Goal: Task Accomplishment & Management: Manage account settings

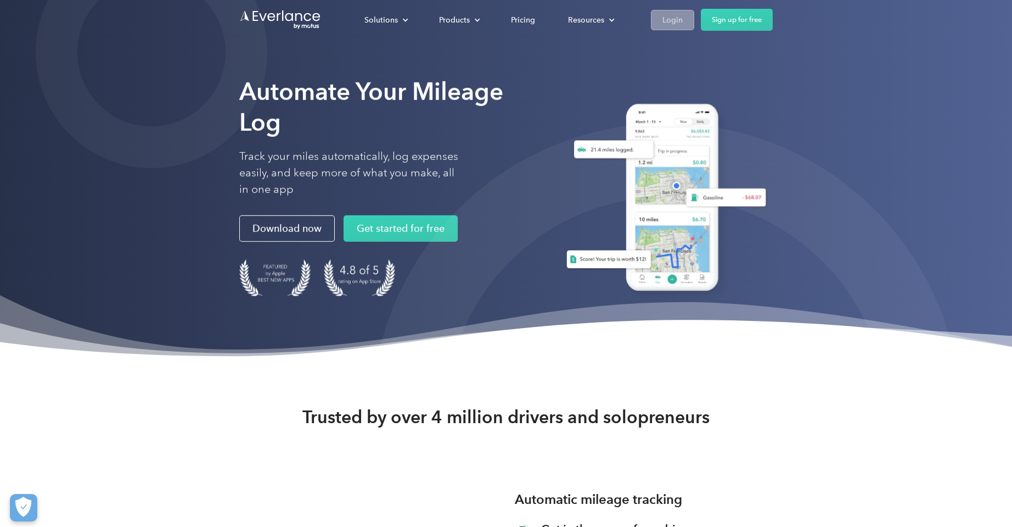
scroll to position [1, 1]
click at [684, 18] on link "Login" at bounding box center [672, 20] width 43 height 20
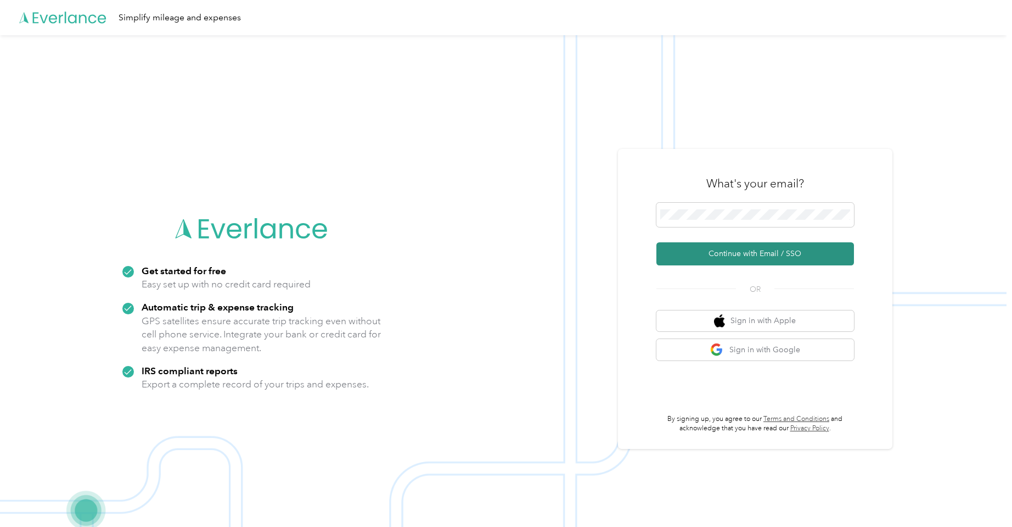
click at [740, 256] on button "Continue with Email / SSO" at bounding box center [756, 253] width 198 height 23
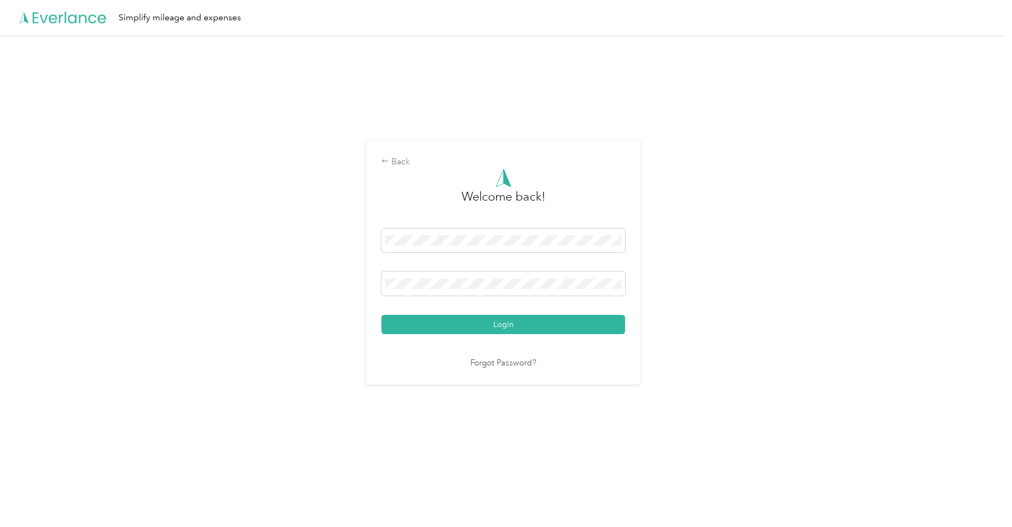
click at [506, 324] on button "Login" at bounding box center [504, 324] width 244 height 19
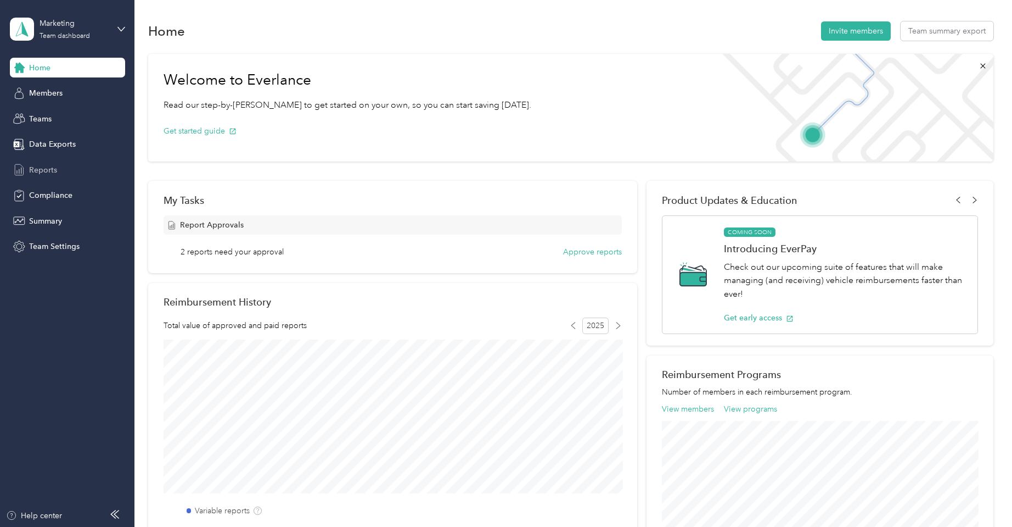
click at [55, 177] on div "Reports" at bounding box center [67, 170] width 115 height 20
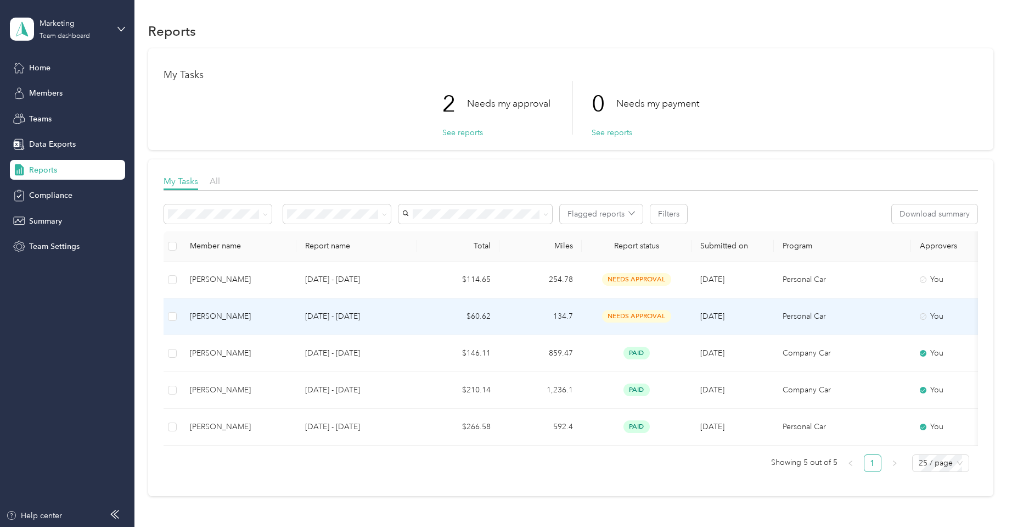
click at [635, 311] on span "needs approval" at bounding box center [636, 316] width 69 height 13
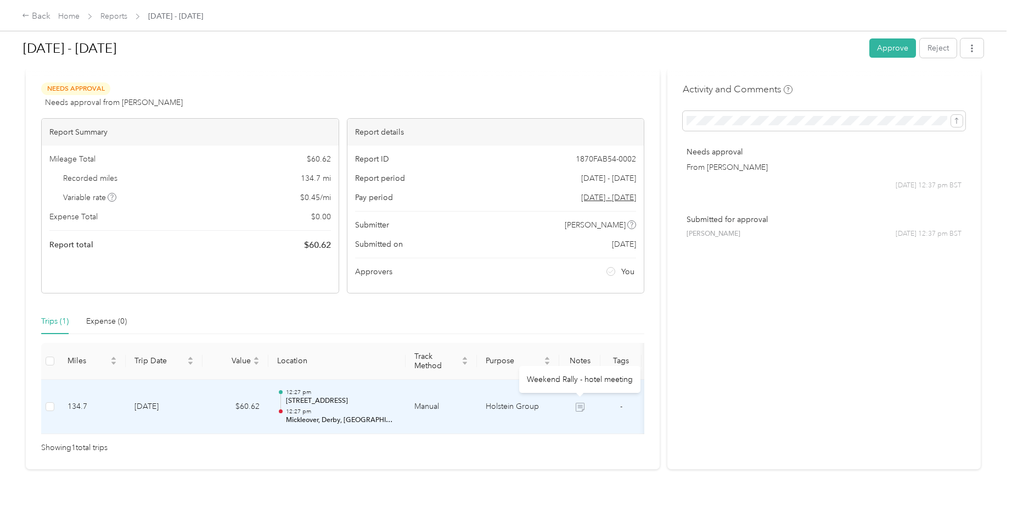
click at [578, 402] on icon at bounding box center [580, 406] width 9 height 9
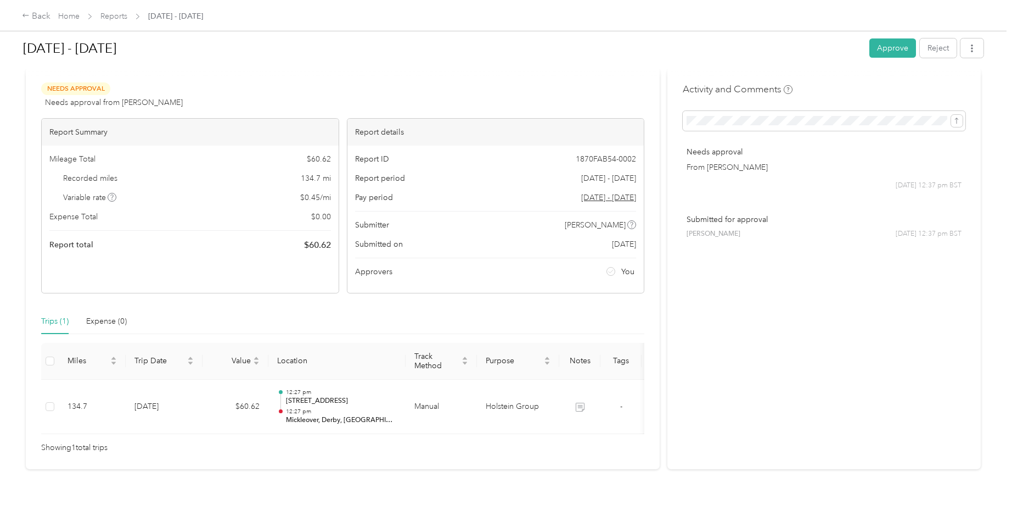
scroll to position [23, 0]
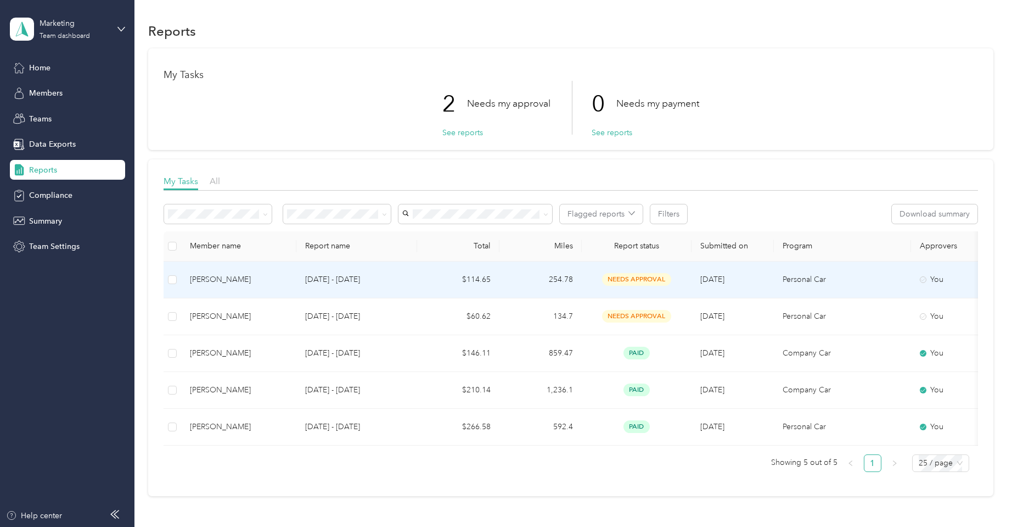
scroll to position [2, 0]
click at [209, 277] on div "Naomi Lewis" at bounding box center [239, 278] width 98 height 12
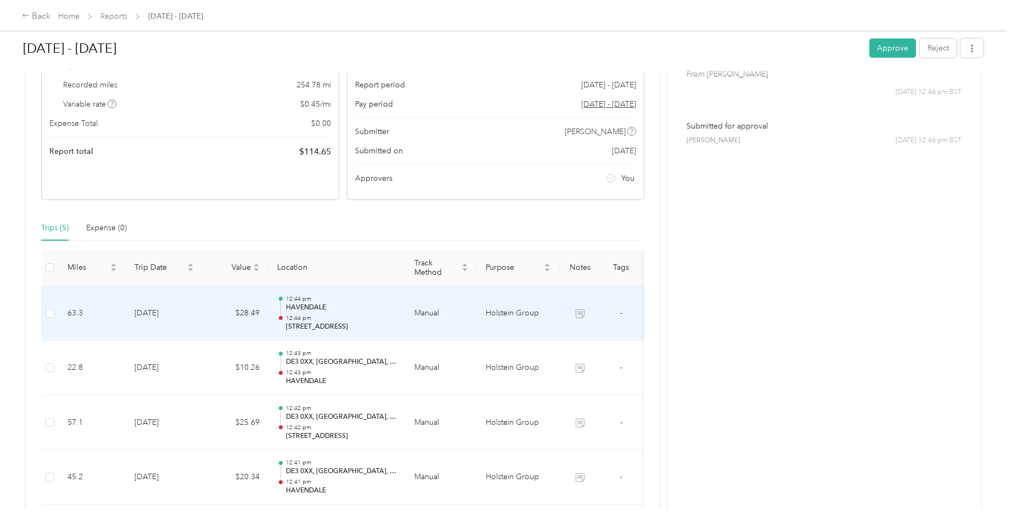
scroll to position [112, 0]
click at [580, 312] on icon at bounding box center [580, 311] width 9 height 9
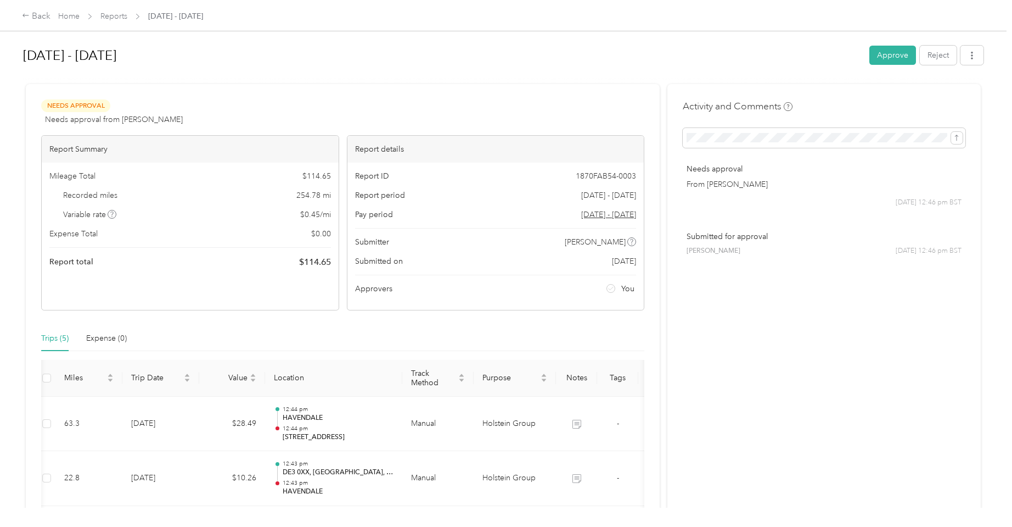
scroll to position [0, 0]
click at [890, 51] on button "Approve" at bounding box center [893, 55] width 47 height 19
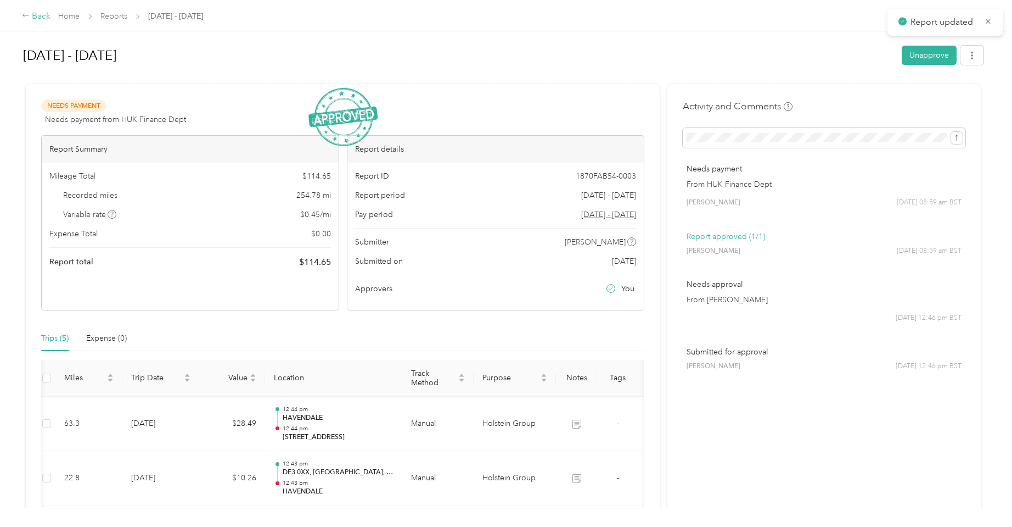
click at [43, 18] on div "Back" at bounding box center [36, 16] width 29 height 13
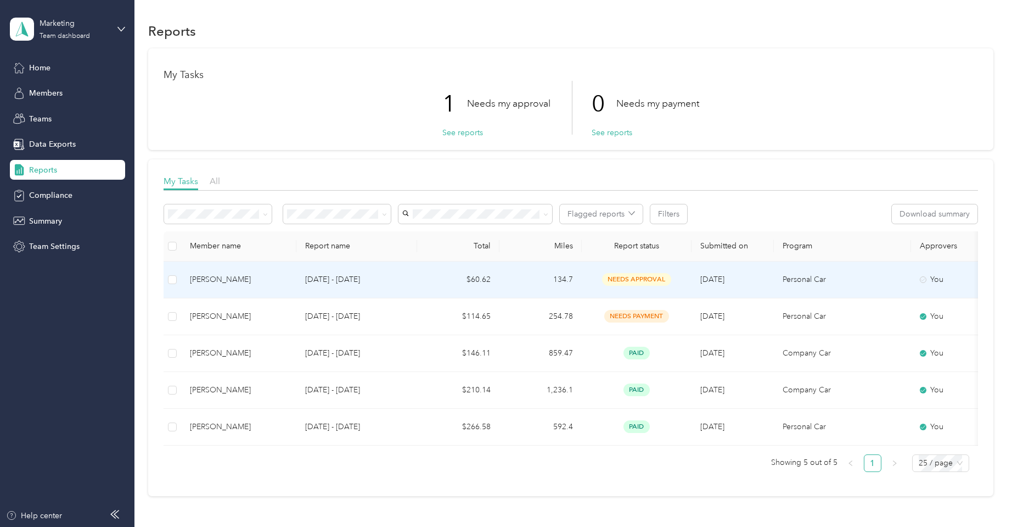
click at [527, 283] on td "134.7" at bounding box center [541, 279] width 82 height 37
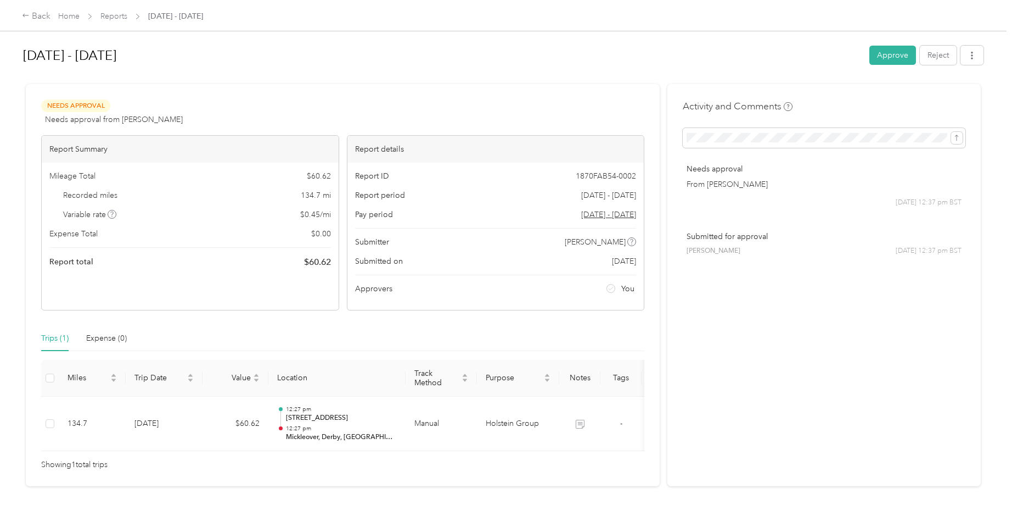
drag, startPoint x: 885, startPoint y: 59, endPoint x: 880, endPoint y: 67, distance: 8.9
click at [885, 59] on button "Approve" at bounding box center [893, 55] width 47 height 19
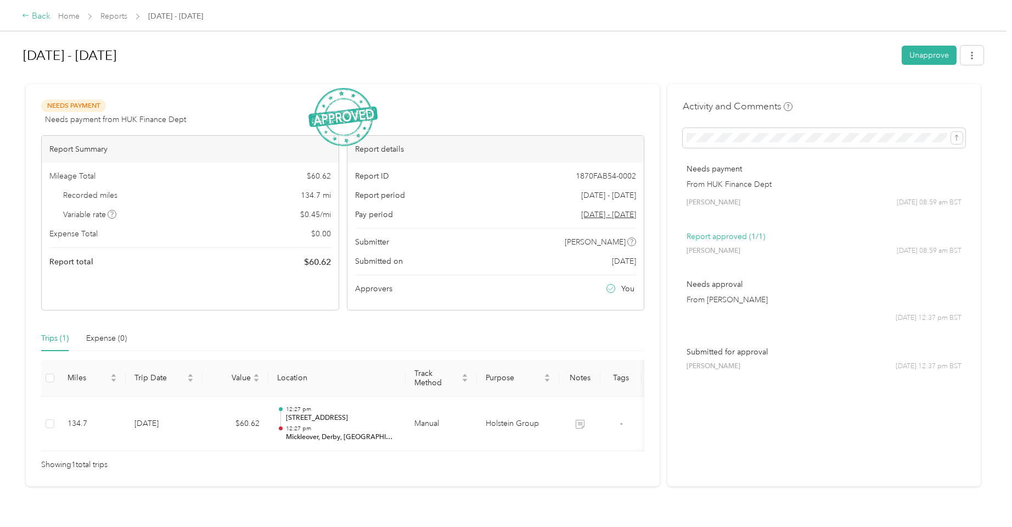
click at [35, 15] on div "Back" at bounding box center [36, 16] width 29 height 13
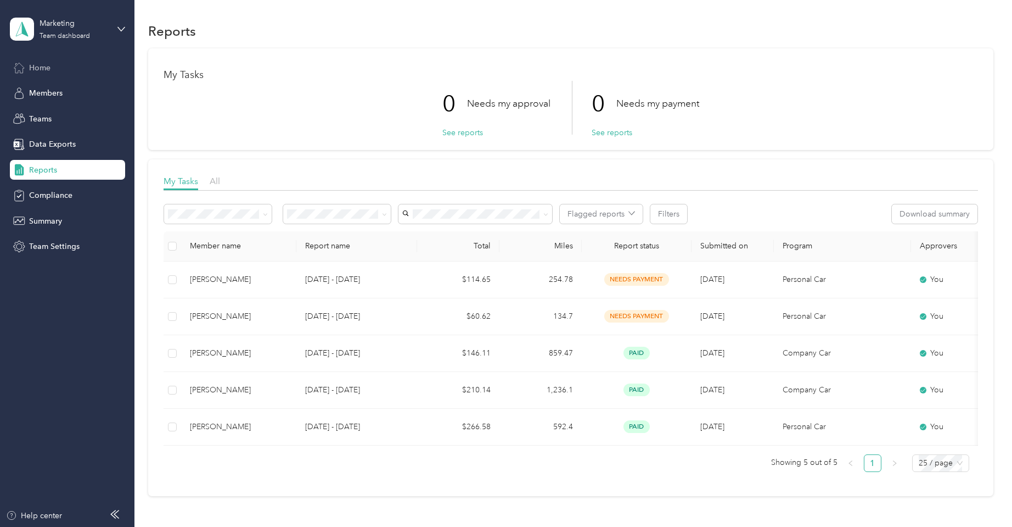
click at [36, 66] on span "Home" at bounding box center [39, 68] width 21 height 12
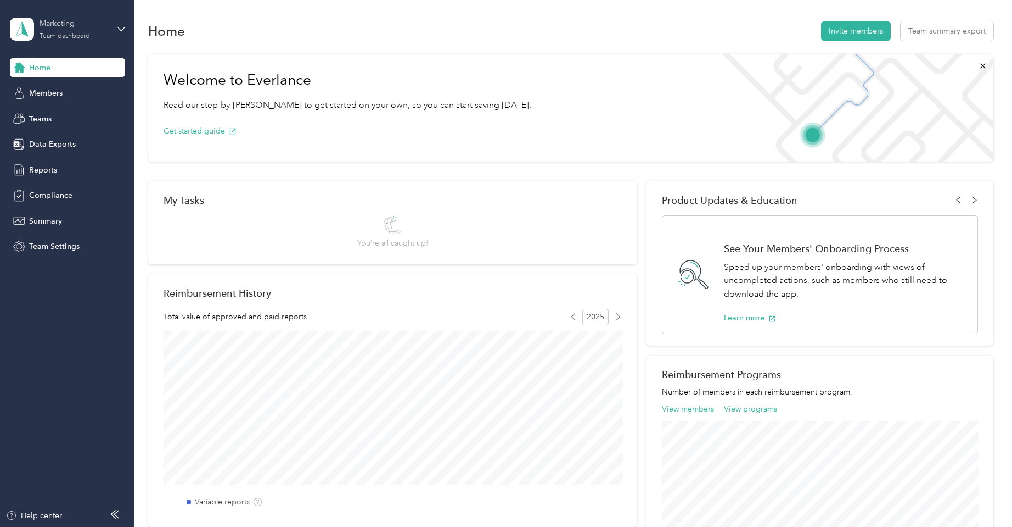
click at [58, 37] on div "Team dashboard" at bounding box center [65, 36] width 51 height 7
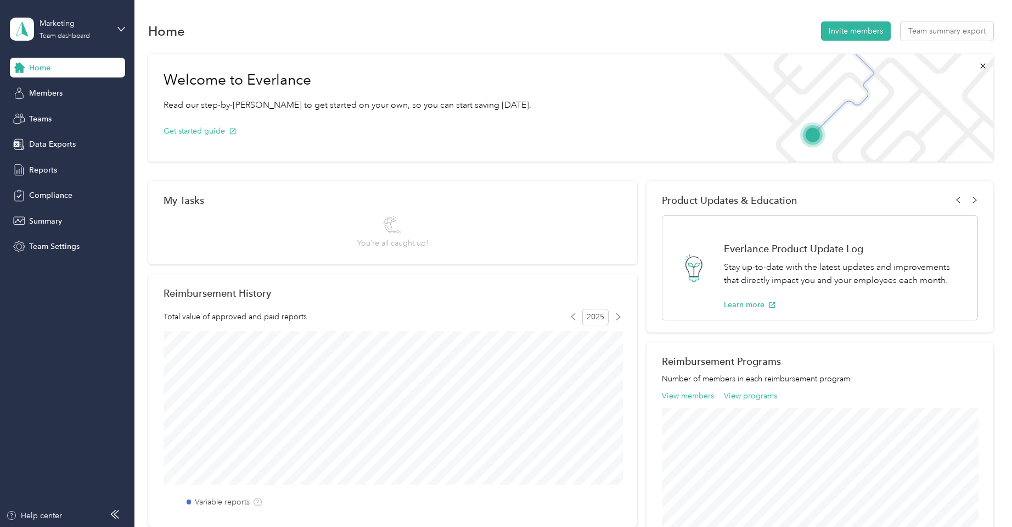
click at [63, 116] on div "Personal dashboard" at bounding box center [53, 115] width 69 height 12
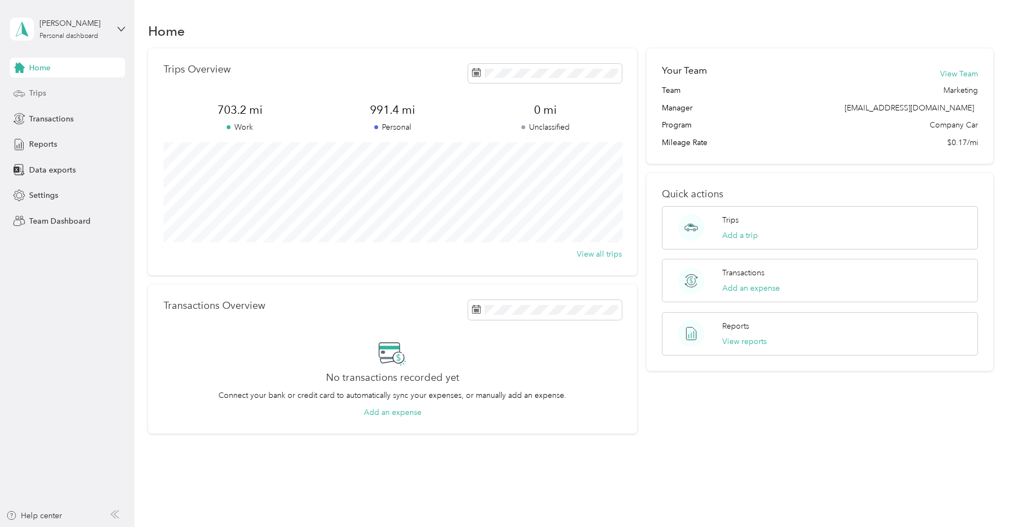
click at [40, 94] on span "Trips" at bounding box center [37, 93] width 17 height 12
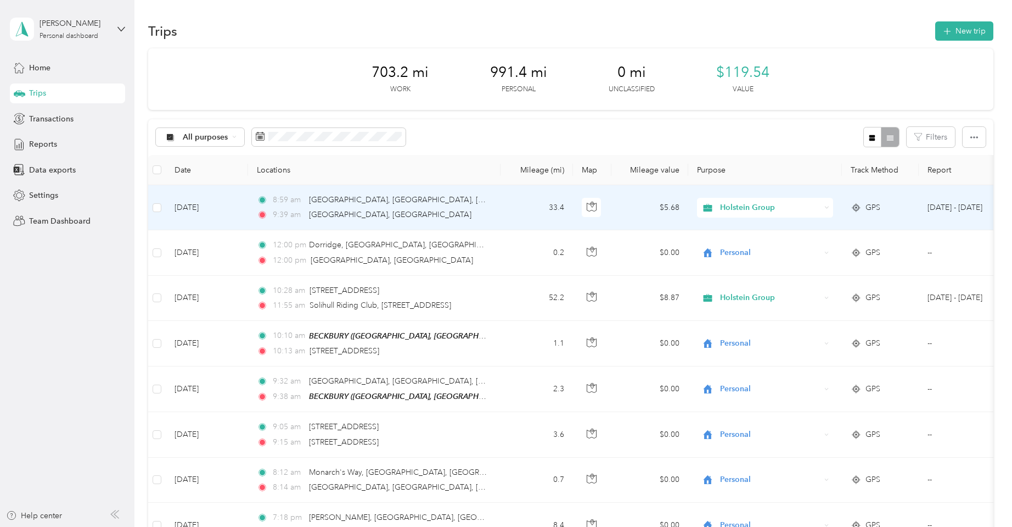
click at [779, 207] on span "Holstein Group" at bounding box center [770, 208] width 100 height 12
click at [495, 206] on td "8:59 am Wolverhampton Road, Saredon, Wolverhampton, England 9:39 am Etwall Road…" at bounding box center [374, 207] width 253 height 45
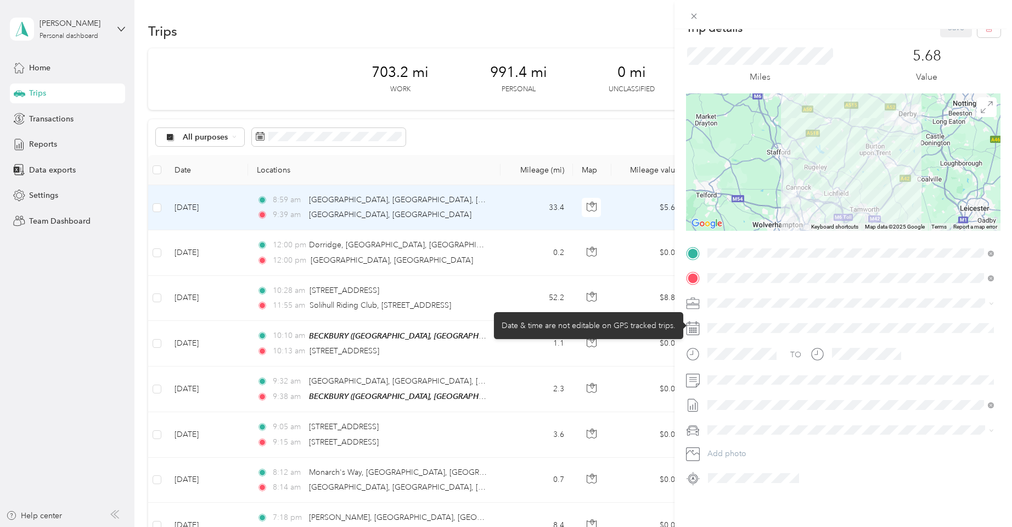
scroll to position [21, 0]
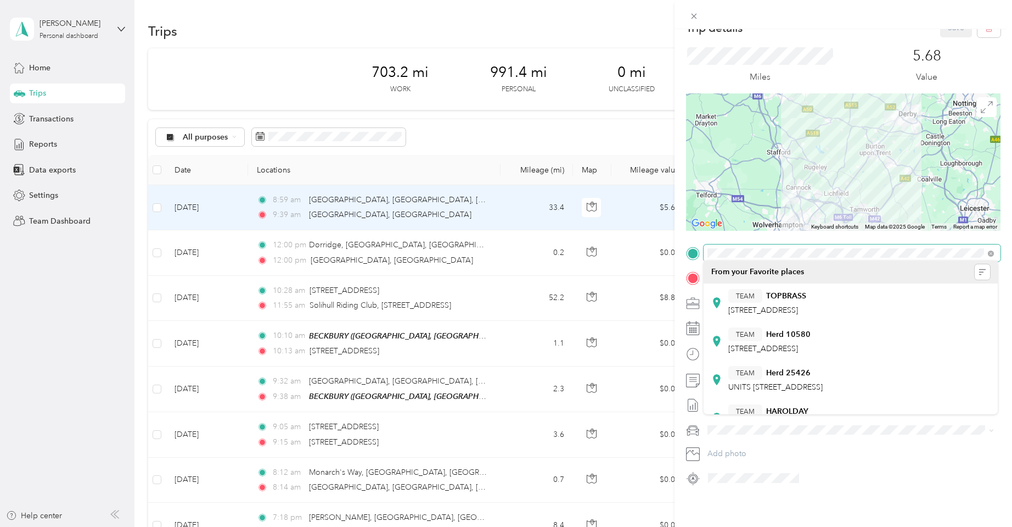
click at [684, 250] on form "Trip details Save This trip cannot be edited because it is either under review,…" at bounding box center [844, 252] width 338 height 468
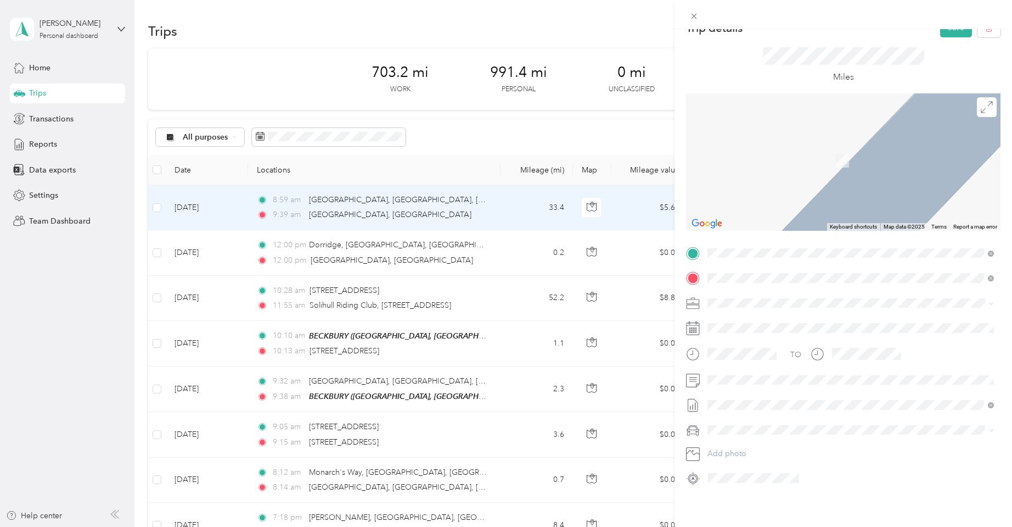
click at [757, 301] on div "TF11 9DB Shifnal, Shropshire, England, United Kingdom" at bounding box center [851, 300] width 279 height 33
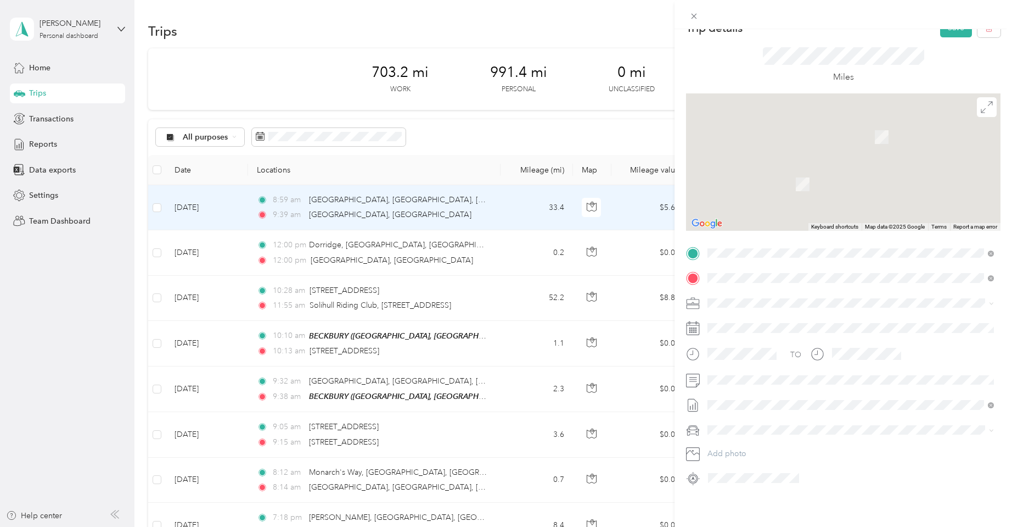
scroll to position [0, 0]
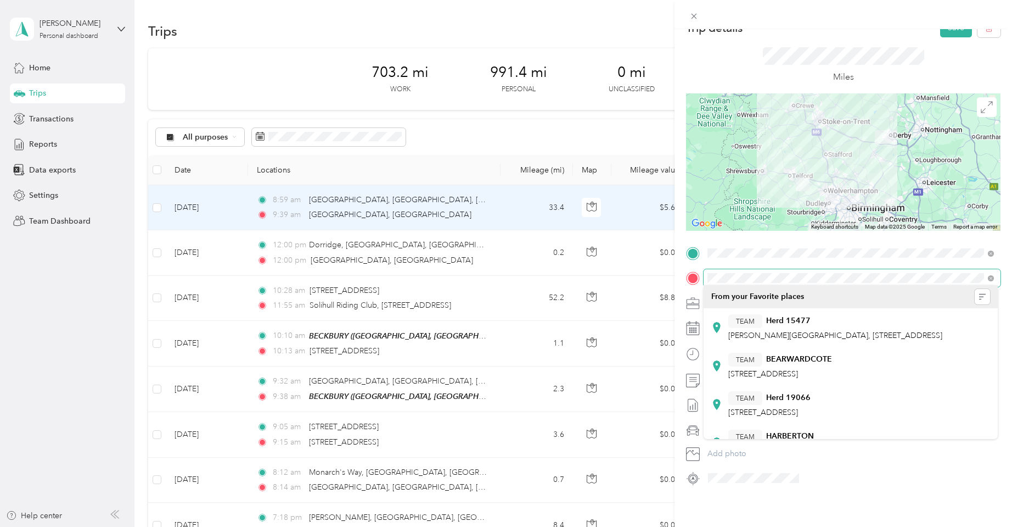
click at [669, 270] on div "Trip details Save This trip cannot be edited because it is either under review,…" at bounding box center [506, 263] width 1012 height 527
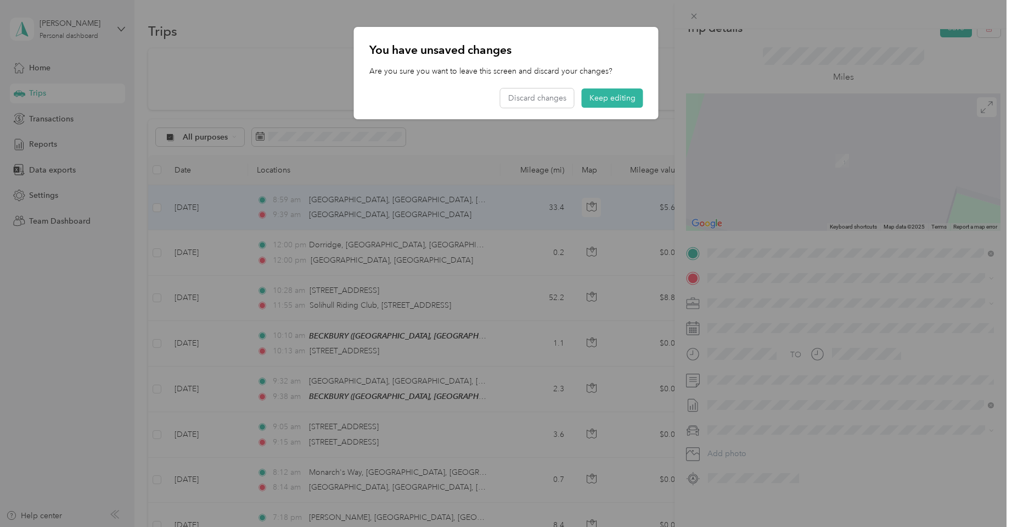
click at [781, 275] on div at bounding box center [506, 263] width 1012 height 527
click at [747, 275] on div at bounding box center [506, 263] width 1012 height 527
drag, startPoint x: 600, startPoint y: 96, endPoint x: 660, endPoint y: 143, distance: 76.2
click at [600, 96] on button "Keep editing" at bounding box center [612, 97] width 61 height 19
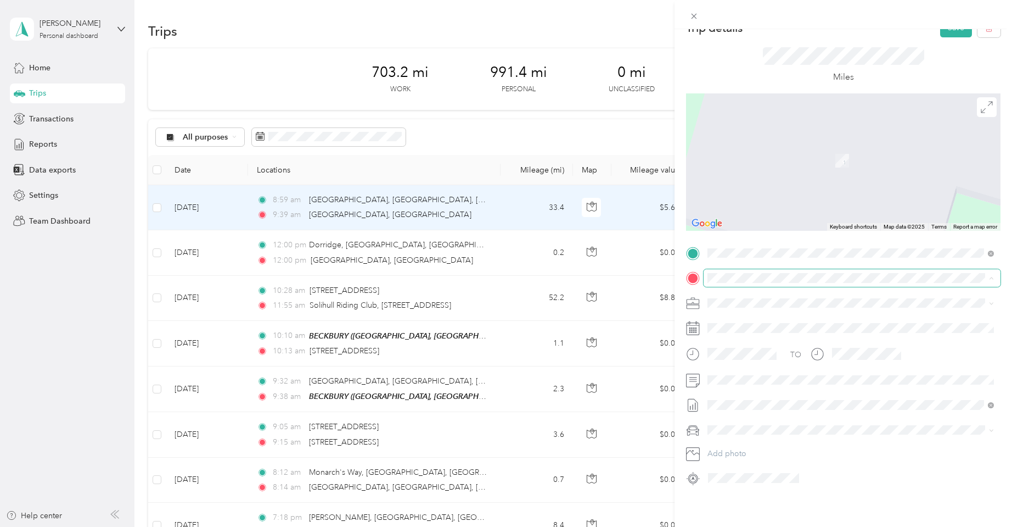
click at [672, 275] on div "Trip details Save This trip cannot be edited because it is either under review,…" at bounding box center [506, 263] width 1012 height 527
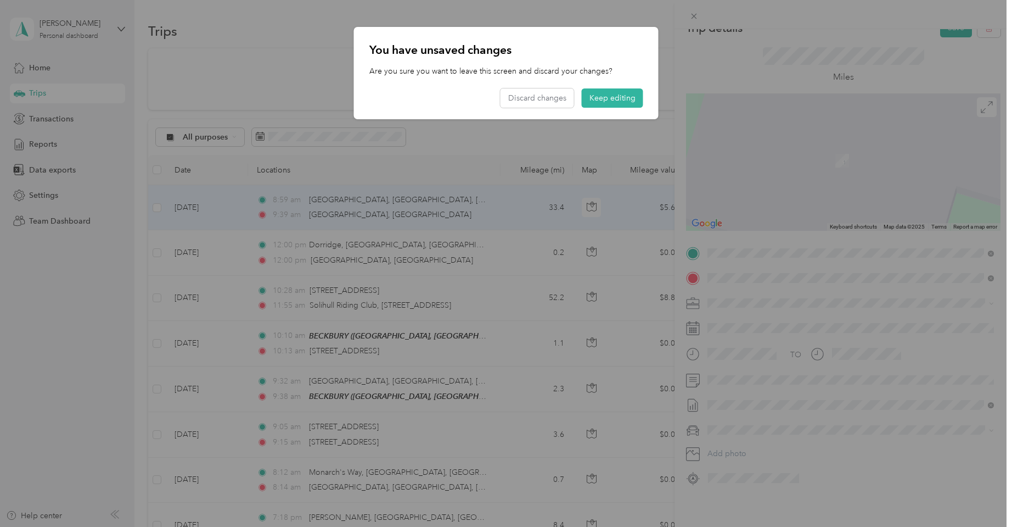
click at [771, 319] on span "DE3 0XX Derby, Derbyshire, England, United Kingdom" at bounding box center [860, 324] width 262 height 29
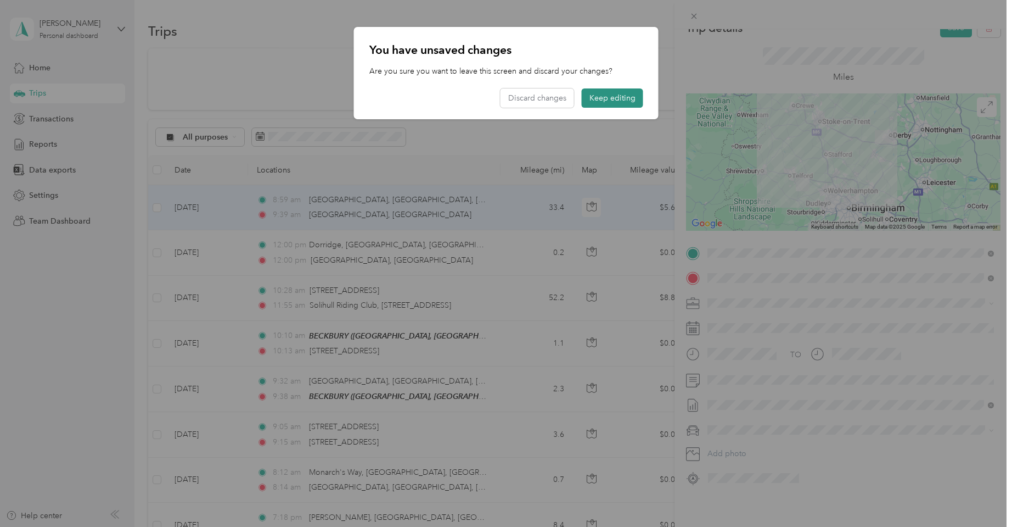
click at [616, 98] on button "Keep editing" at bounding box center [612, 97] width 61 height 19
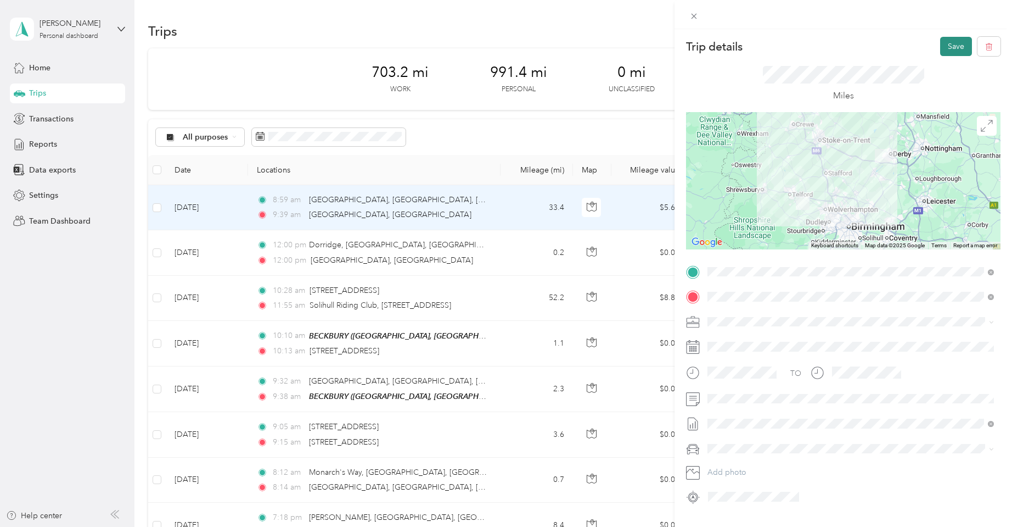
drag, startPoint x: 952, startPoint y: 47, endPoint x: 941, endPoint y: 51, distance: 12.2
click at [952, 47] on button "Save" at bounding box center [957, 46] width 32 height 19
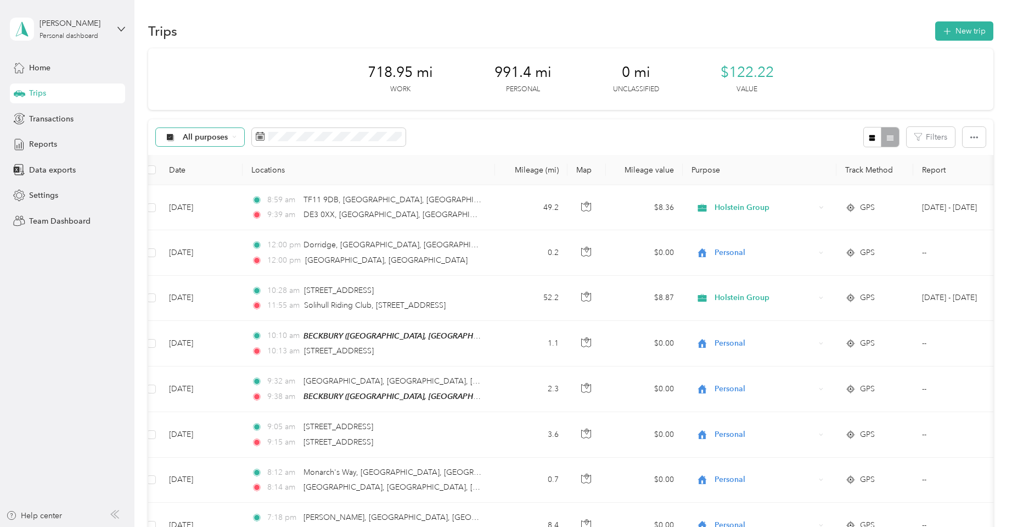
click at [237, 134] on div "All purposes" at bounding box center [200, 137] width 89 height 19
click at [211, 196] on span "Holstein Group" at bounding box center [210, 195] width 55 height 12
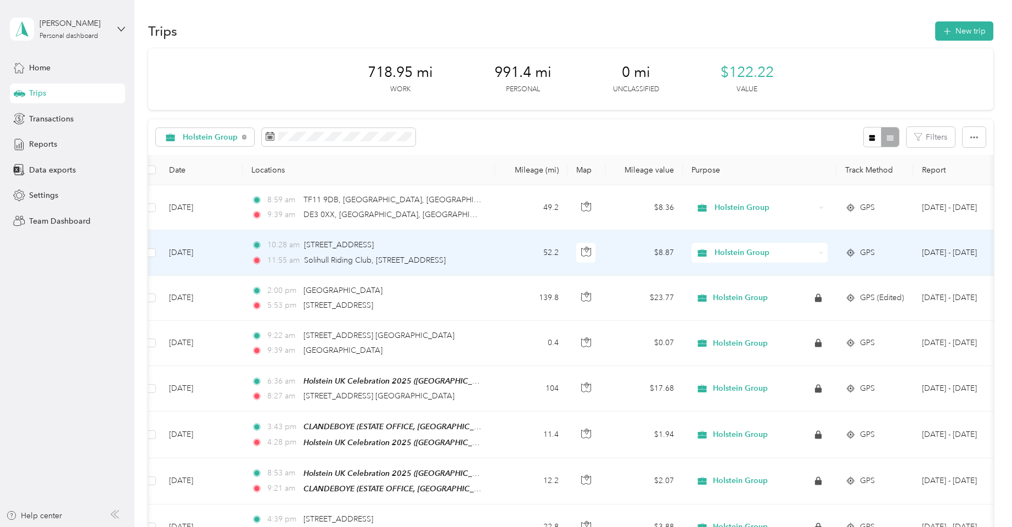
click at [762, 255] on span "Holstein Group" at bounding box center [765, 253] width 100 height 12
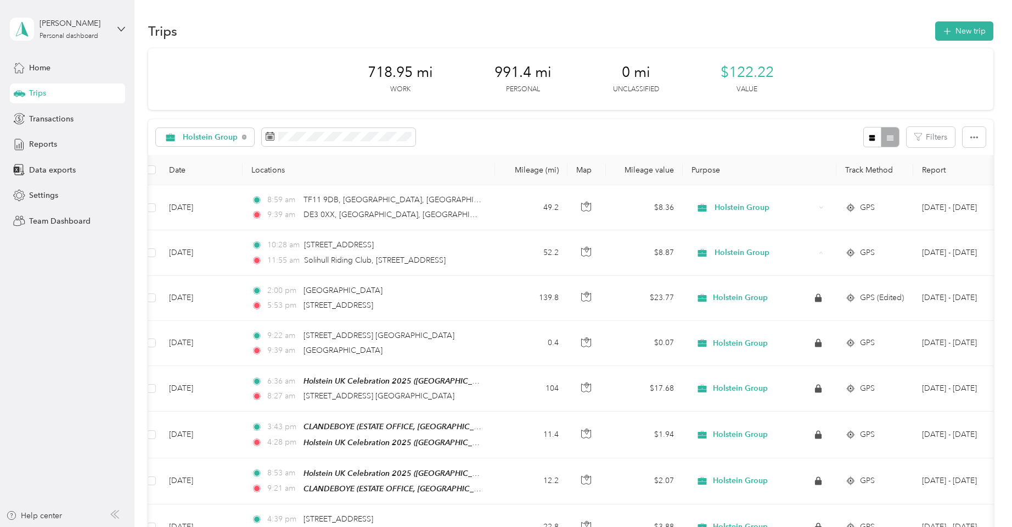
click at [832, 55] on div "718.95 mi Work 991.4 mi Personal 0 mi Unclassified $122.22 Value" at bounding box center [571, 78] width 846 height 61
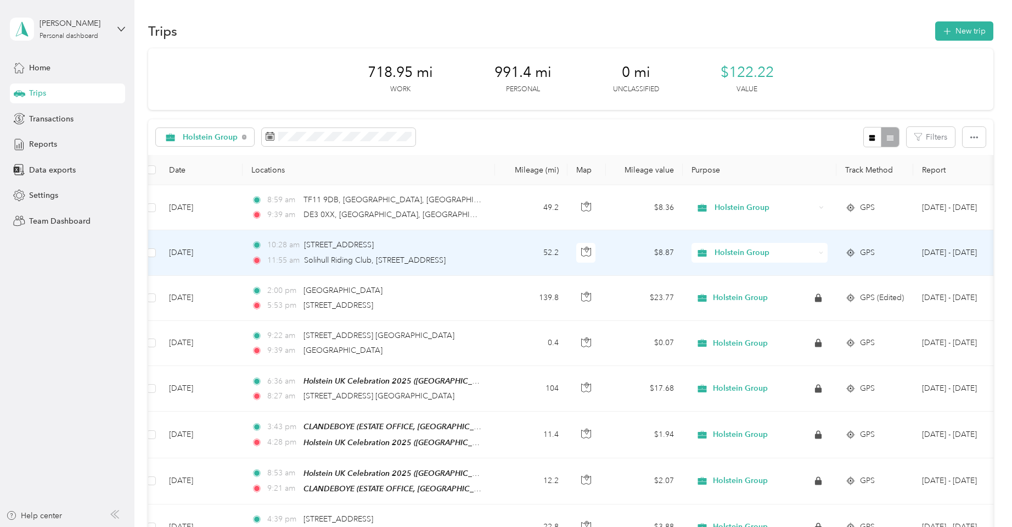
click at [759, 251] on span "Holstein Group" at bounding box center [765, 253] width 100 height 12
click at [741, 293] on li "Personal" at bounding box center [760, 290] width 136 height 19
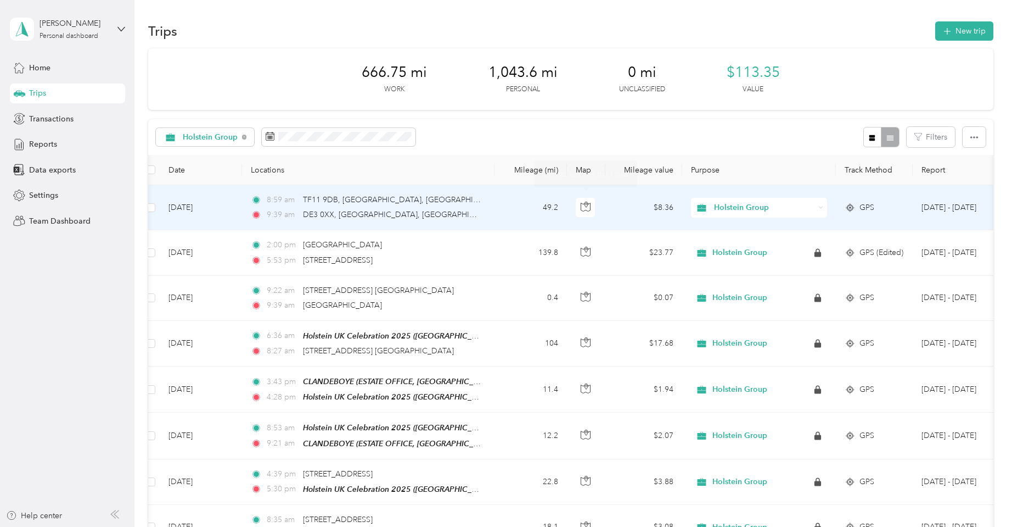
scroll to position [0, 7]
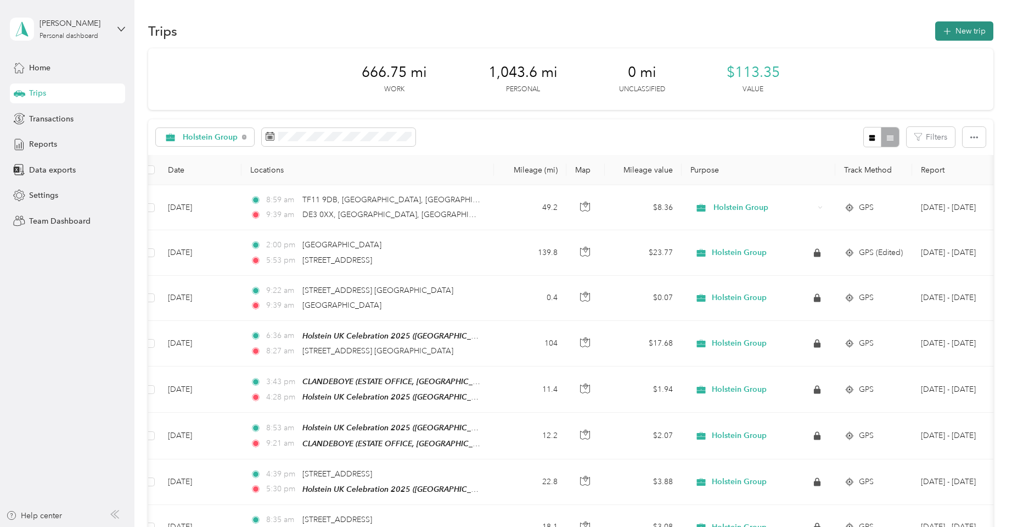
click at [965, 29] on button "New trip" at bounding box center [965, 30] width 58 height 19
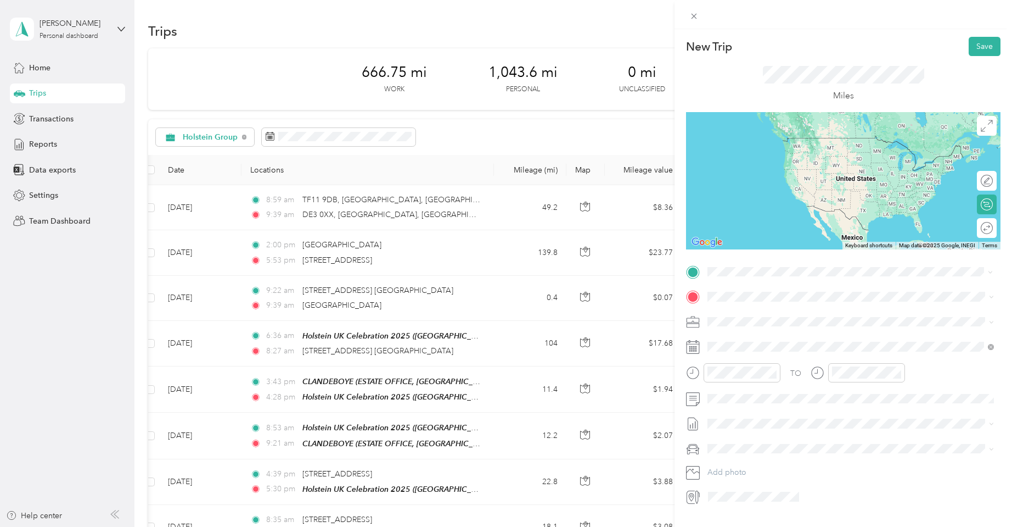
click at [762, 311] on span "DE3 0XX Derby, Derbyshire, England, United Kingdom" at bounding box center [860, 320] width 262 height 29
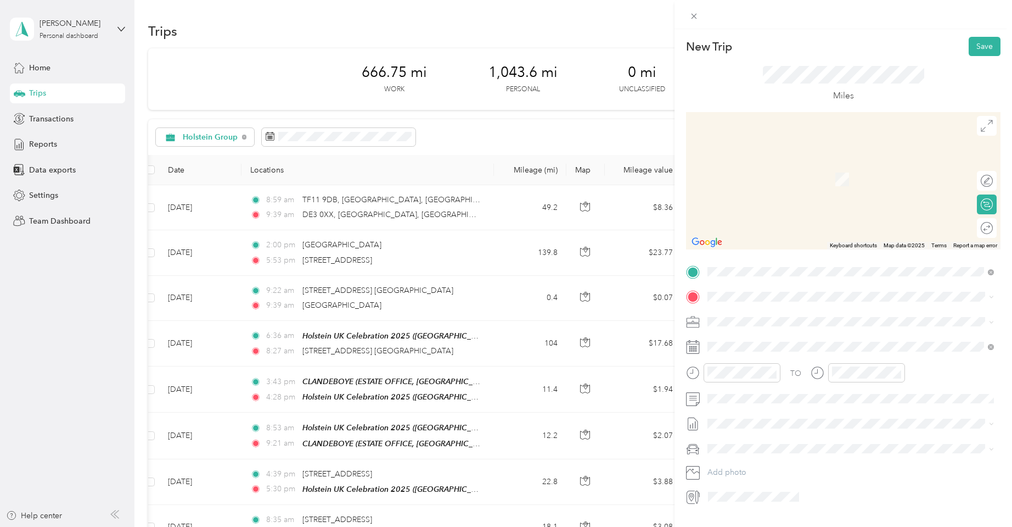
scroll to position [2, 0]
click at [758, 332] on span "DE45 1AH Bakewell, Derbyshire, England, United Kingdom" at bounding box center [860, 343] width 262 height 29
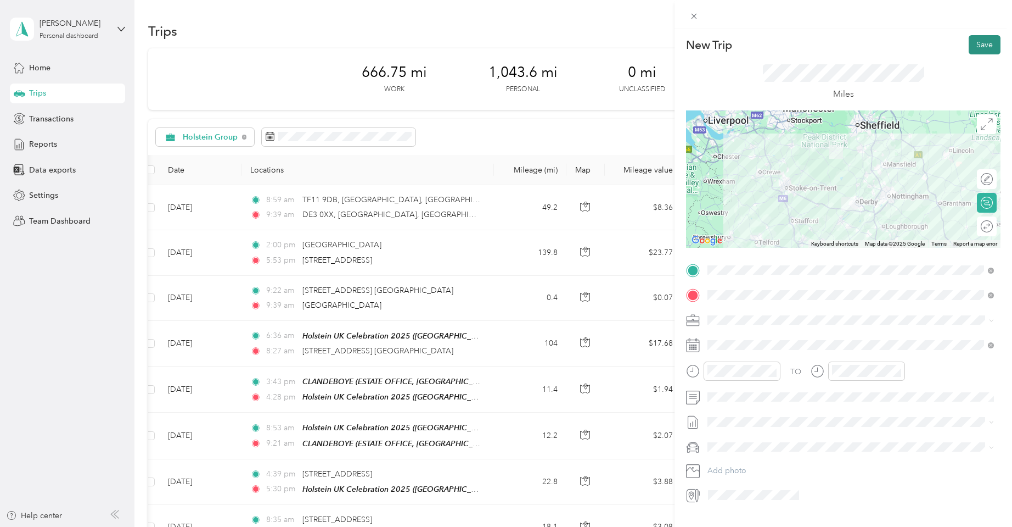
click at [977, 41] on button "Save" at bounding box center [985, 44] width 32 height 19
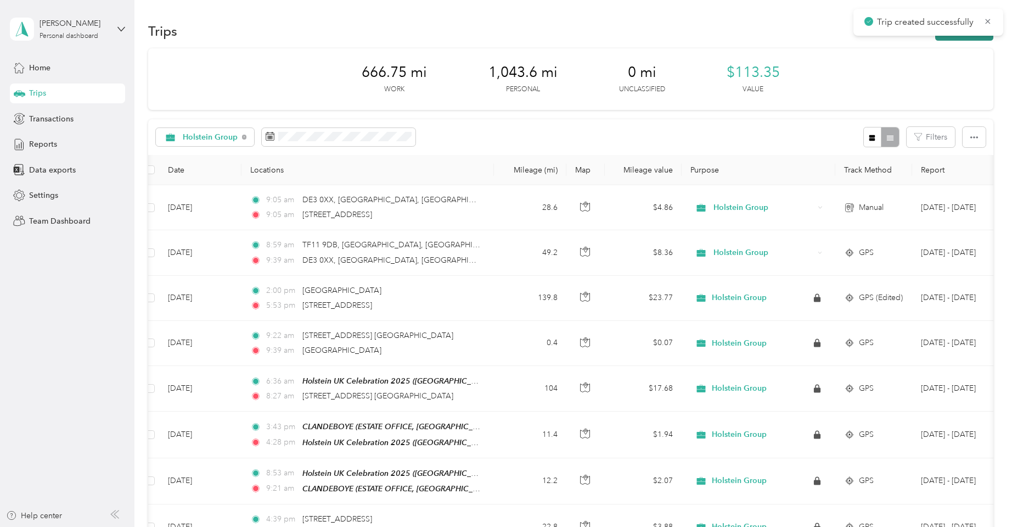
click at [988, 20] on icon at bounding box center [988, 21] width 9 height 10
click at [971, 30] on button "New trip" at bounding box center [965, 30] width 58 height 19
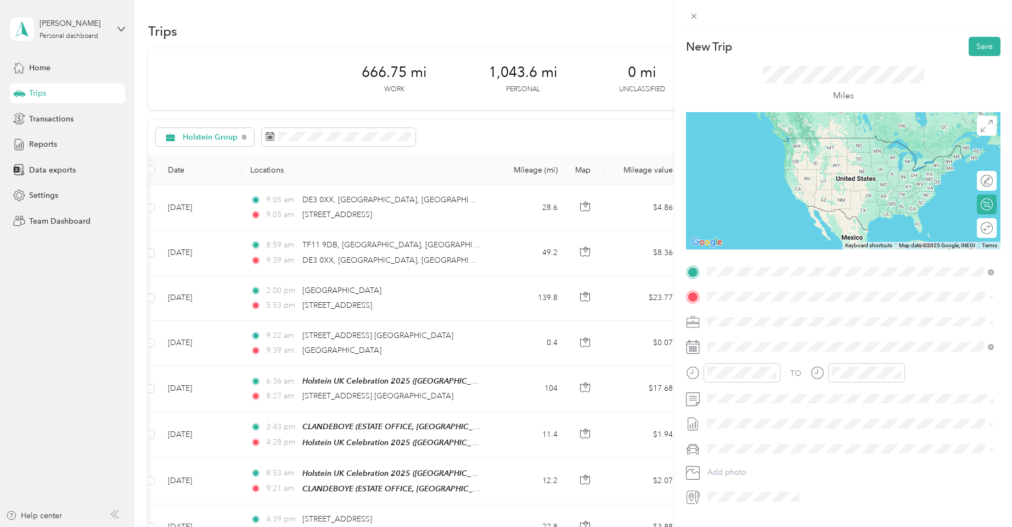
click at [747, 312] on span "DE45 1AH Bakewell, Derbyshire, England, United Kingdom" at bounding box center [860, 320] width 262 height 29
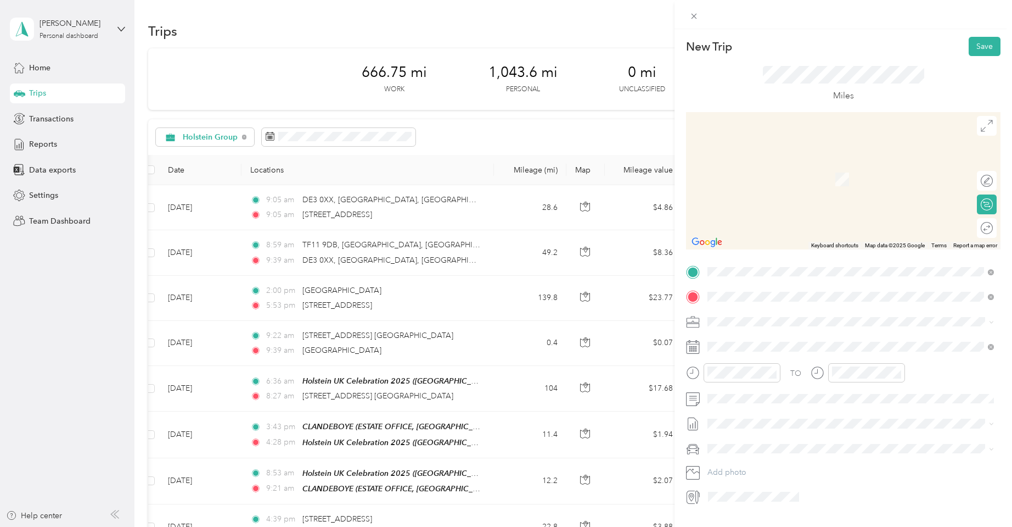
click at [748, 337] on span "DE3 0XX Derby, Derbyshire, England, United Kingdom" at bounding box center [860, 345] width 262 height 29
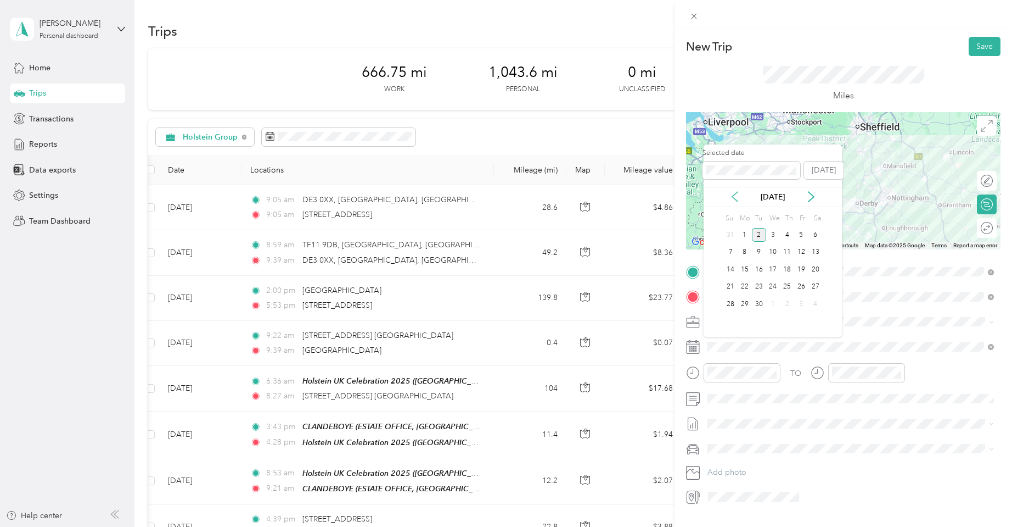
click at [733, 197] on icon at bounding box center [734, 197] width 5 height 10
click at [813, 250] on div "9" at bounding box center [816, 252] width 14 height 14
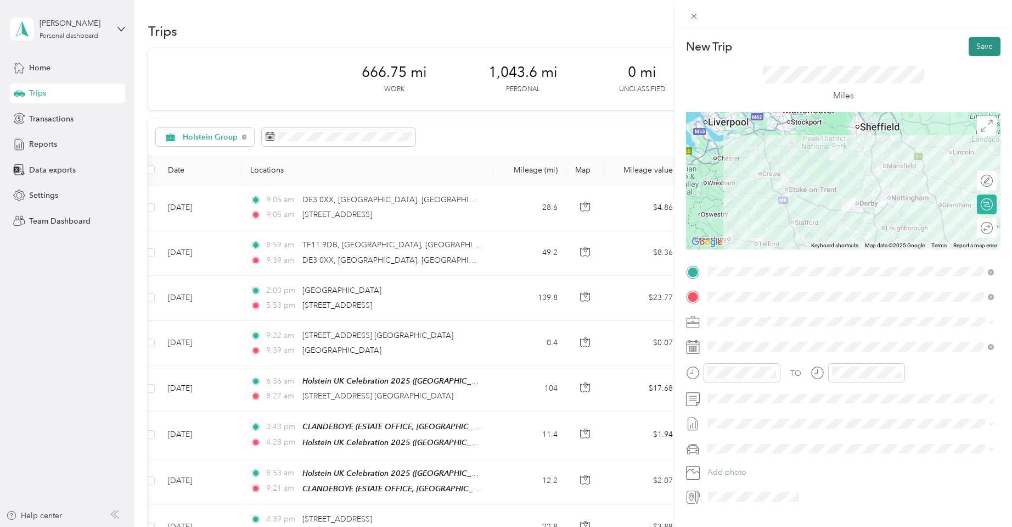
click at [980, 43] on button "Save" at bounding box center [985, 46] width 32 height 19
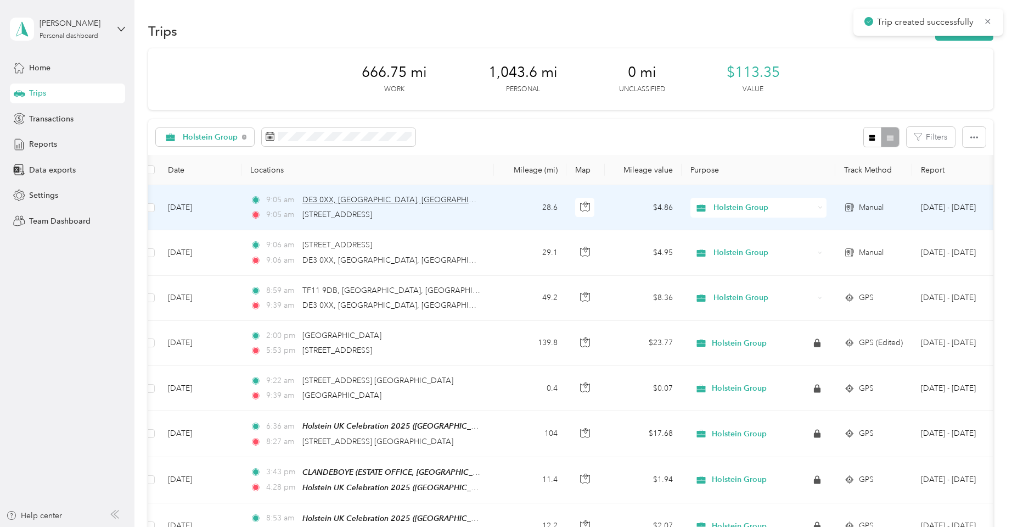
click at [333, 199] on span "DE3 0XX, Derby, Derbyshire" at bounding box center [402, 199] width 198 height 9
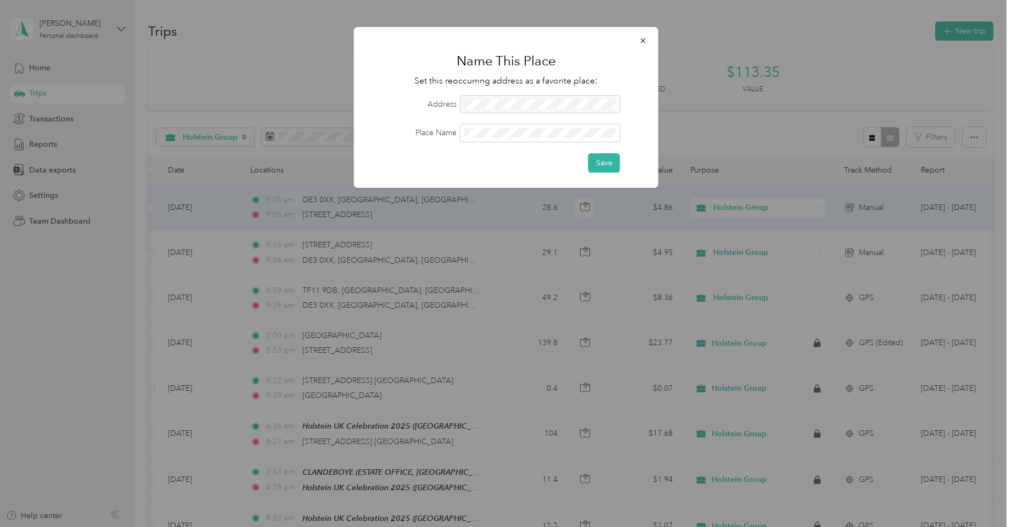
drag, startPoint x: 642, startPoint y: 39, endPoint x: 596, endPoint y: 60, distance: 50.6
click at [640, 40] on icon "button" at bounding box center [644, 41] width 8 height 8
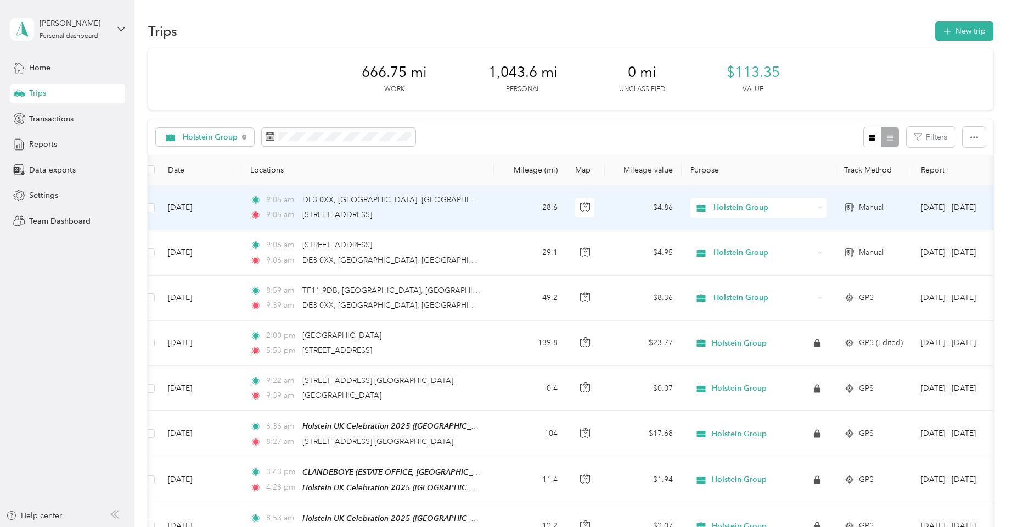
click at [199, 208] on td "Sep 2, 2025" at bounding box center [200, 207] width 82 height 45
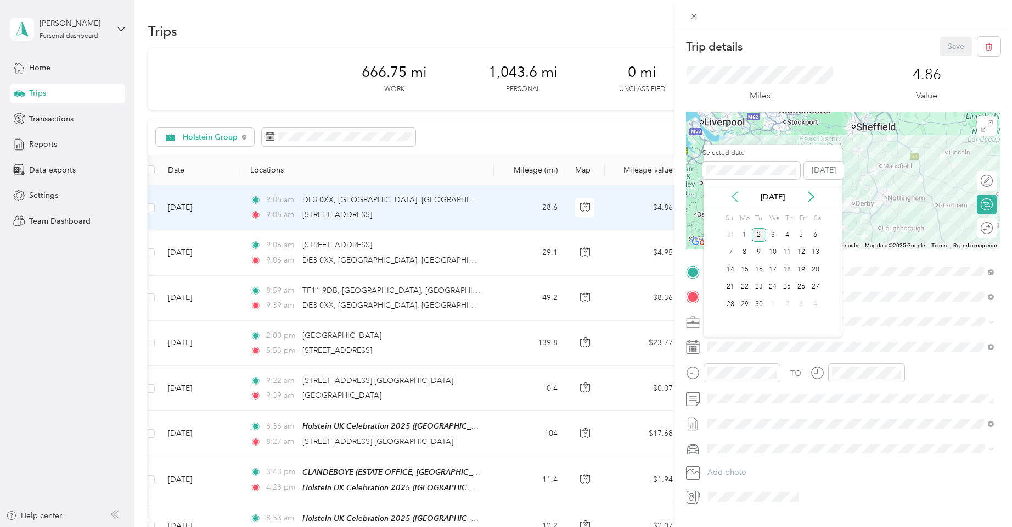
click at [733, 195] on icon at bounding box center [735, 196] width 11 height 11
click at [814, 250] on div "9" at bounding box center [816, 252] width 14 height 14
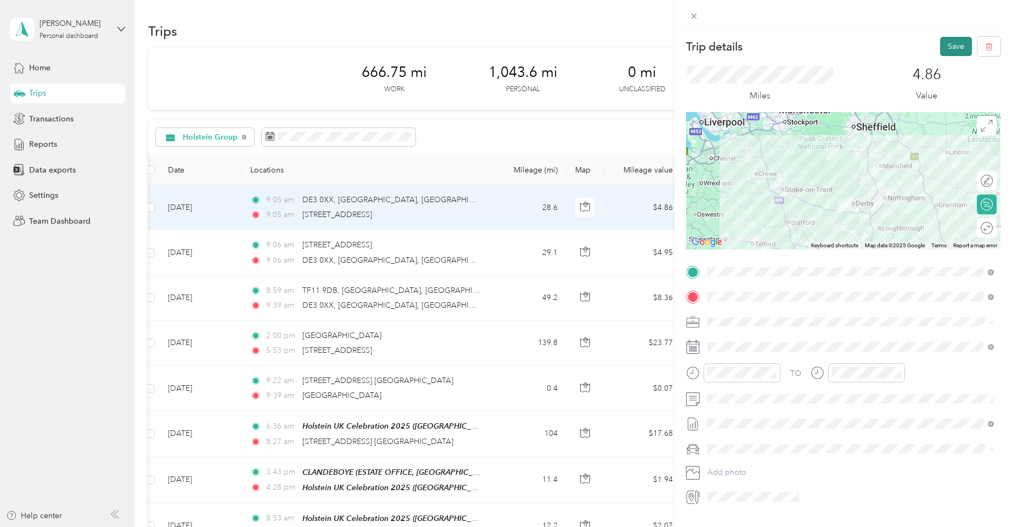
click at [952, 45] on button "Save" at bounding box center [957, 46] width 32 height 19
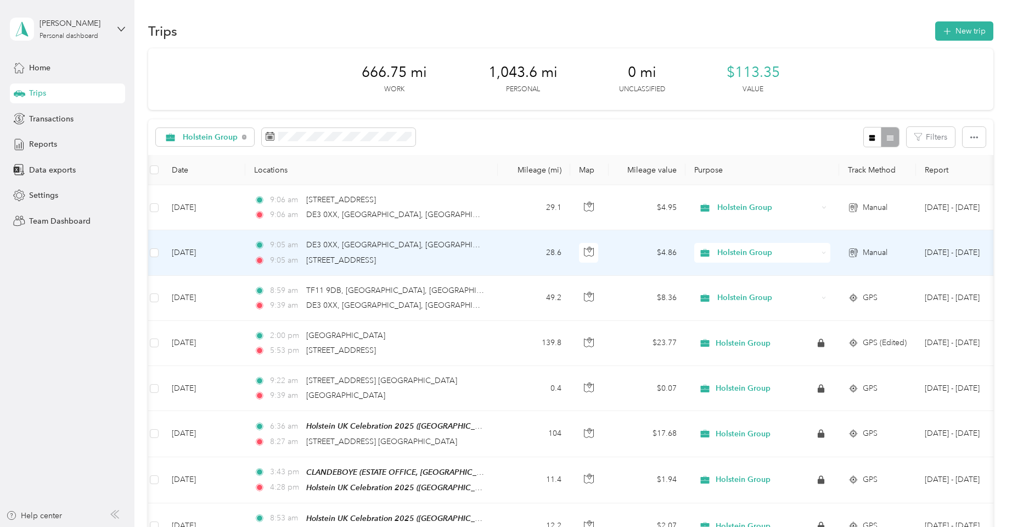
scroll to position [1, 0]
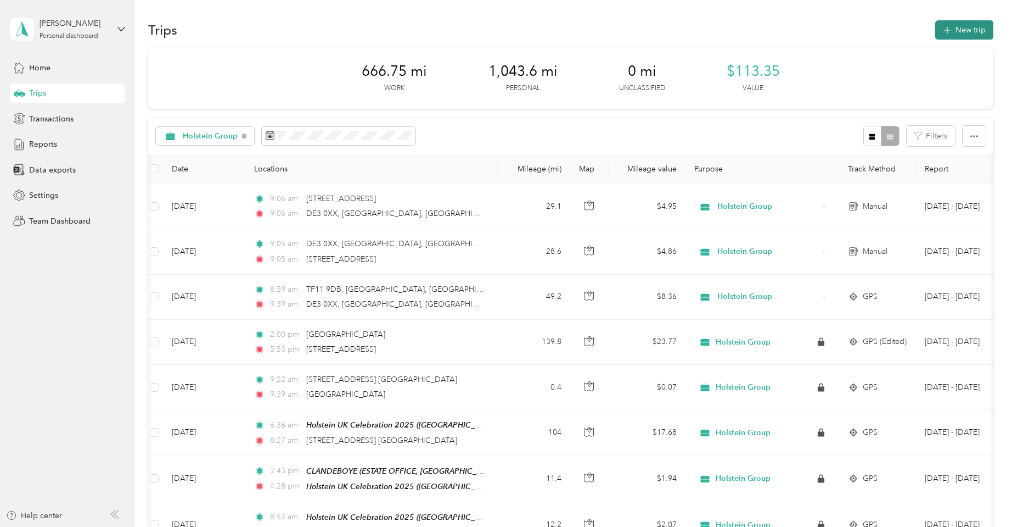
click at [956, 27] on button "New trip" at bounding box center [965, 29] width 58 height 19
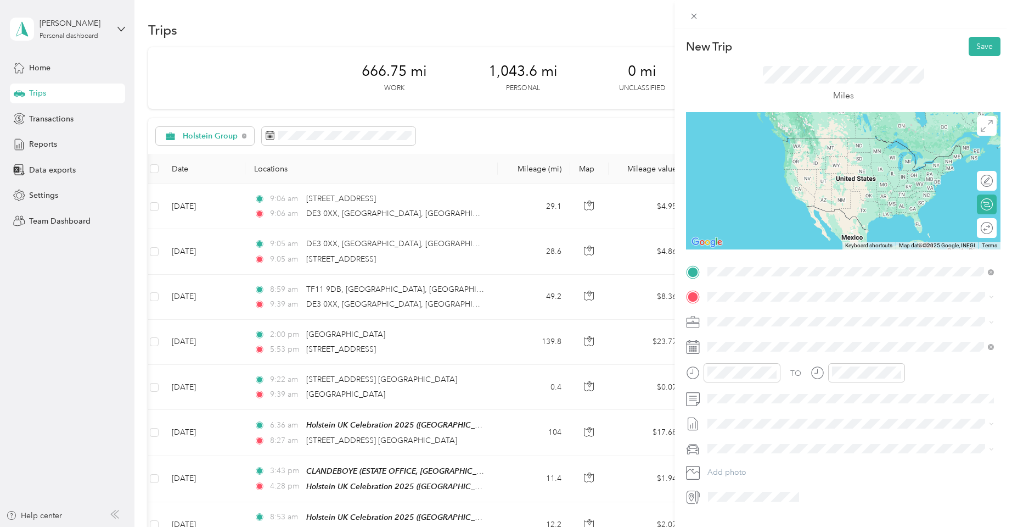
click at [745, 321] on span "DE3 0XX Derby, Derbyshire, England, United Kingdom" at bounding box center [860, 320] width 262 height 29
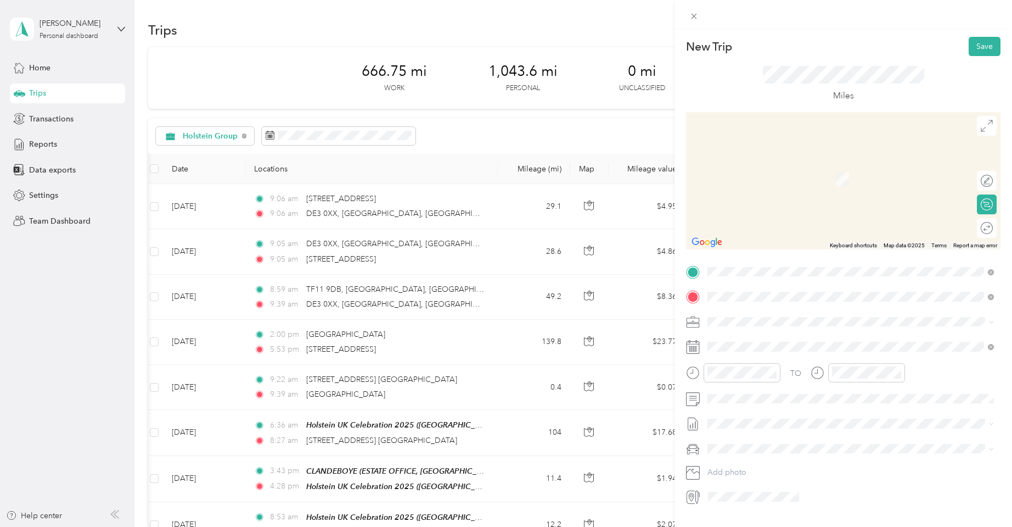
click at [745, 334] on span "SK17 0DY Buxton, Derbyshire, England, United Kingdom" at bounding box center [764, 336] width 70 height 10
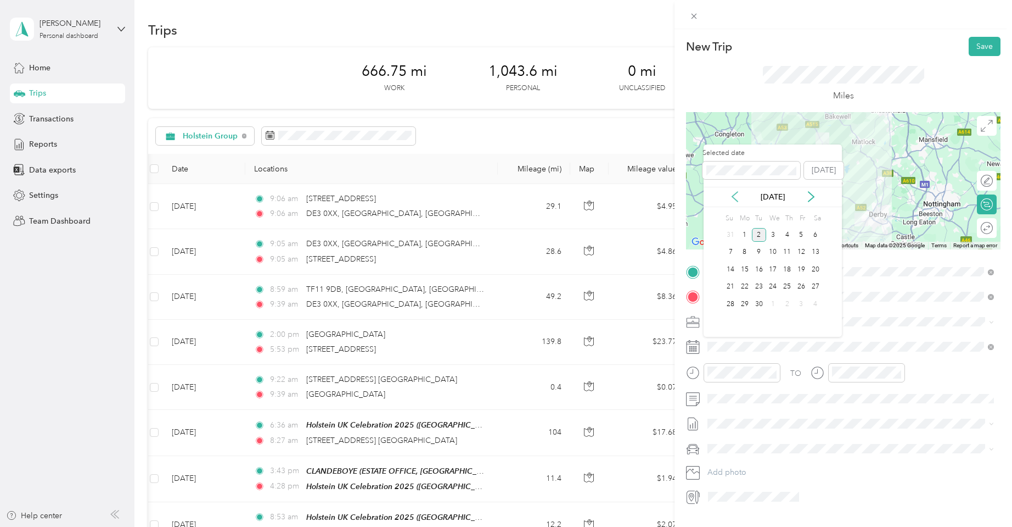
click at [736, 199] on icon at bounding box center [734, 197] width 5 height 10
click at [735, 268] on div "10" at bounding box center [731, 269] width 14 height 14
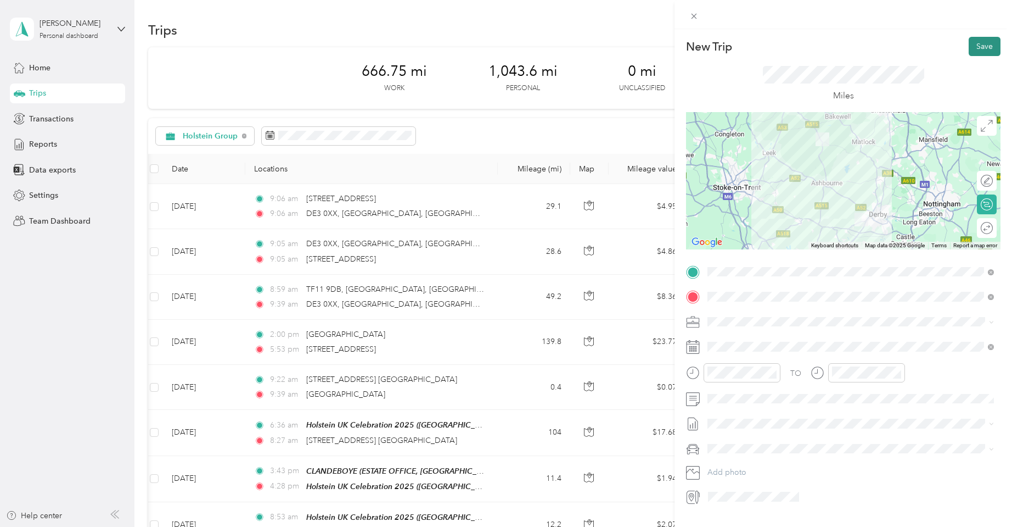
click at [988, 47] on button "Save" at bounding box center [985, 46] width 32 height 19
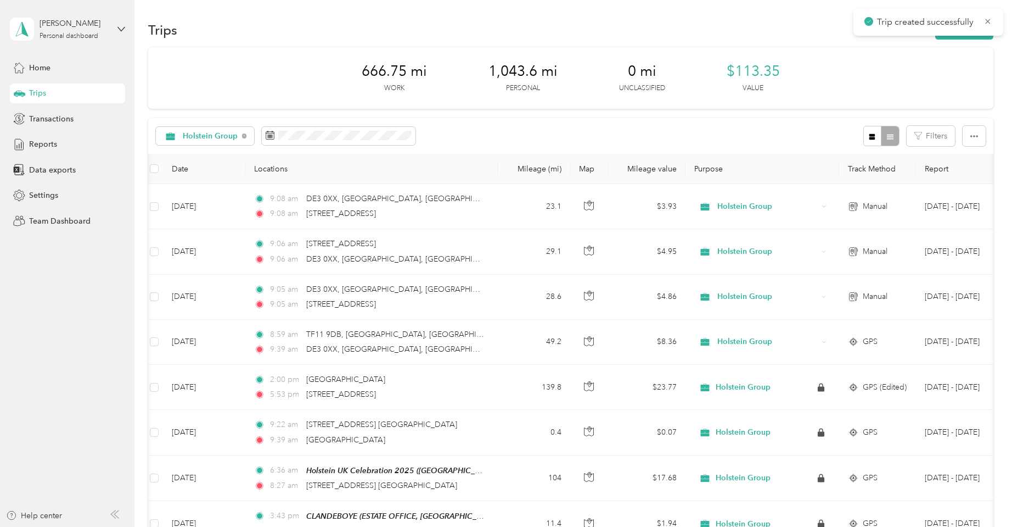
click at [989, 19] on icon at bounding box center [988, 21] width 9 height 10
click at [980, 30] on button "New trip" at bounding box center [965, 29] width 58 height 19
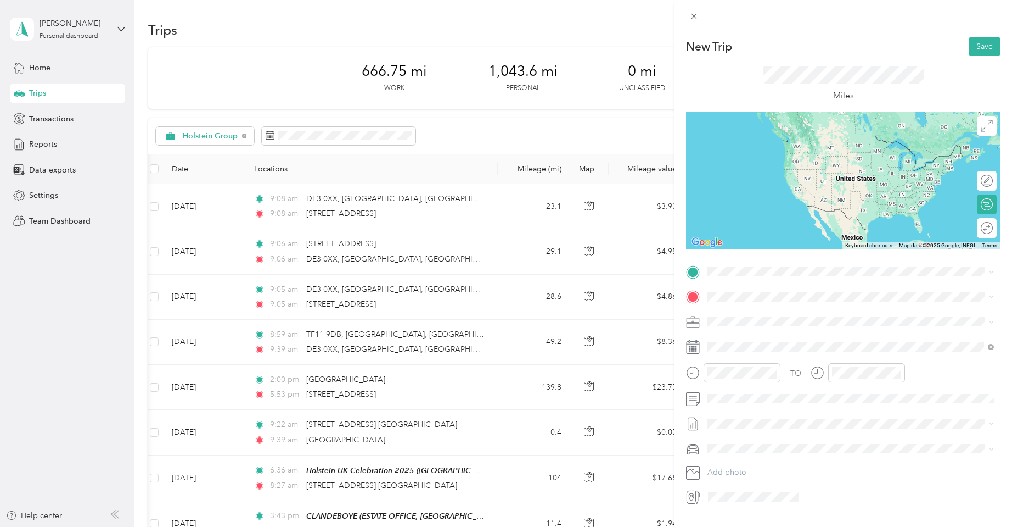
click at [733, 314] on span "SK17 0DY Buxton, Derbyshire, England, United Kingdom" at bounding box center [764, 311] width 70 height 10
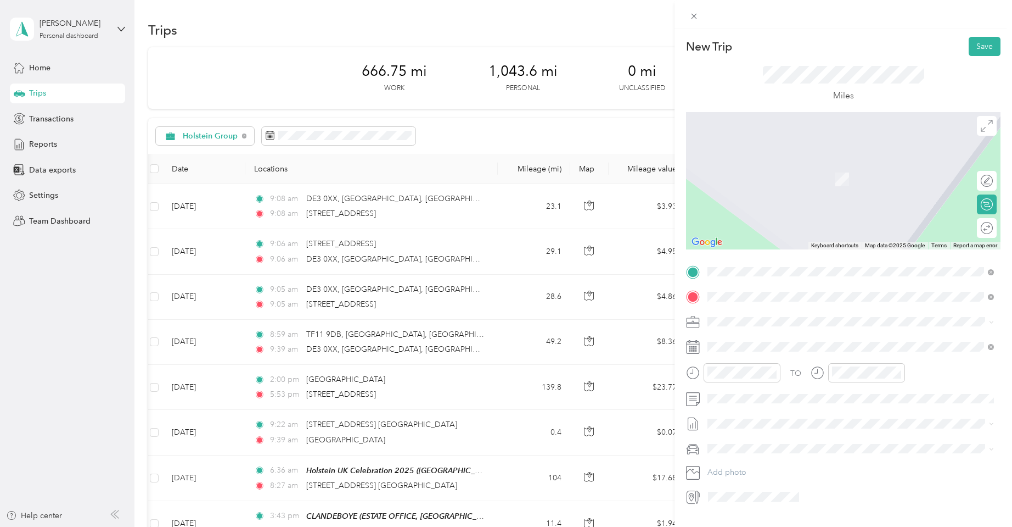
click at [759, 340] on span "TF11 9DB Shifnal, Shropshire, England, United Kingdom" at bounding box center [860, 345] width 262 height 29
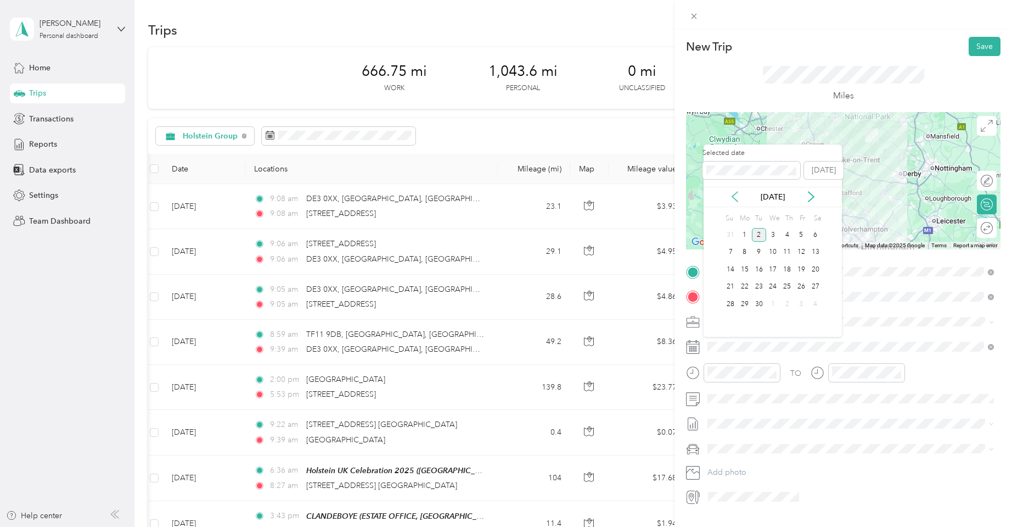
click at [736, 194] on icon at bounding box center [735, 196] width 11 height 11
click at [730, 270] on div "10" at bounding box center [731, 269] width 14 height 14
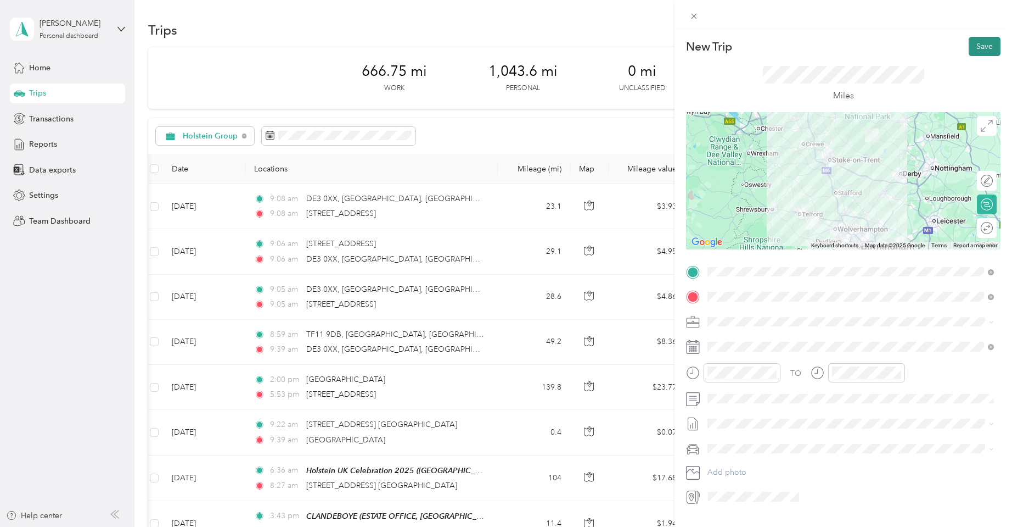
click at [974, 42] on button "Save" at bounding box center [985, 46] width 32 height 19
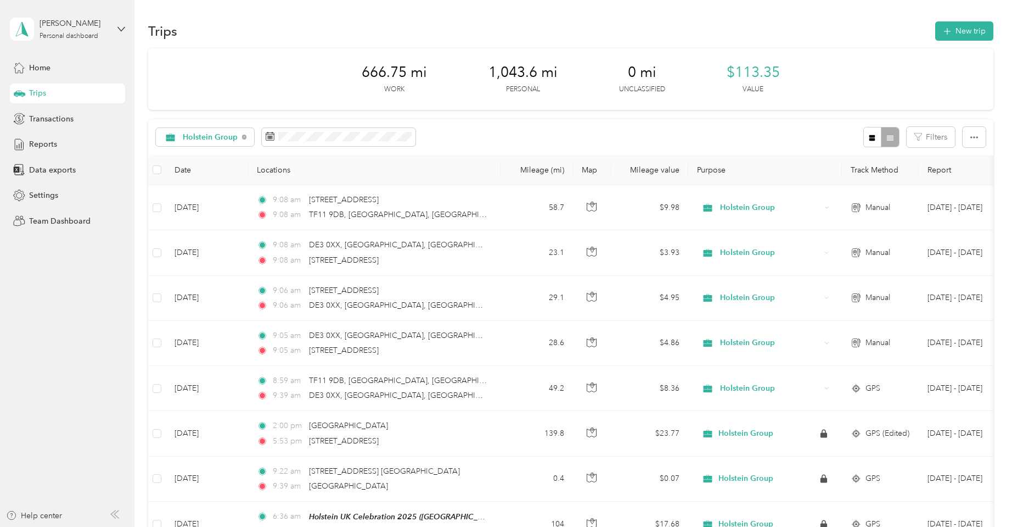
scroll to position [0, 0]
click at [959, 30] on button "New trip" at bounding box center [965, 30] width 58 height 19
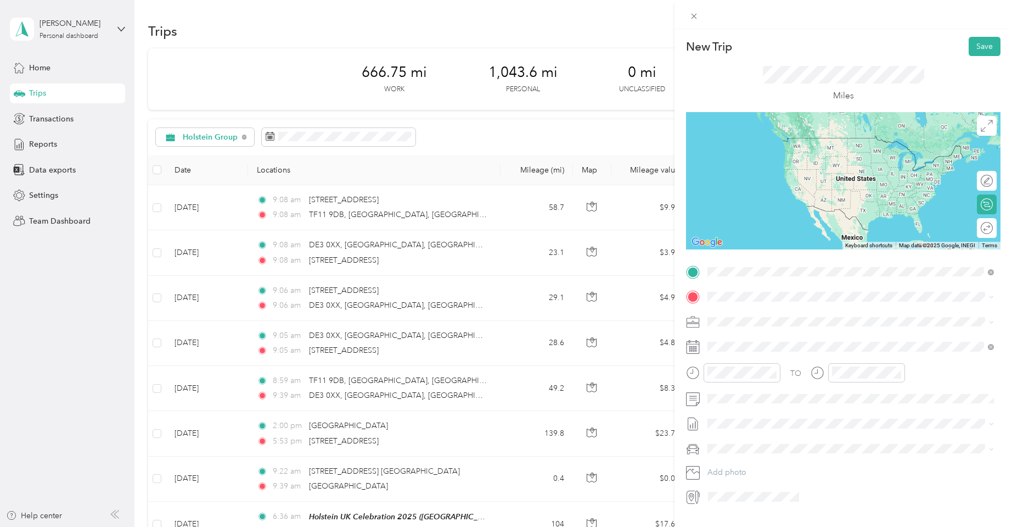
drag, startPoint x: 734, startPoint y: 313, endPoint x: 727, endPoint y: 313, distance: 7.1
click at [734, 312] on span "MK7 6BZ Milton Keynes, Milton Keynes, England, United Kingdom" at bounding box center [825, 311] width 192 height 10
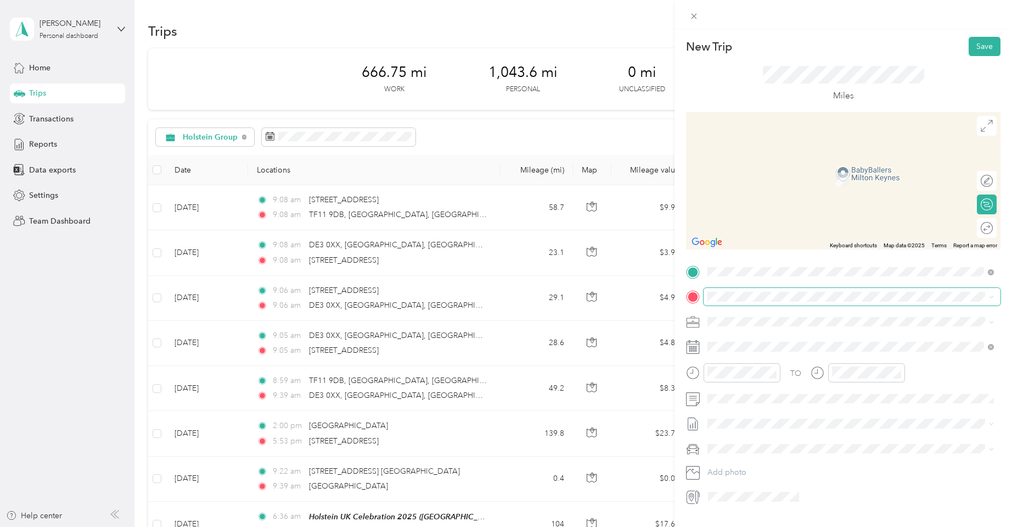
click at [728, 301] on span at bounding box center [852, 297] width 297 height 18
click at [800, 355] on span "MOORSHARD FARM, DUNWEAR, TA7 0AD, BRIDGWATER, SOMERSET, ENGLAND" at bounding box center [776, 355] width 94 height 9
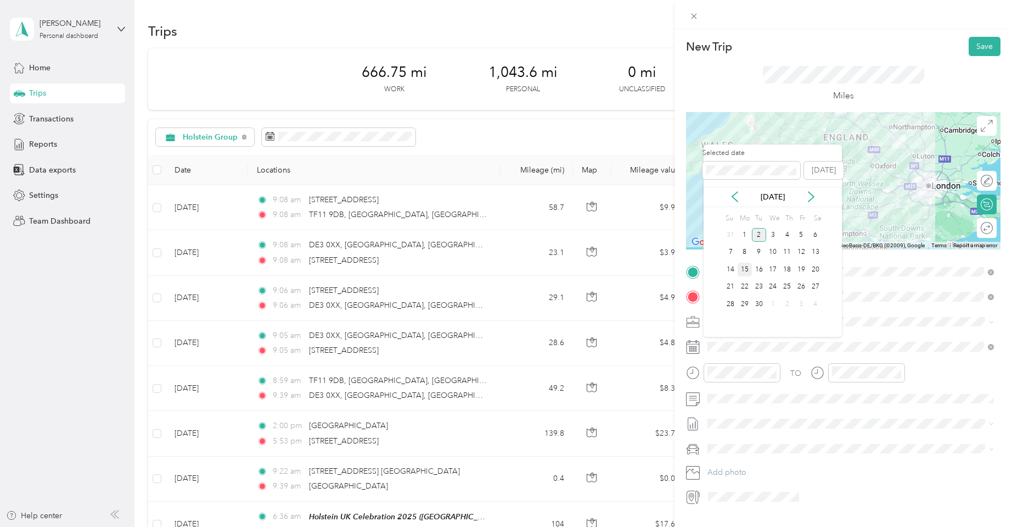
click at [747, 266] on div "15" at bounding box center [745, 269] width 14 height 14
click at [736, 195] on icon at bounding box center [735, 196] width 11 height 11
click at [762, 268] on div "15" at bounding box center [759, 269] width 14 height 14
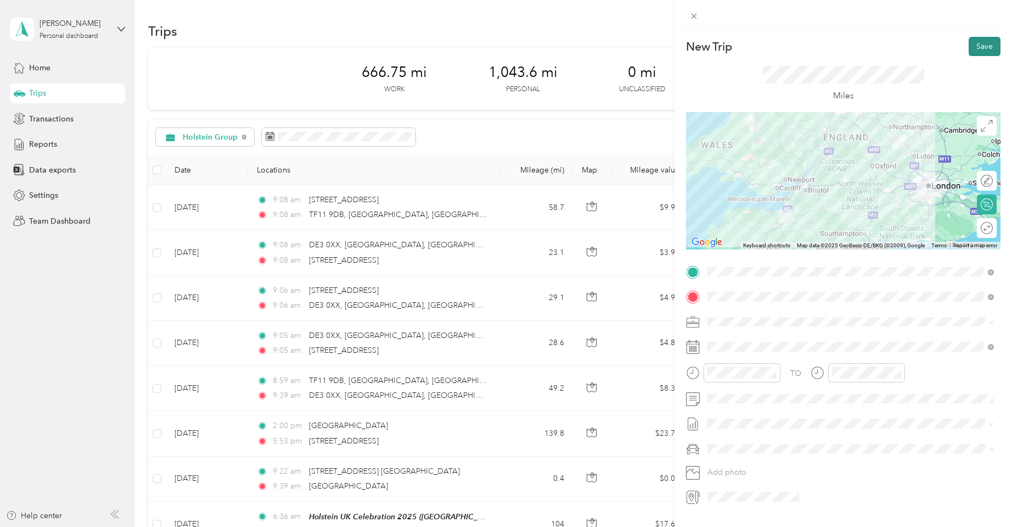
click at [982, 48] on button "Save" at bounding box center [985, 46] width 32 height 19
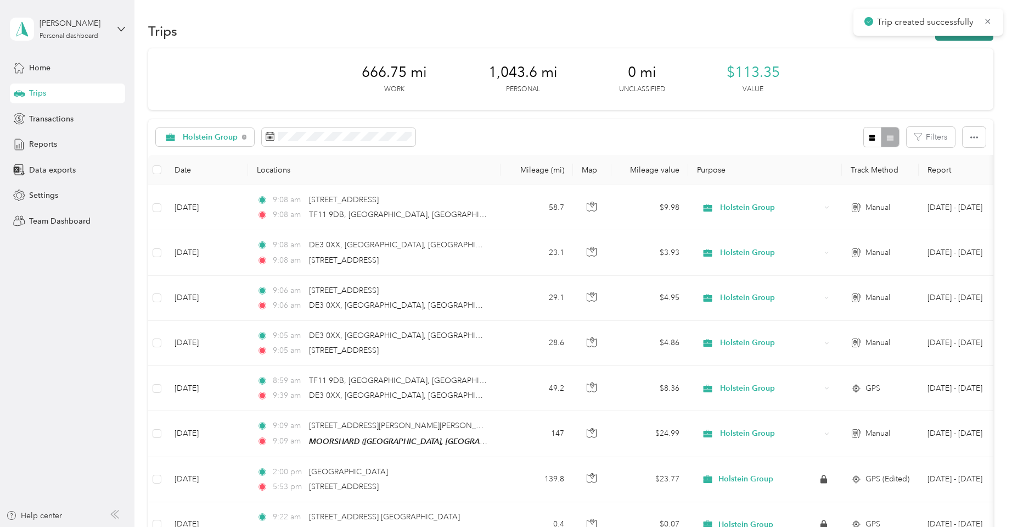
click at [988, 20] on icon at bounding box center [988, 21] width 9 height 10
click at [970, 33] on button "New trip" at bounding box center [965, 30] width 58 height 19
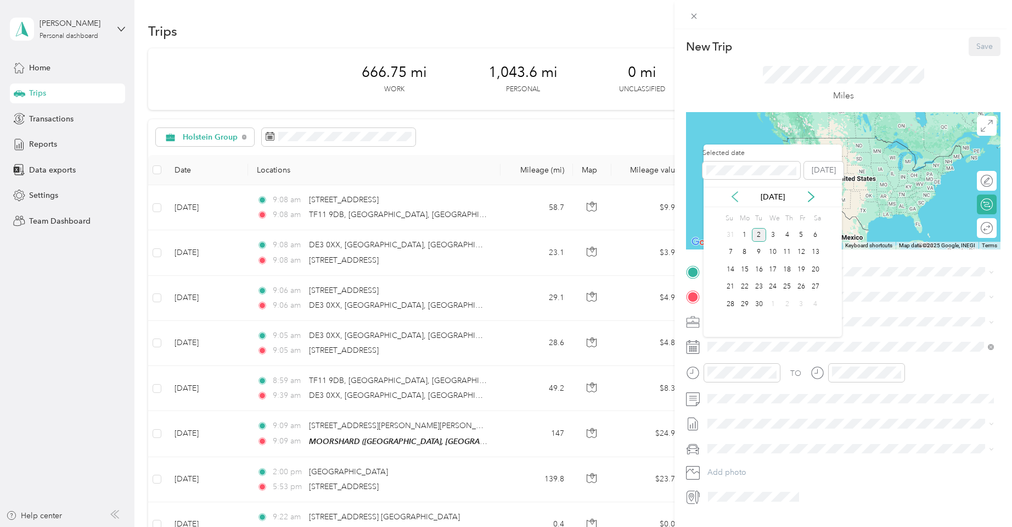
click at [735, 198] on icon at bounding box center [735, 196] width 11 height 11
click at [739, 198] on icon at bounding box center [735, 196] width 11 height 11
click at [757, 266] on div "15" at bounding box center [759, 269] width 14 height 14
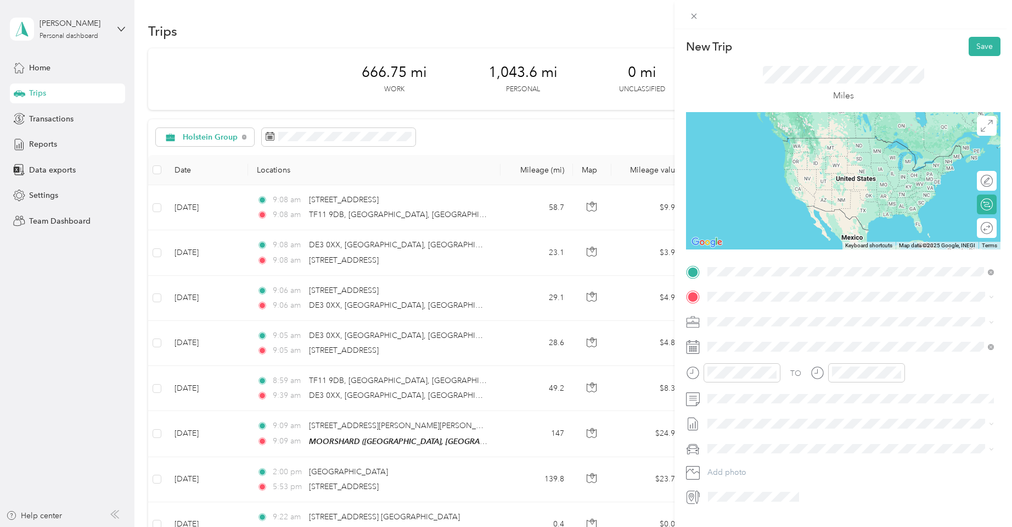
click at [782, 322] on div "TEAM MOORSHARD" at bounding box center [776, 317] width 94 height 14
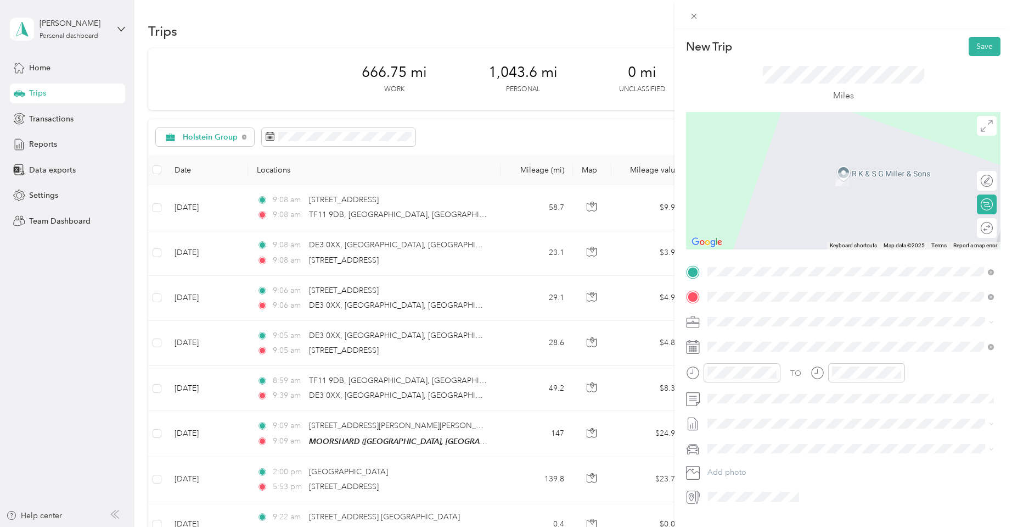
click at [753, 338] on span "TA6 6QA Bridgwater, Somerset, England, United Kingdom" at bounding box center [764, 336] width 70 height 10
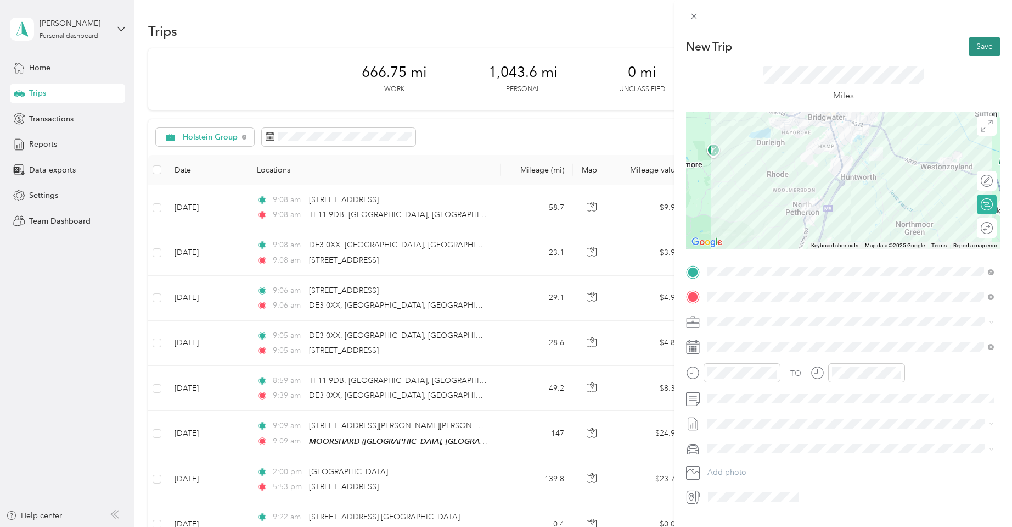
click at [978, 46] on button "Save" at bounding box center [985, 46] width 32 height 19
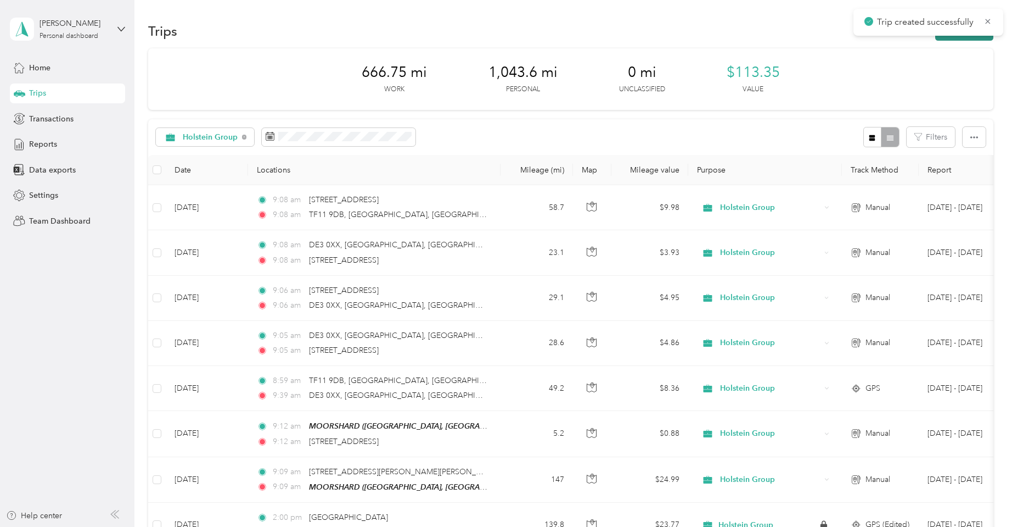
click at [990, 22] on icon at bounding box center [988, 21] width 9 height 10
click at [980, 30] on button "New trip" at bounding box center [965, 30] width 58 height 19
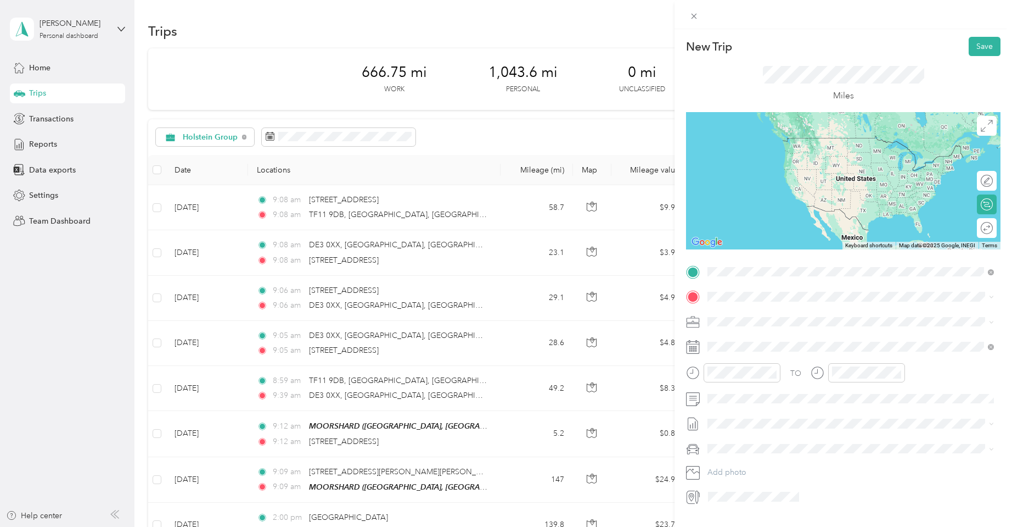
click at [746, 312] on span "TA6 6QA Bridgwater, Somerset, England, United Kingdom" at bounding box center [764, 311] width 70 height 10
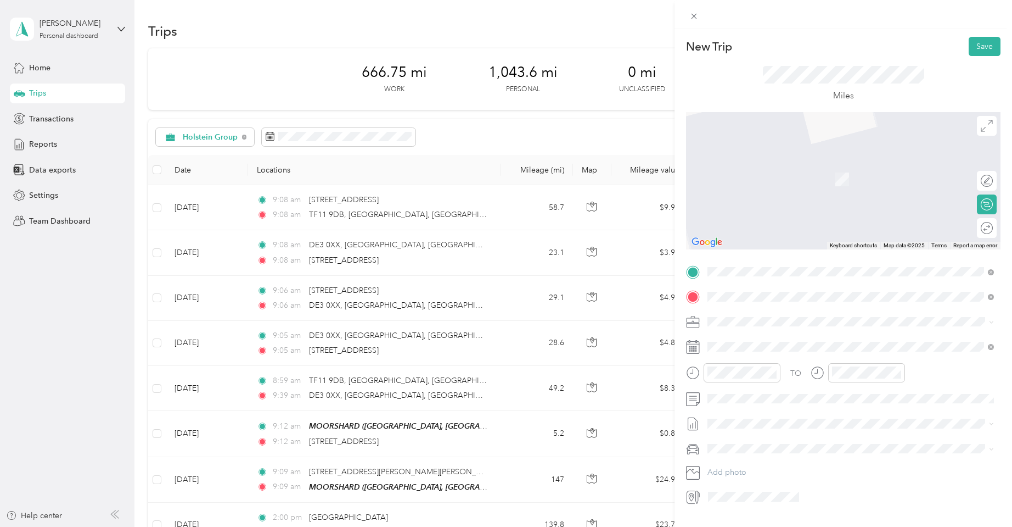
click at [795, 359] on div "TEAM MOORSHARD MOORSHARD FARM, DUNWEAR, TA7 0AD, BRIDGWATER, SOMERSET, ENGLAND" at bounding box center [776, 348] width 94 height 27
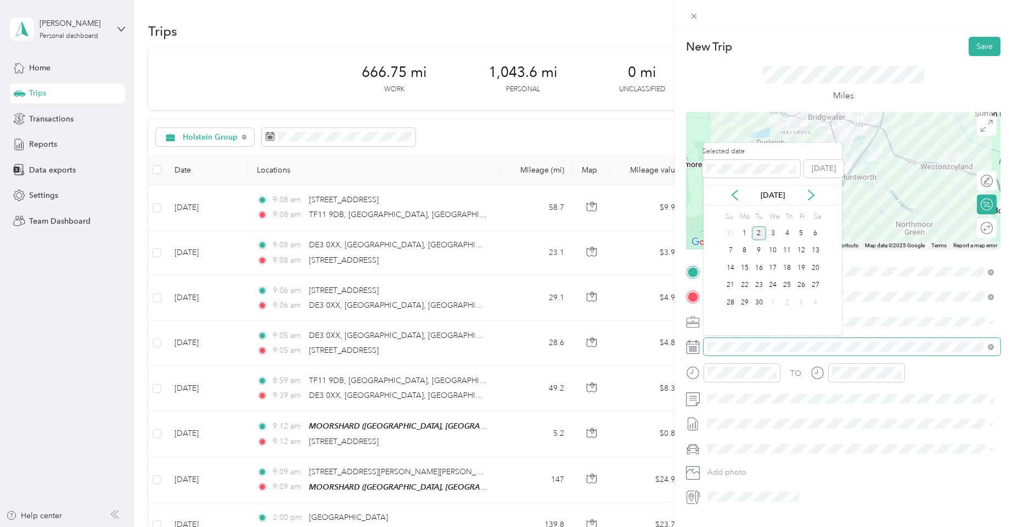
scroll to position [2, 0]
click at [735, 193] on icon at bounding box center [735, 194] width 11 height 11
click at [776, 267] on div "16" at bounding box center [773, 268] width 14 height 14
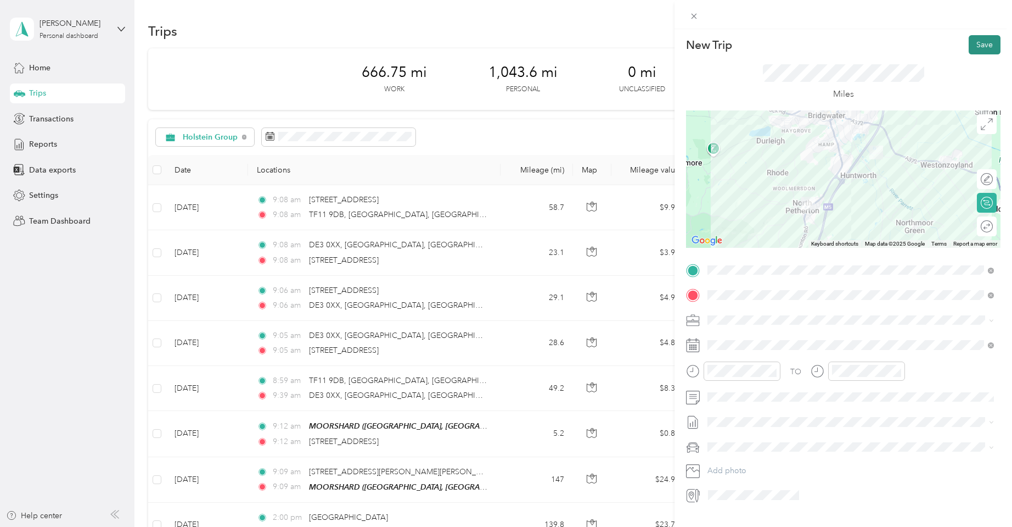
click at [989, 44] on button "Save" at bounding box center [985, 44] width 32 height 19
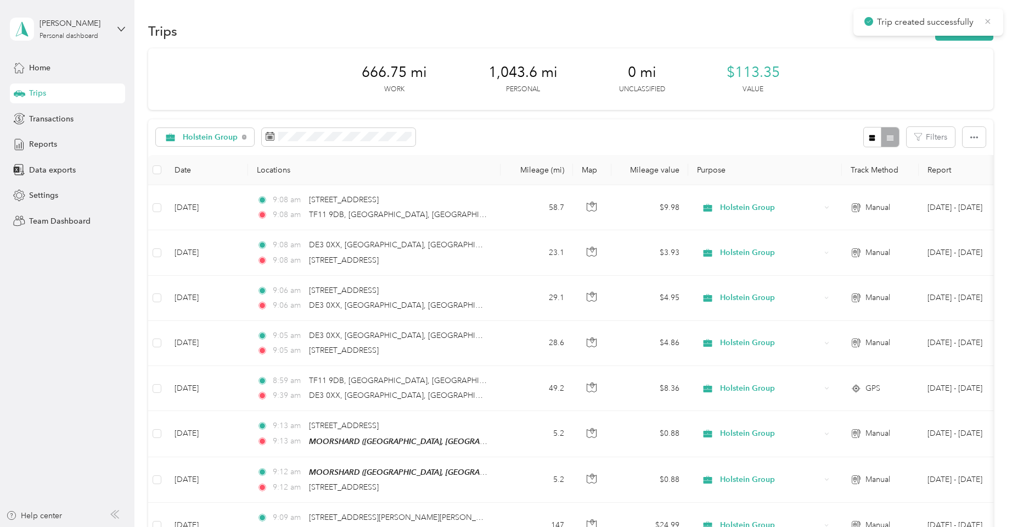
click at [987, 20] on icon at bounding box center [988, 21] width 9 height 10
click at [973, 34] on button "New trip" at bounding box center [965, 30] width 58 height 19
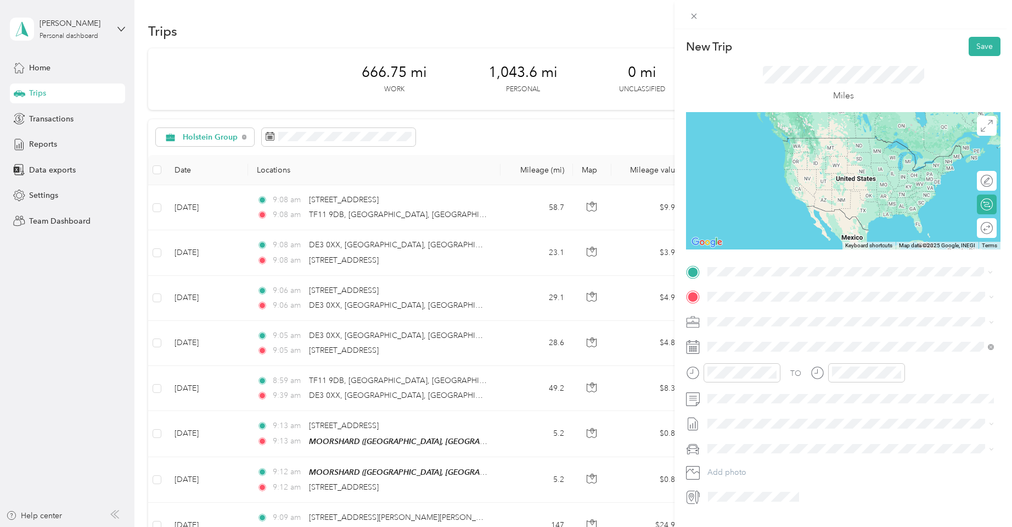
click at [773, 325] on div "TEAM MOORSHARD MOORSHARD FARM, DUNWEAR, TA7 0AD, BRIDGWATER, SOMERSET, ENGLAND" at bounding box center [776, 323] width 94 height 27
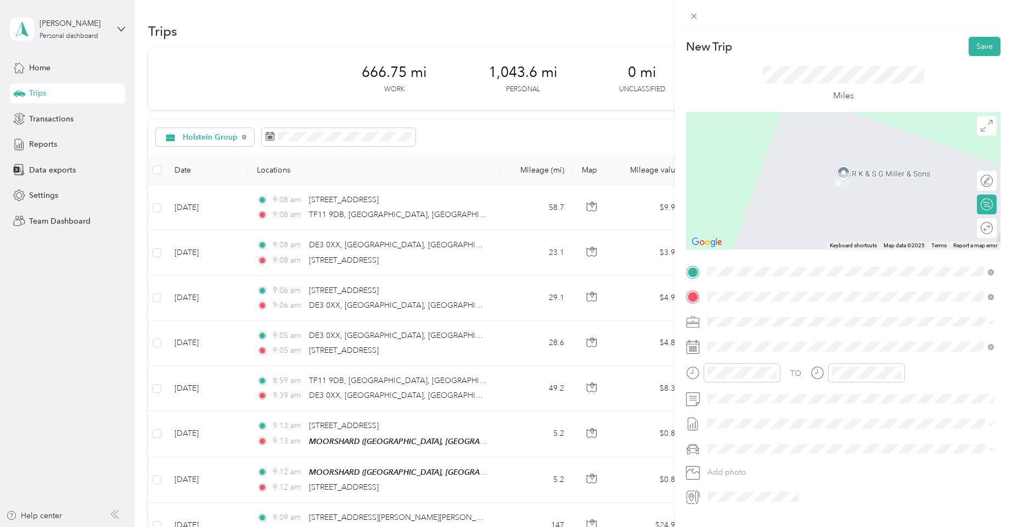
click at [748, 341] on span "MK7 6BZ Milton Keynes, Milton Keynes, England, United Kingdom" at bounding box center [825, 336] width 192 height 10
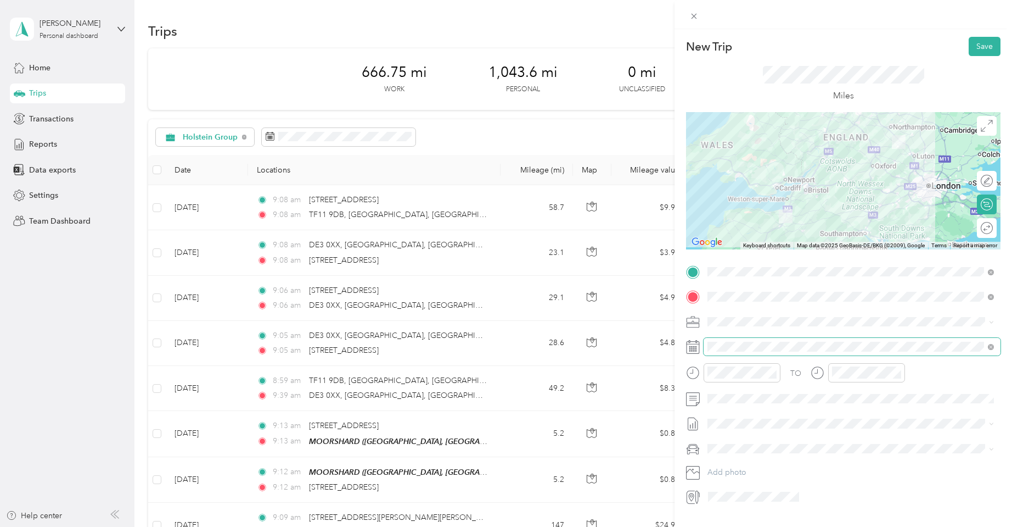
click at [771, 351] on span at bounding box center [852, 347] width 297 height 18
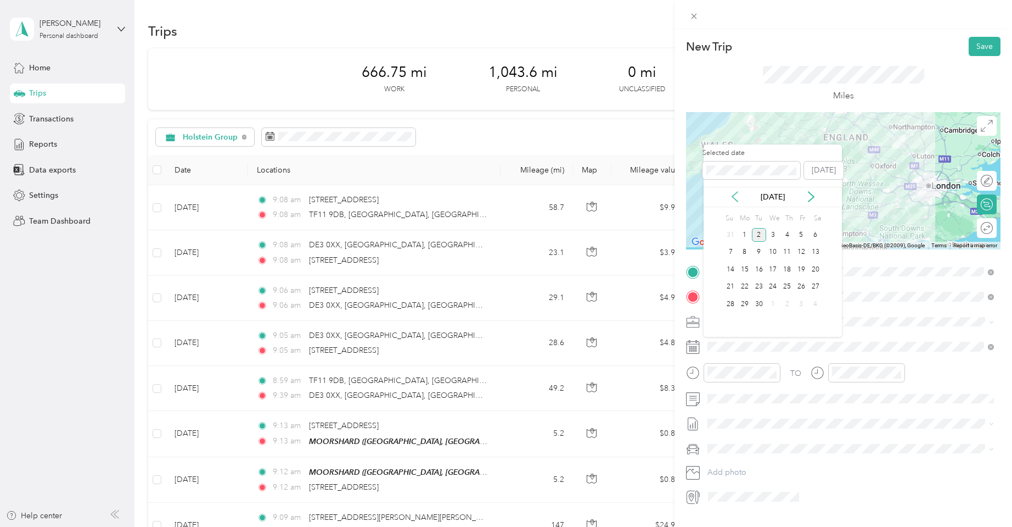
click at [735, 199] on icon at bounding box center [734, 197] width 5 height 10
click at [773, 269] on div "16" at bounding box center [773, 269] width 14 height 14
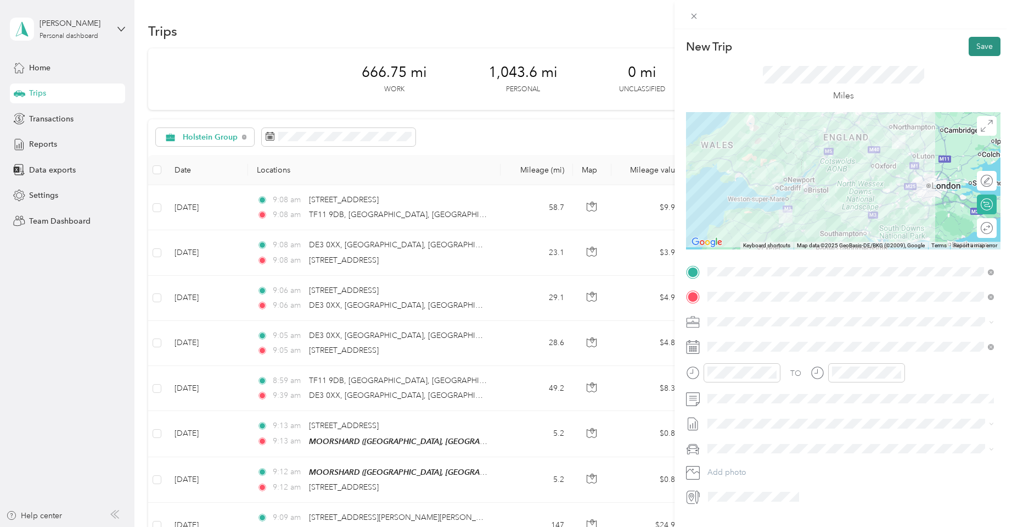
click at [980, 41] on button "Save" at bounding box center [985, 46] width 32 height 19
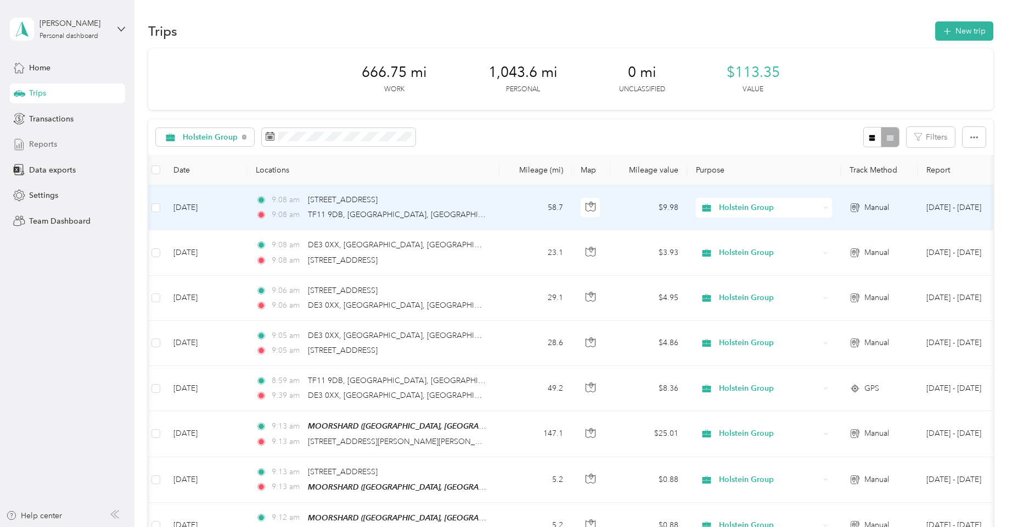
scroll to position [0, 0]
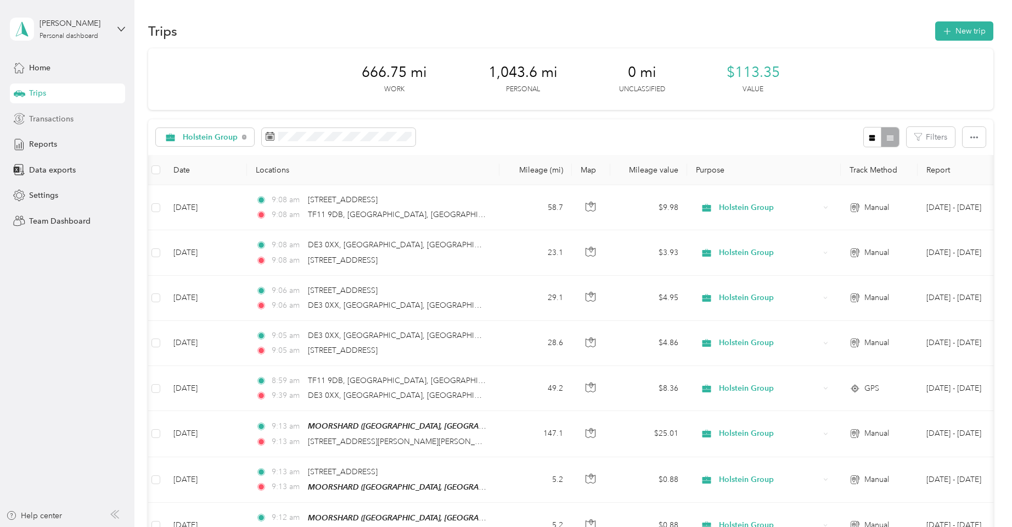
click at [62, 120] on span "Transactions" at bounding box center [51, 119] width 44 height 12
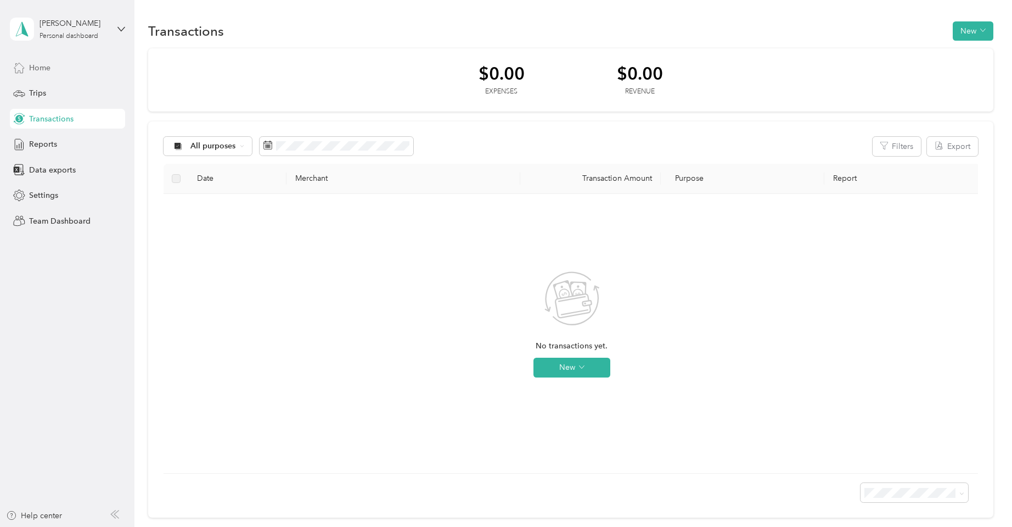
click at [54, 69] on div "Home" at bounding box center [67, 68] width 115 height 20
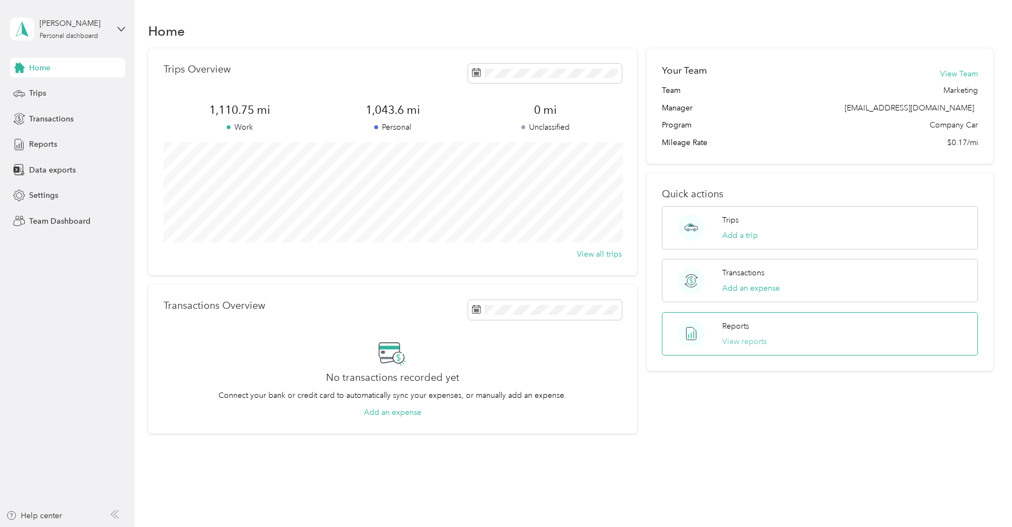
click at [753, 341] on button "View reports" at bounding box center [745, 341] width 44 height 12
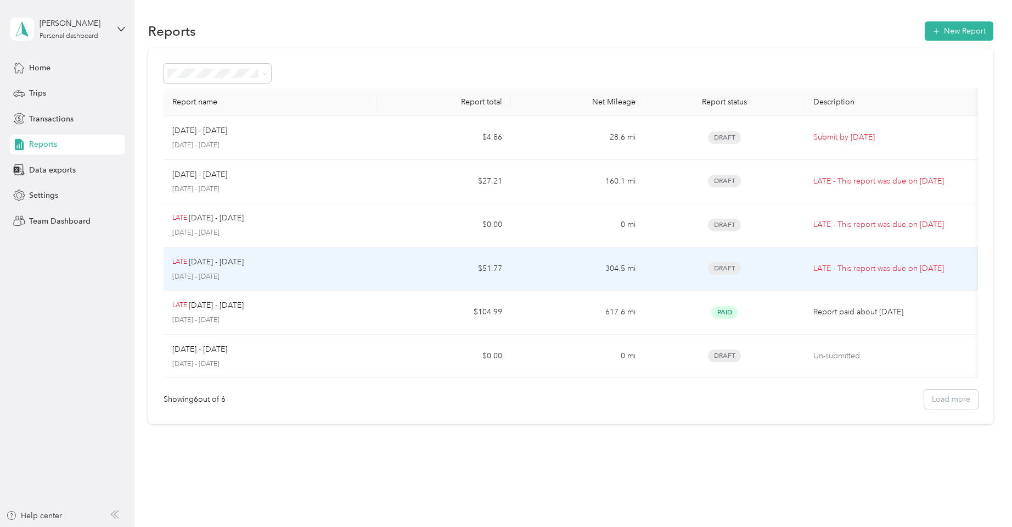
click at [754, 268] on div "Draft" at bounding box center [724, 268] width 143 height 13
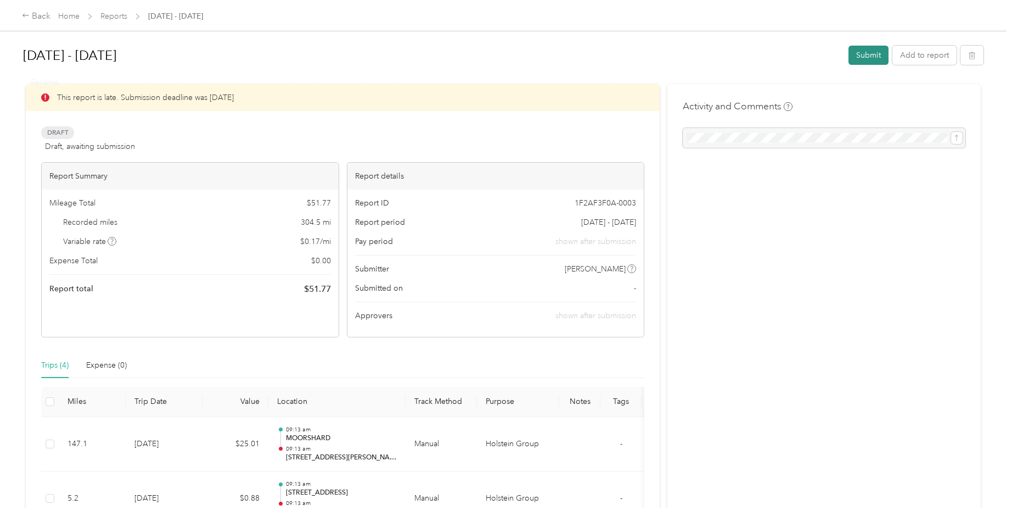
click at [868, 54] on button "Submit" at bounding box center [869, 55] width 40 height 19
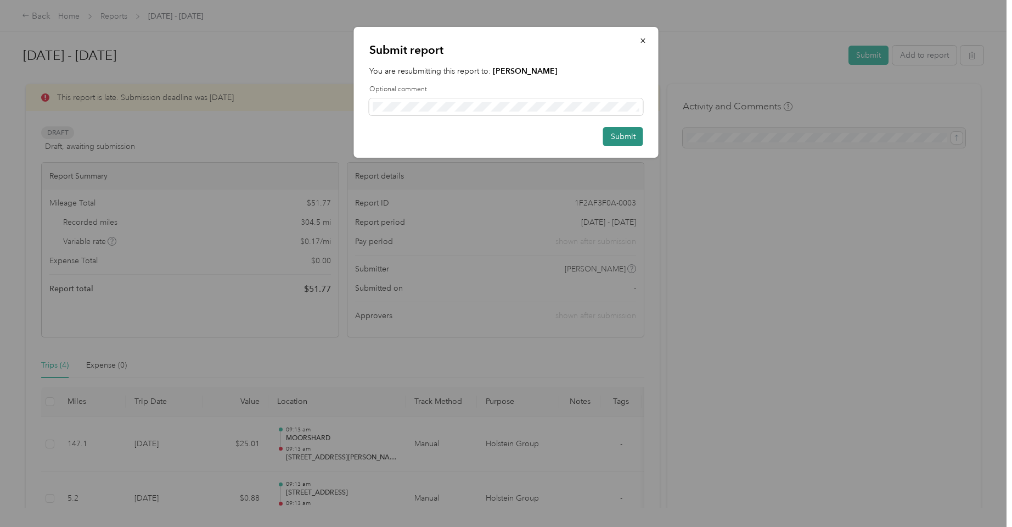
click at [617, 135] on button "Submit" at bounding box center [623, 136] width 40 height 19
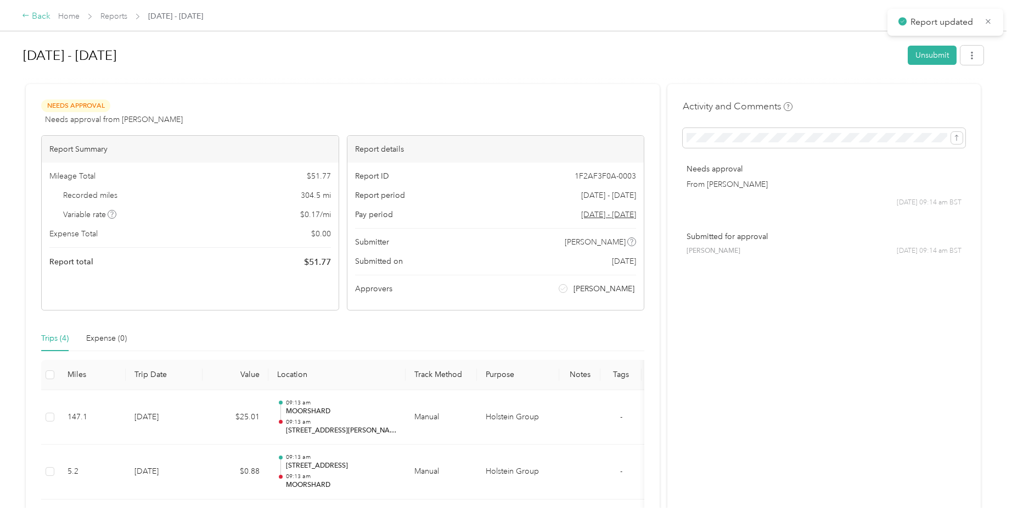
click at [36, 13] on div "Back" at bounding box center [36, 16] width 29 height 13
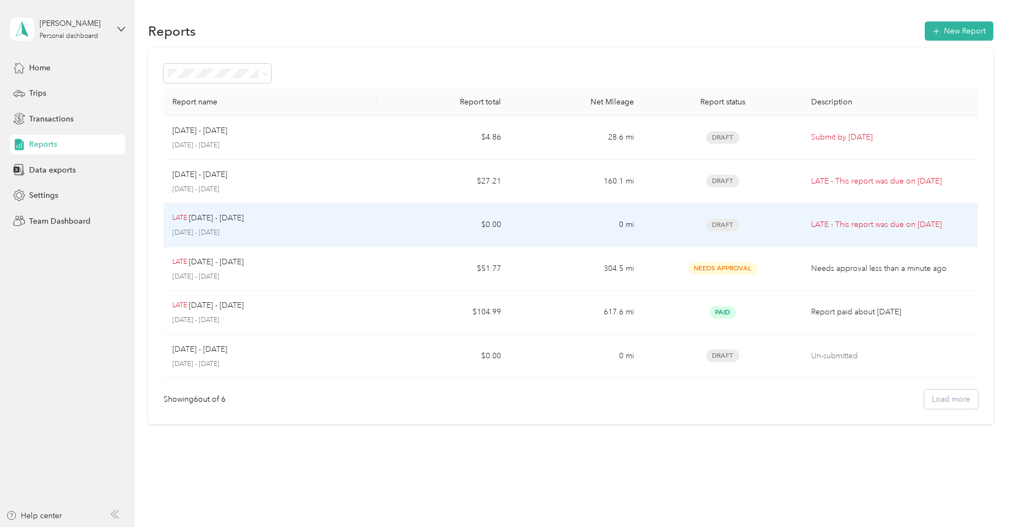
click at [858, 225] on p "LATE - This report was due on Jul. 2, 2025" at bounding box center [892, 225] width 160 height 12
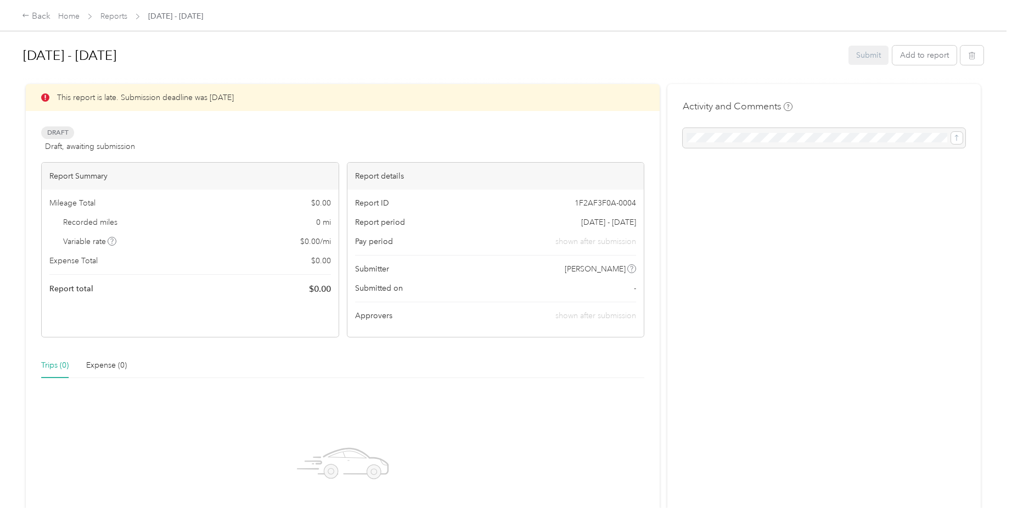
click at [879, 56] on div "Submit Add to report" at bounding box center [916, 55] width 135 height 19
click at [42, 16] on div "Back" at bounding box center [36, 16] width 29 height 13
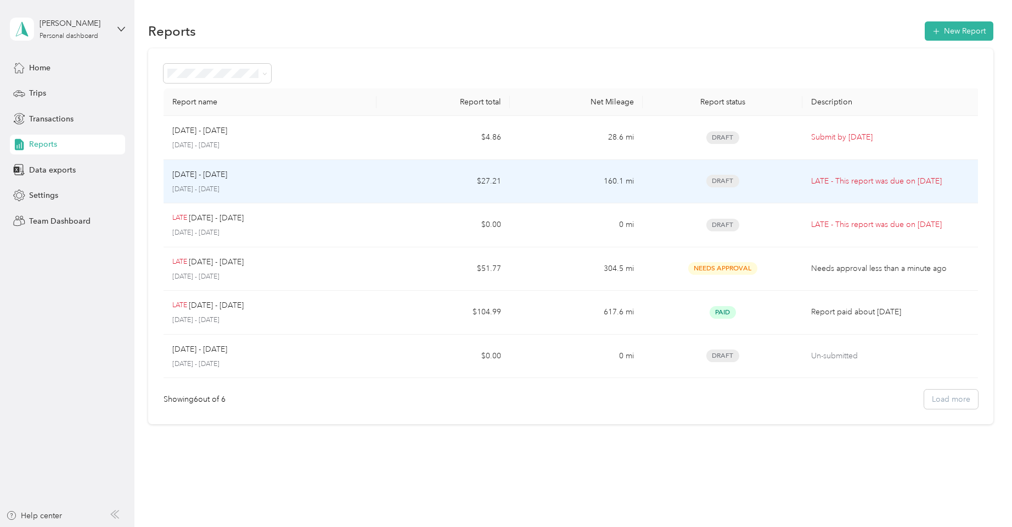
click at [818, 179] on p "LATE - This report was due on Sep. 2, 2025" at bounding box center [892, 181] width 160 height 12
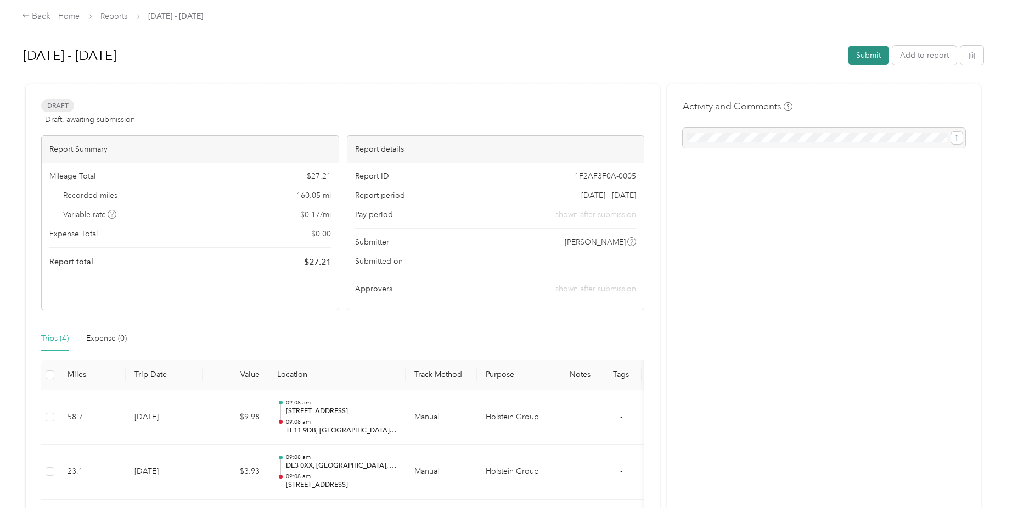
click at [872, 55] on button "Submit" at bounding box center [869, 55] width 40 height 19
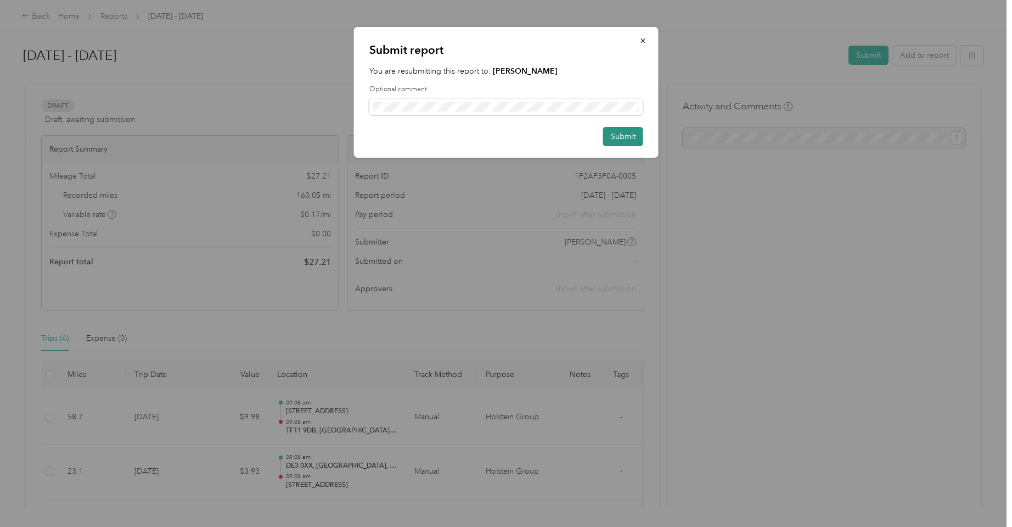
click at [636, 137] on button "Submit" at bounding box center [623, 136] width 40 height 19
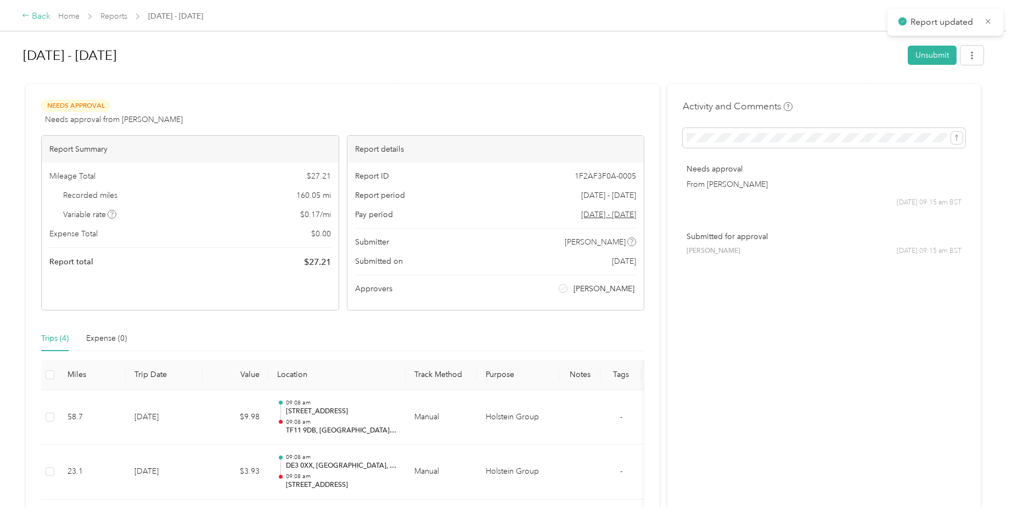
click at [36, 14] on div "Back" at bounding box center [36, 16] width 29 height 13
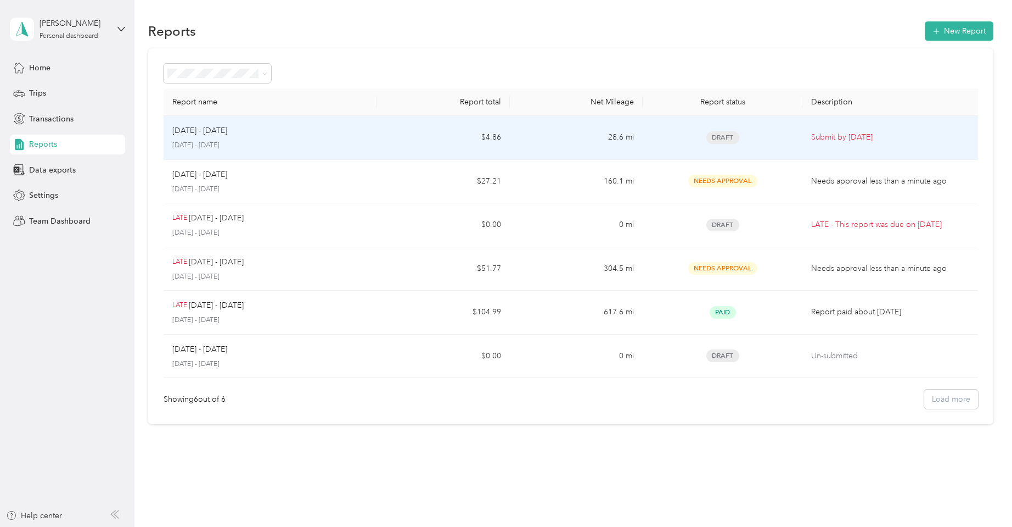
click at [331, 139] on div "Sep 1 - 30, 2025 September 1 - 30, 2025" at bounding box center [269, 138] width 195 height 26
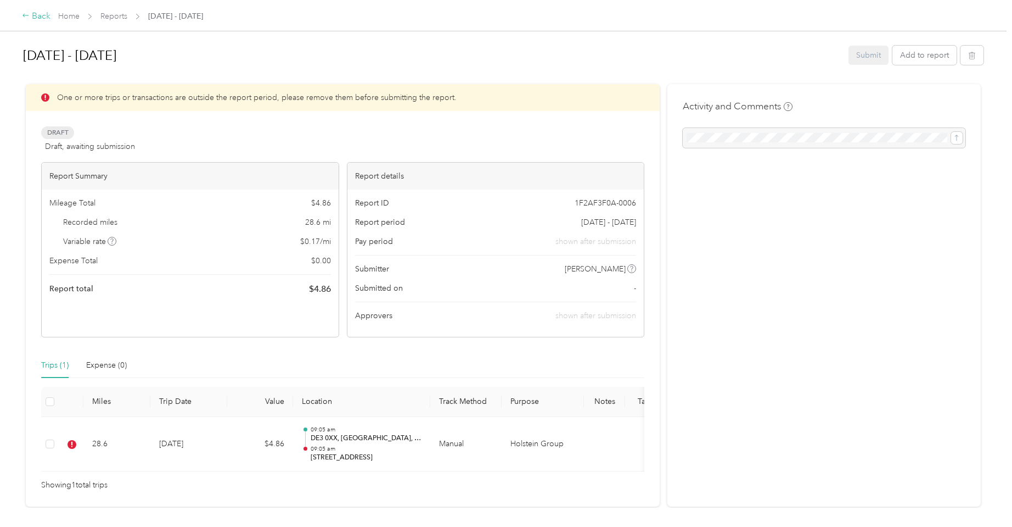
click at [38, 15] on div "Back" at bounding box center [36, 16] width 29 height 13
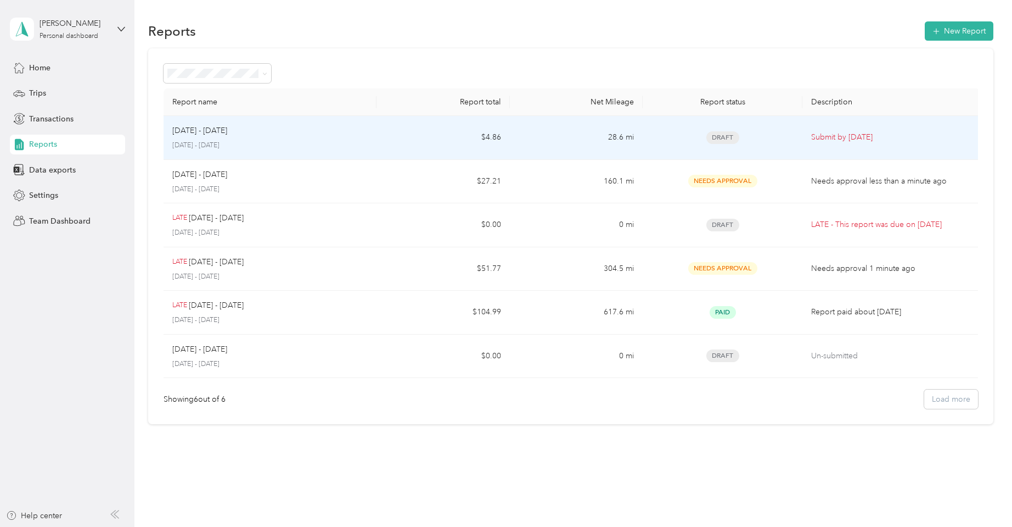
click at [328, 137] on div "Sep 1 - 30, 2025 September 1 - 30, 2025" at bounding box center [269, 138] width 195 height 26
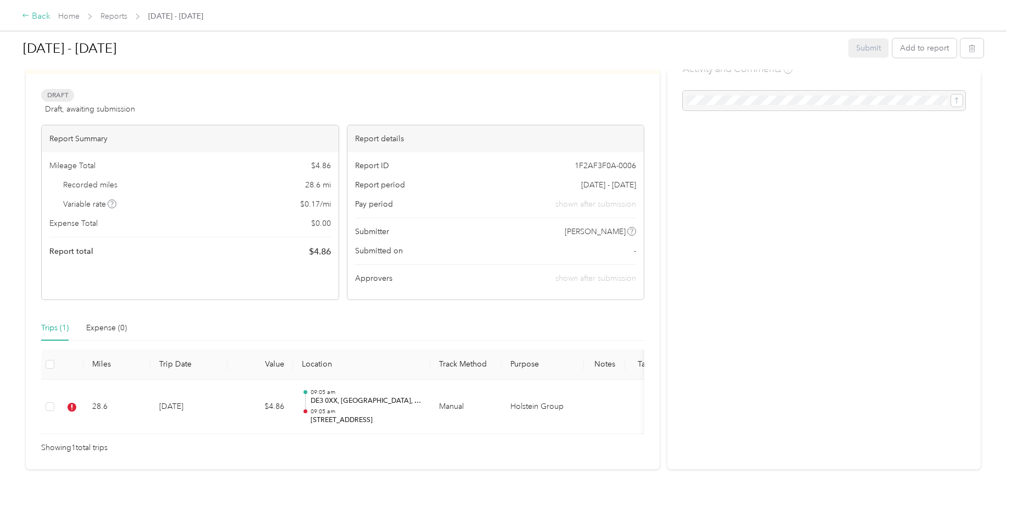
click at [42, 14] on div "Back" at bounding box center [36, 16] width 29 height 13
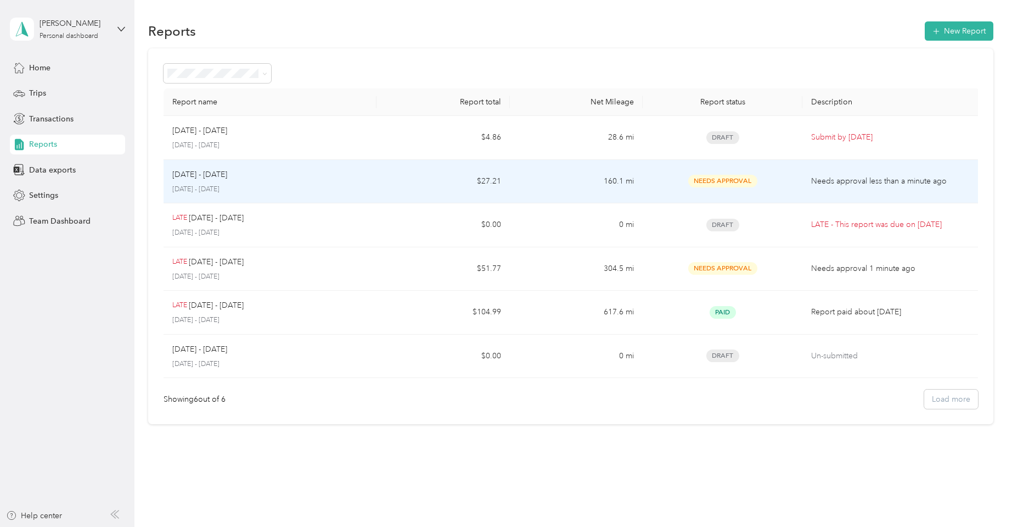
click at [356, 183] on div "Aug 1 - 31, 2025 August 1 - 31, 2025" at bounding box center [269, 182] width 195 height 26
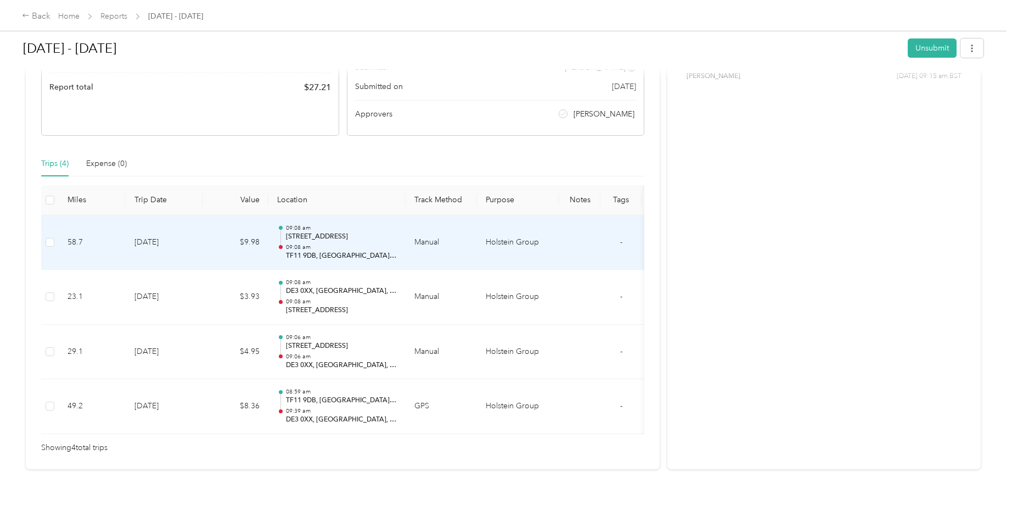
scroll to position [178, 0]
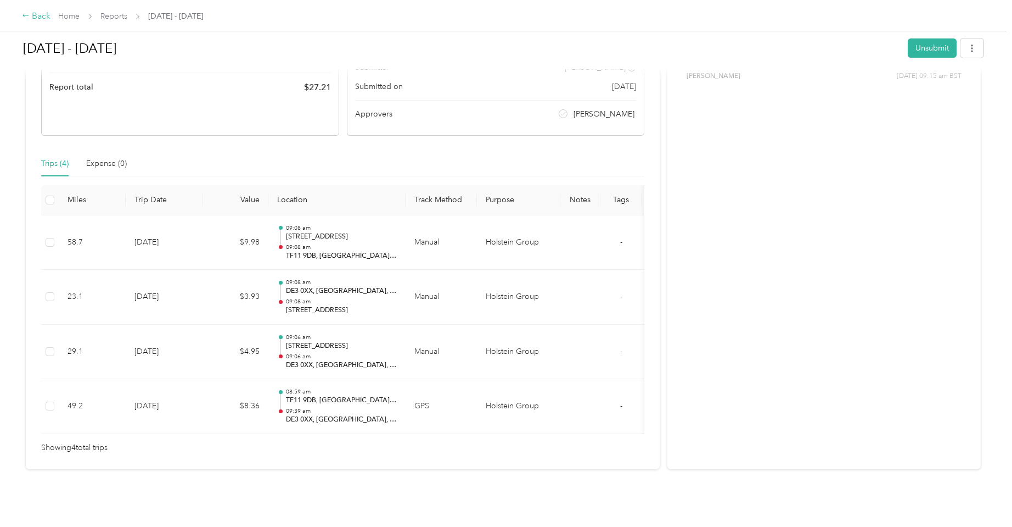
click at [41, 16] on div "Back" at bounding box center [36, 16] width 29 height 13
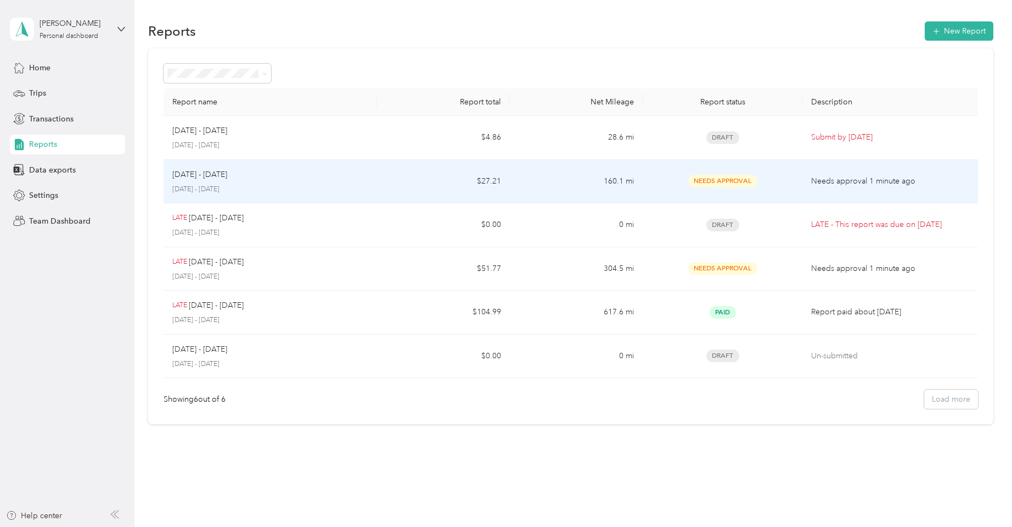
click at [194, 172] on p "Aug 1 - 31, 2025" at bounding box center [199, 175] width 55 height 12
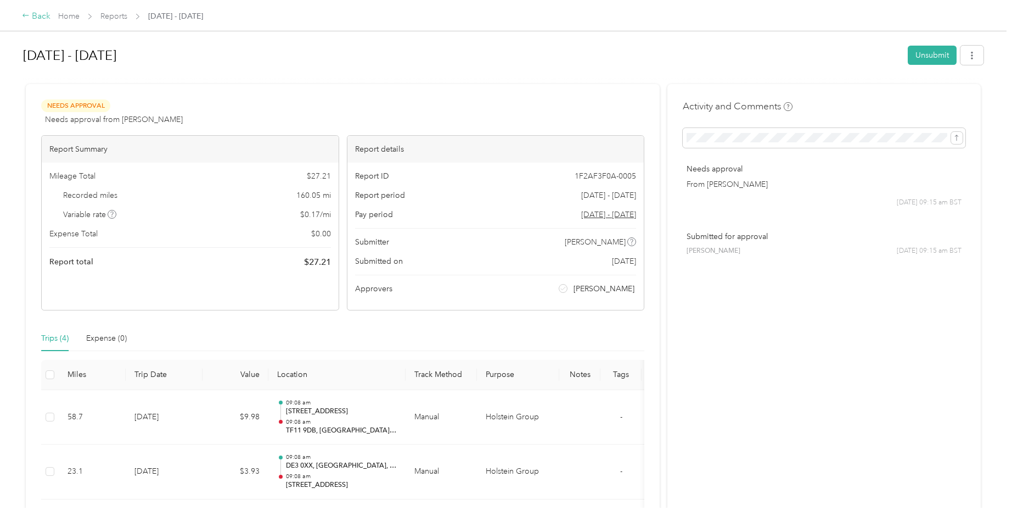
click at [38, 20] on div "Back" at bounding box center [36, 16] width 29 height 13
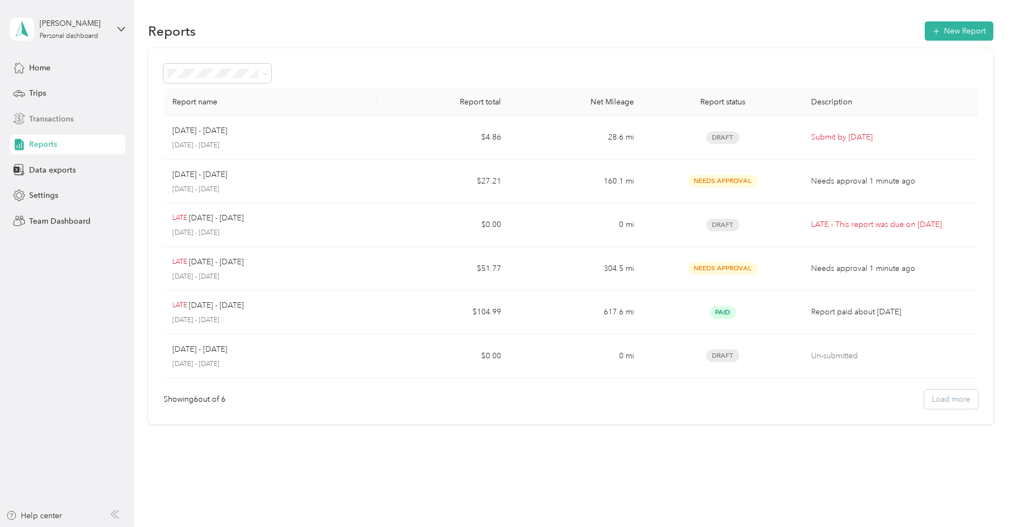
click at [43, 119] on span "Transactions" at bounding box center [51, 119] width 44 height 12
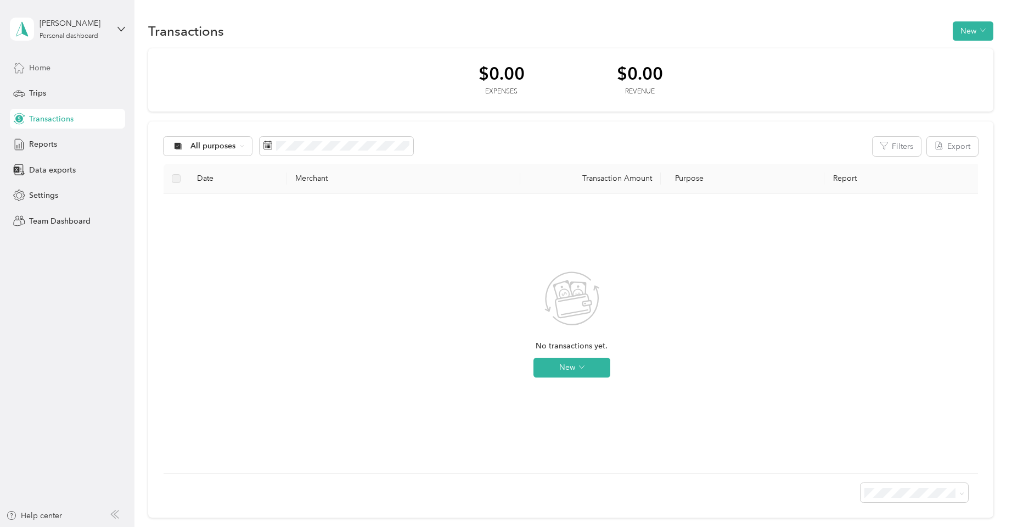
drag, startPoint x: 59, startPoint y: 66, endPoint x: 66, endPoint y: 66, distance: 7.2
click at [59, 66] on div "Home" at bounding box center [67, 68] width 115 height 20
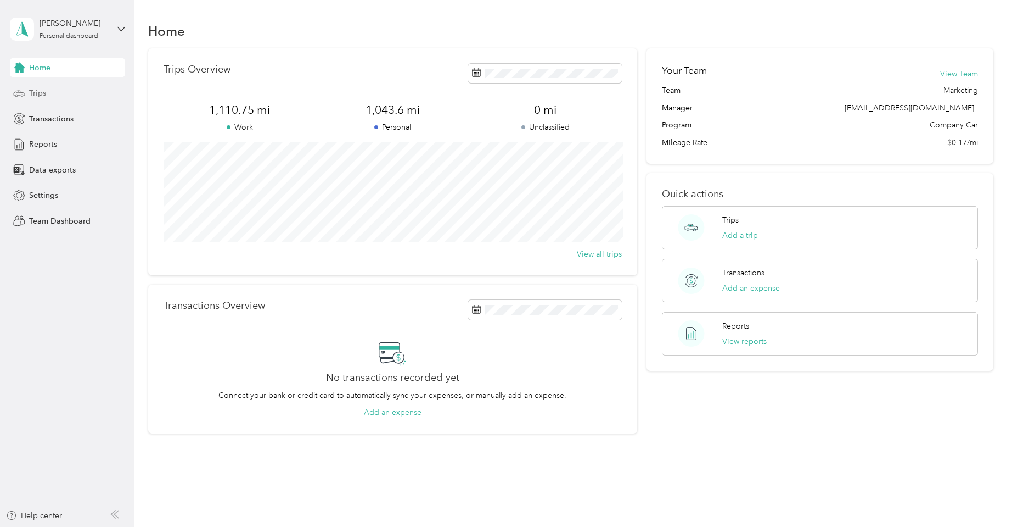
click at [57, 96] on div "Trips" at bounding box center [67, 93] width 115 height 20
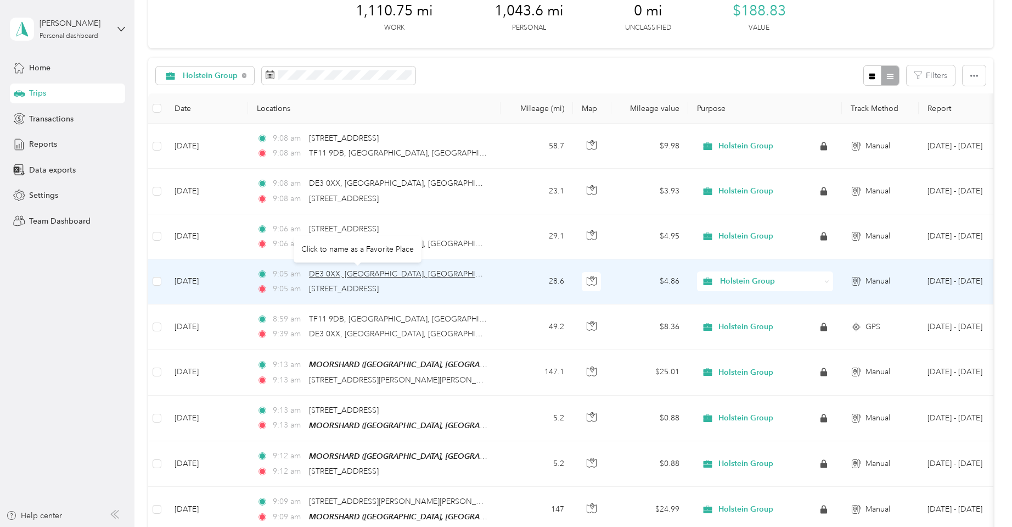
scroll to position [0, 2]
click at [416, 237] on div "Click to name as a Favorite Place" at bounding box center [356, 249] width 128 height 27
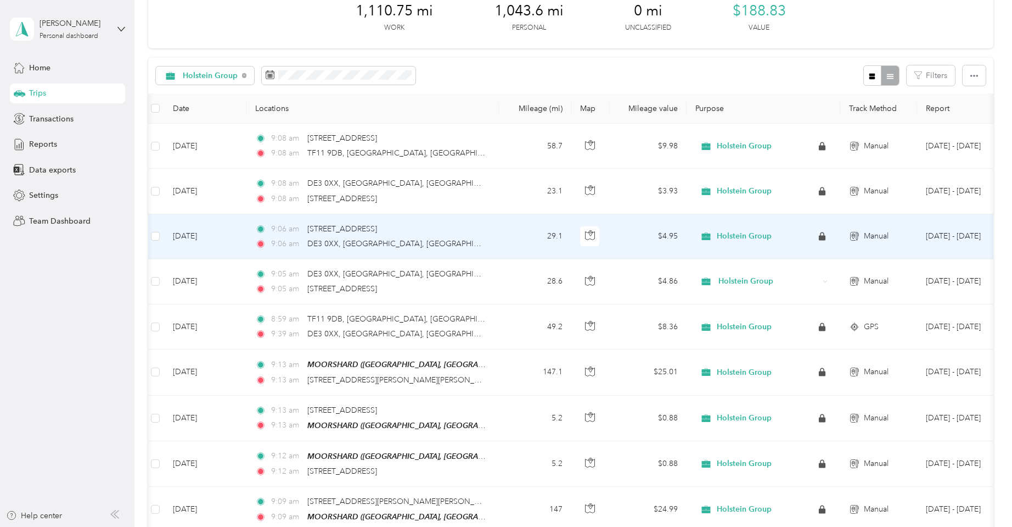
click at [216, 231] on td "Aug 9, 2025" at bounding box center [205, 236] width 82 height 45
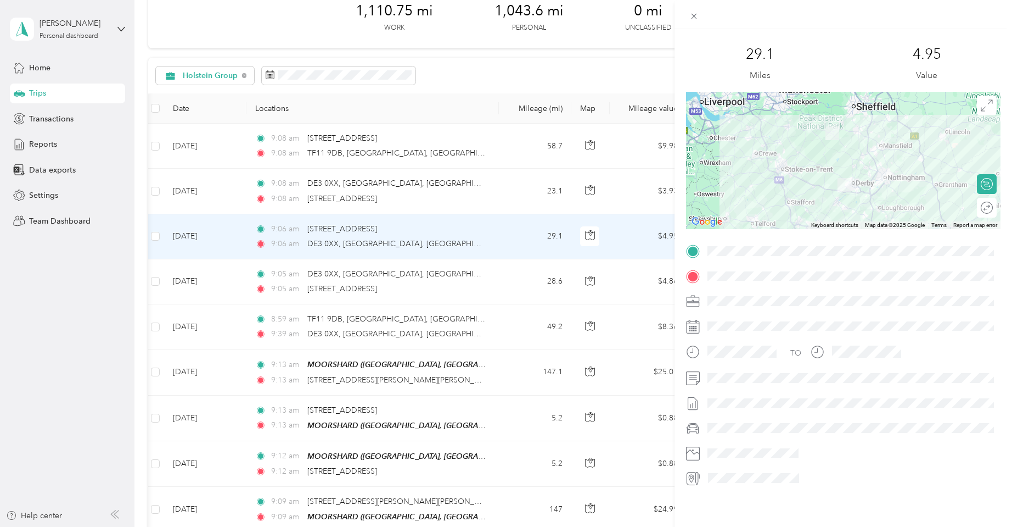
scroll to position [72, 0]
click at [212, 187] on div "Trip details This trip cannot be edited because it is either under review, appr…" at bounding box center [506, 263] width 1012 height 527
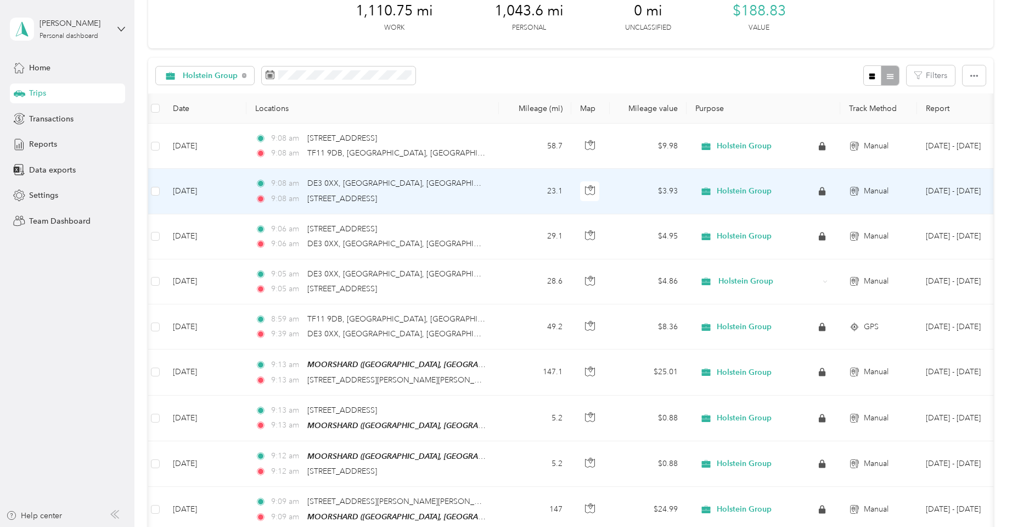
click at [201, 192] on td "Aug 10, 2025" at bounding box center [205, 191] width 82 height 45
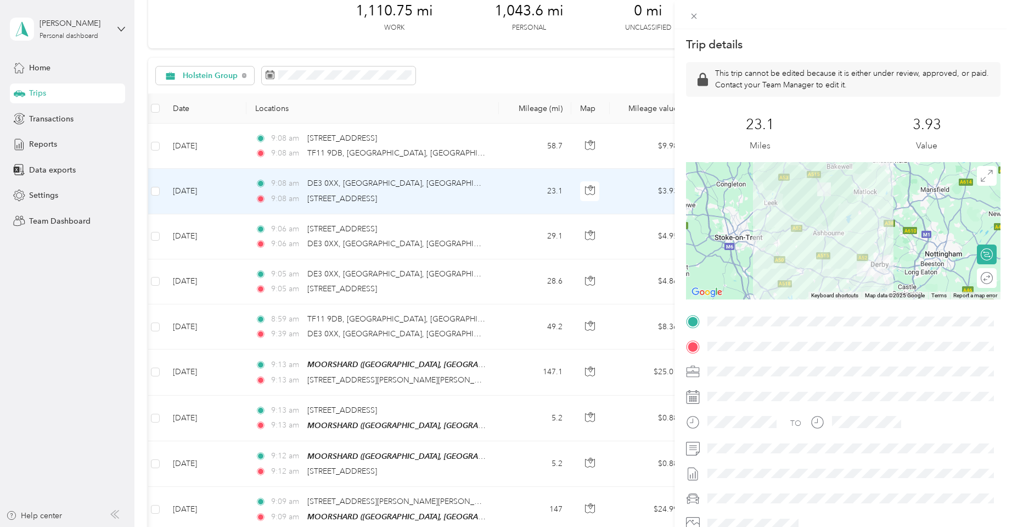
click at [203, 147] on div "Trip details This trip cannot be edited because it is either under review, appr…" at bounding box center [506, 263] width 1012 height 527
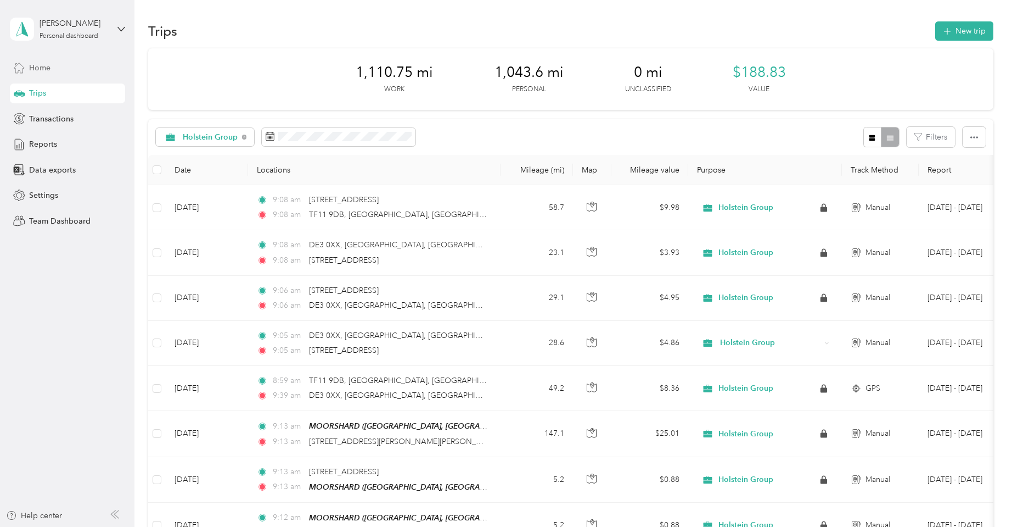
click at [33, 64] on span "Home" at bounding box center [39, 68] width 21 height 12
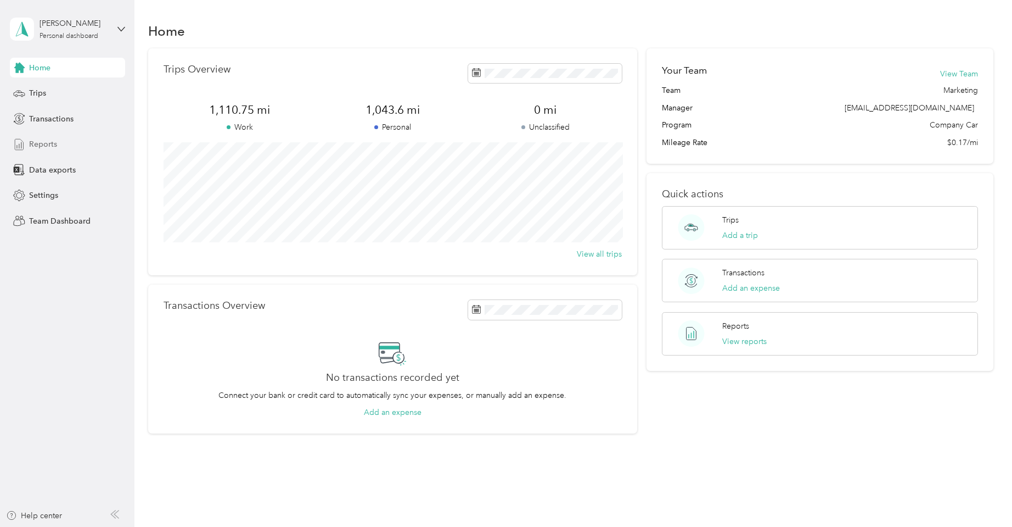
click at [52, 149] on span "Reports" at bounding box center [43, 144] width 28 height 12
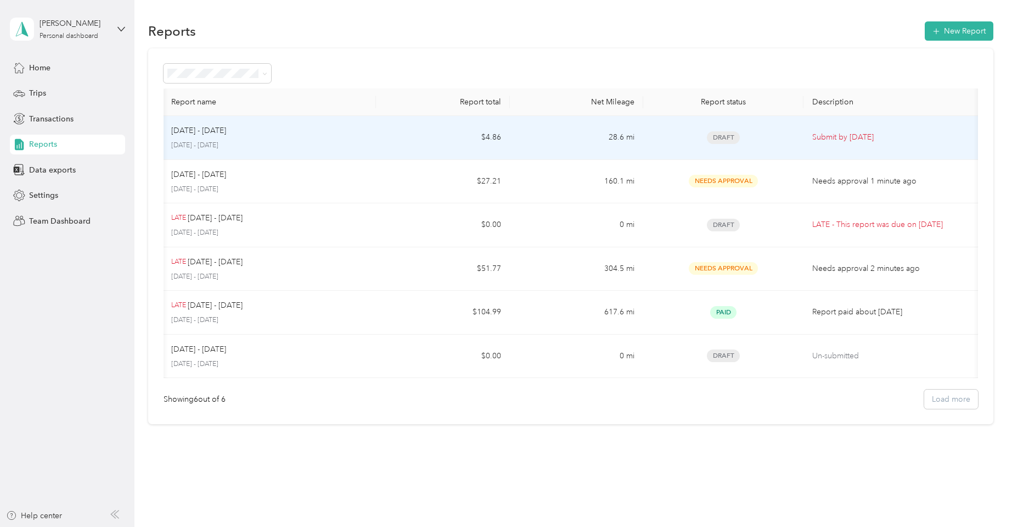
click at [206, 129] on p "Sep 1 - 30, 2025" at bounding box center [198, 131] width 55 height 12
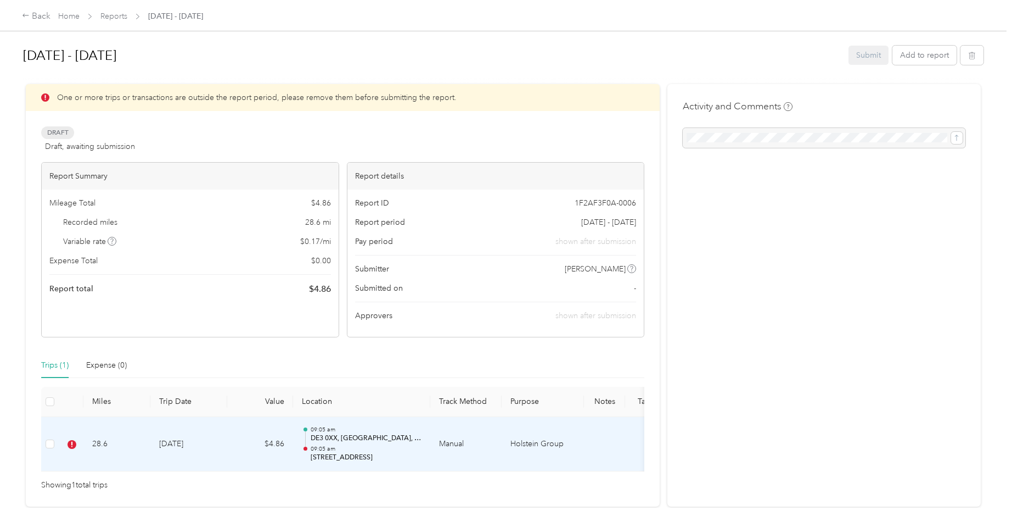
click at [176, 441] on td "8-9-2025" at bounding box center [188, 444] width 77 height 55
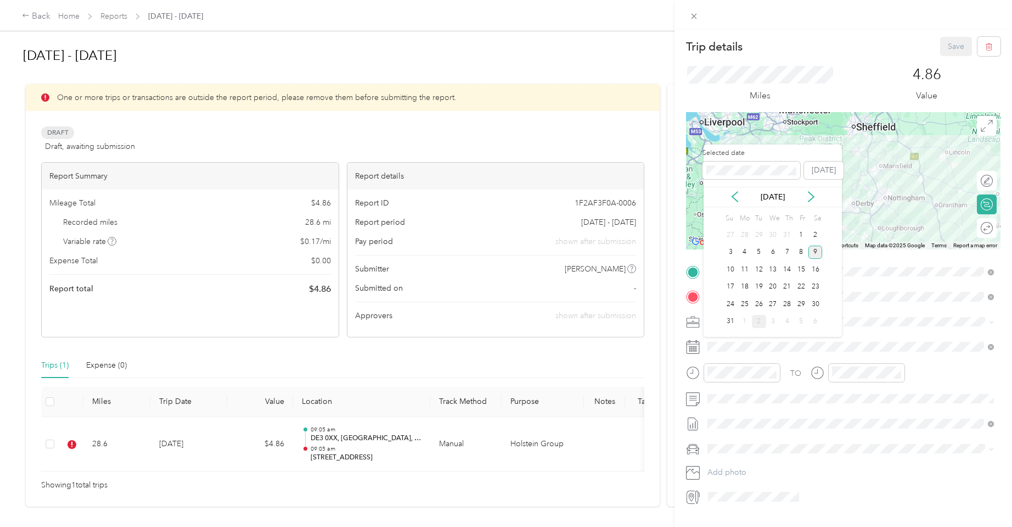
click at [817, 251] on div "9" at bounding box center [816, 252] width 14 height 14
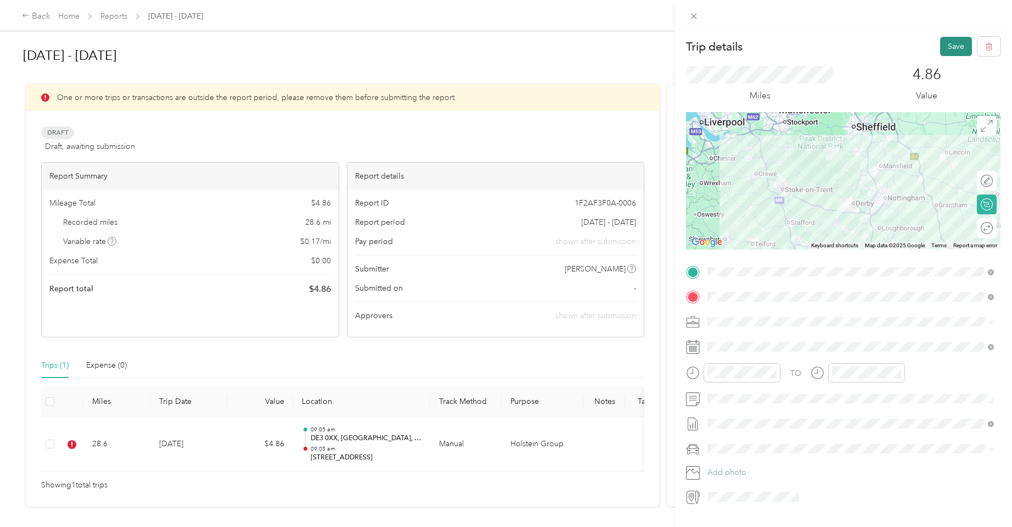
click at [942, 45] on button "Save" at bounding box center [957, 46] width 32 height 19
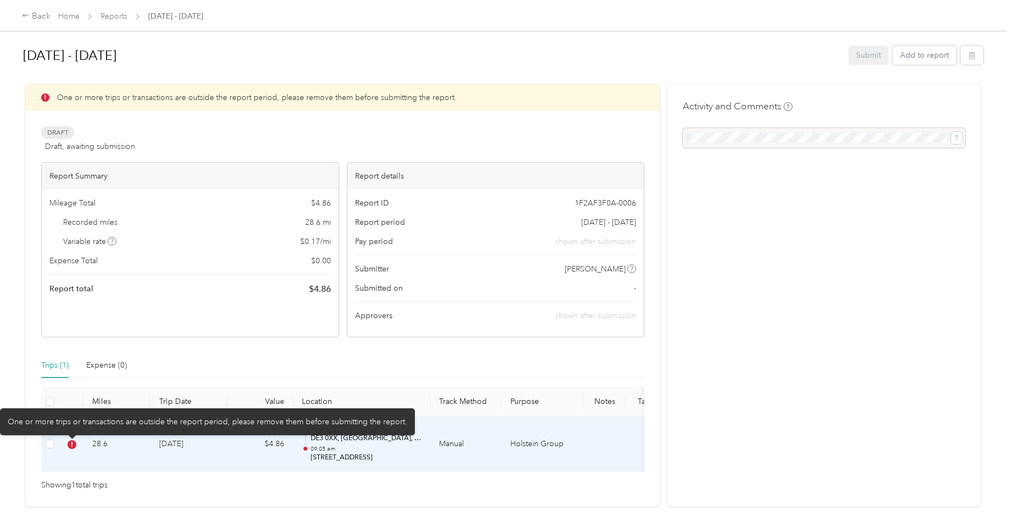
click at [71, 444] on icon at bounding box center [72, 444] width 9 height 9
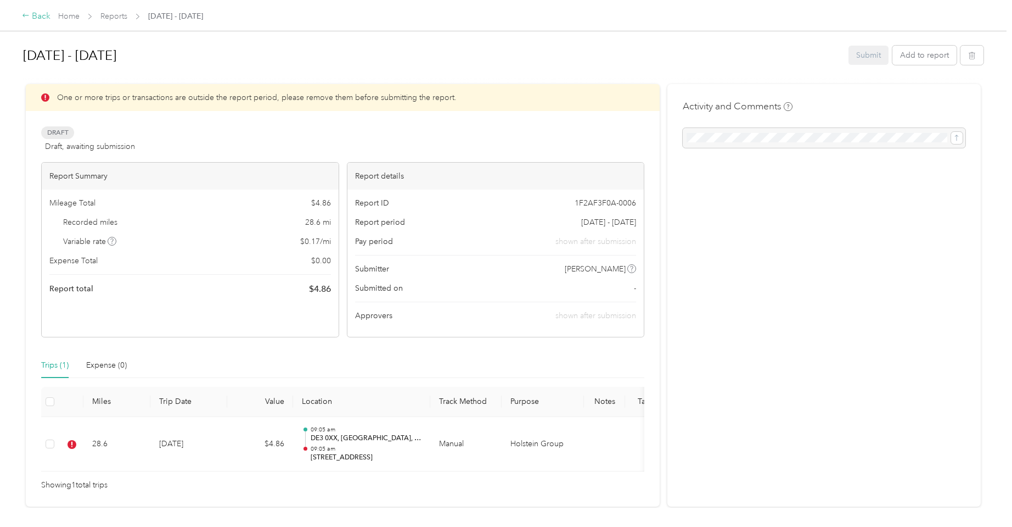
click at [37, 17] on div "Back" at bounding box center [36, 16] width 29 height 13
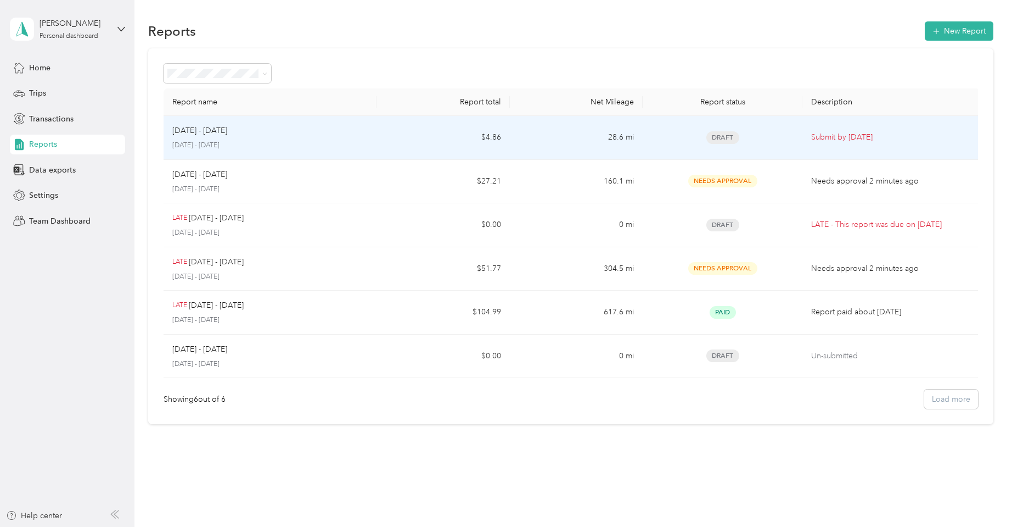
click at [648, 137] on td "Draft" at bounding box center [723, 138] width 160 height 44
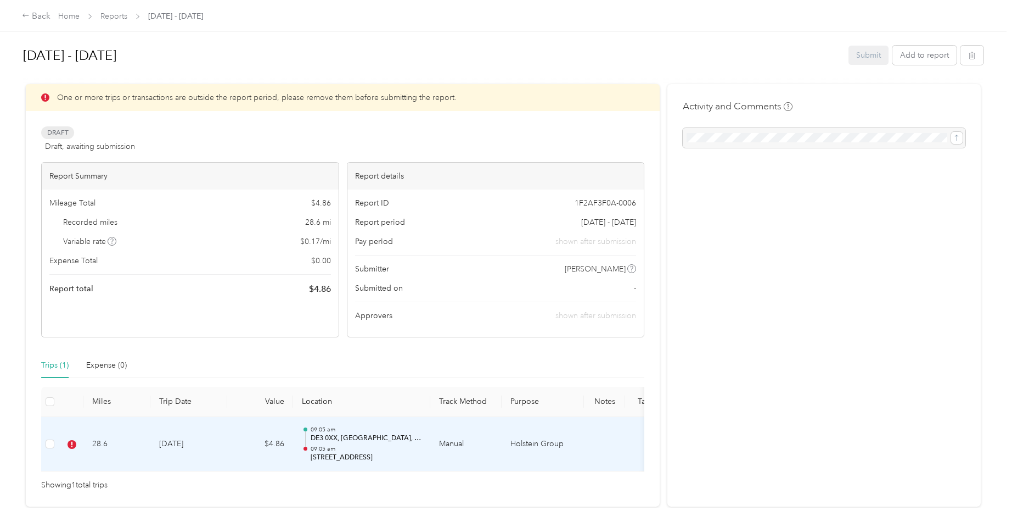
click at [204, 441] on td "8-9-2025" at bounding box center [188, 444] width 77 height 55
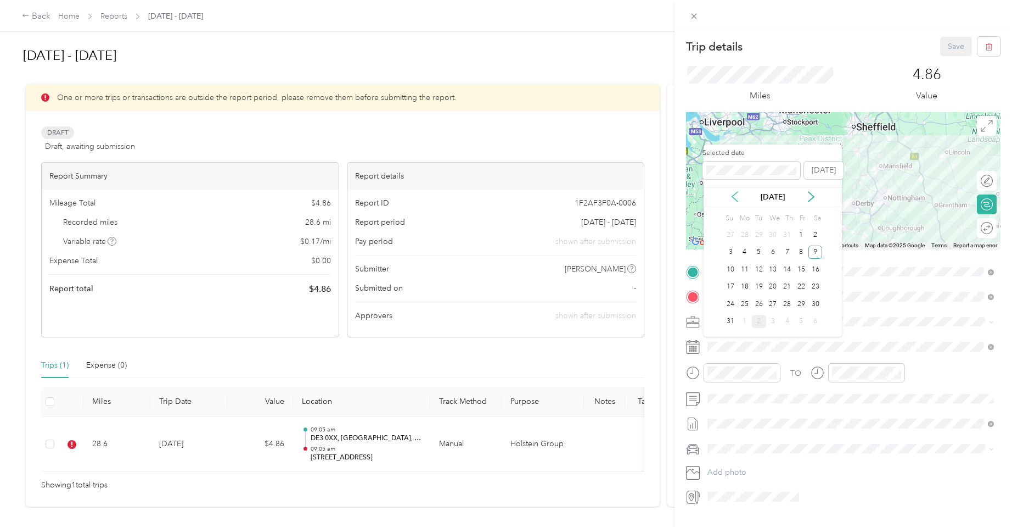
click at [732, 197] on icon at bounding box center [735, 196] width 11 height 11
click at [810, 198] on icon at bounding box center [811, 196] width 11 height 11
click at [818, 251] on div "9" at bounding box center [816, 252] width 14 height 14
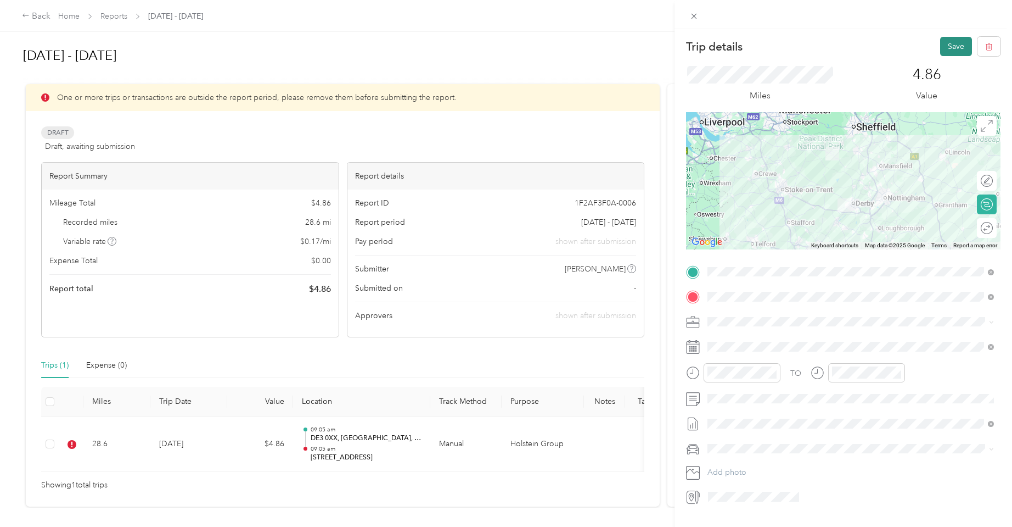
click at [950, 44] on button "Save" at bounding box center [957, 46] width 32 height 19
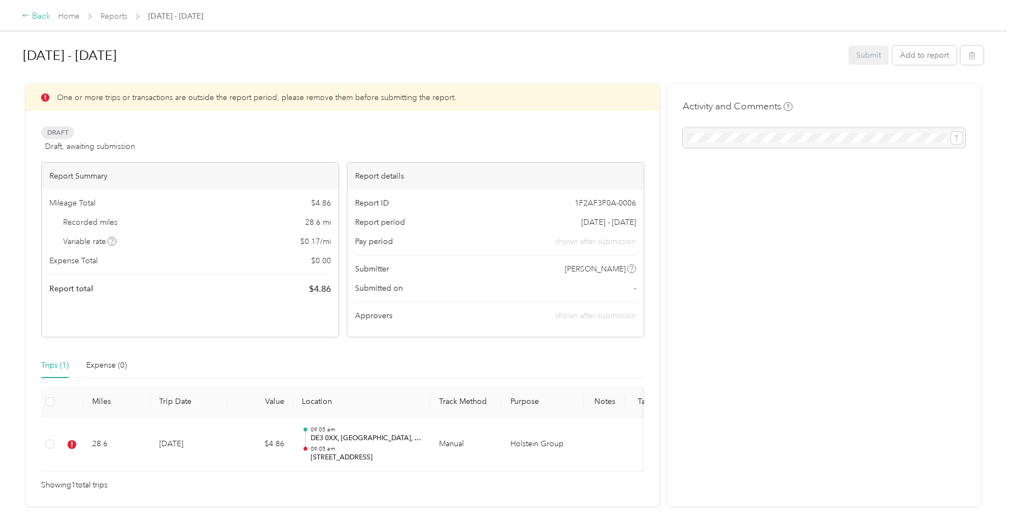
click at [38, 16] on div "Back" at bounding box center [36, 16] width 29 height 13
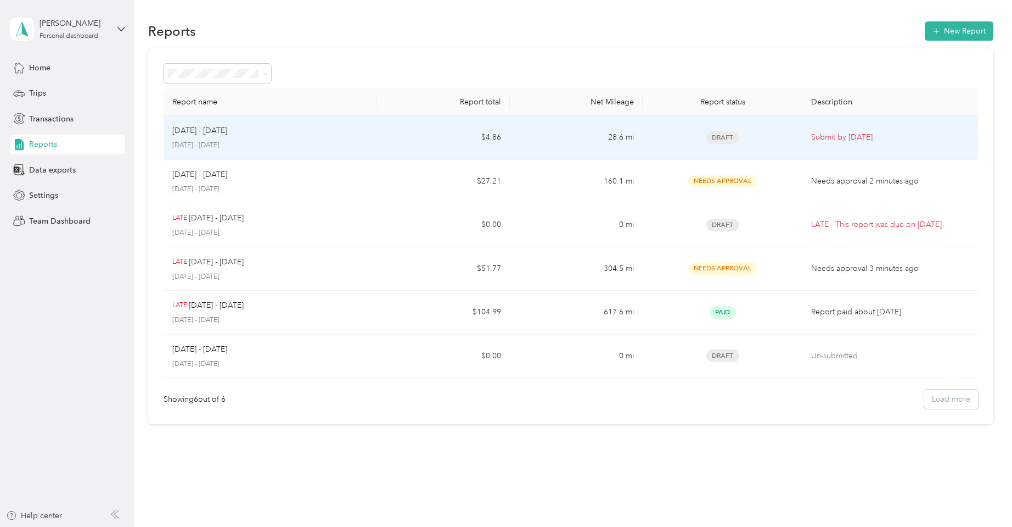
click at [441, 129] on td "$4.86" at bounding box center [443, 138] width 133 height 44
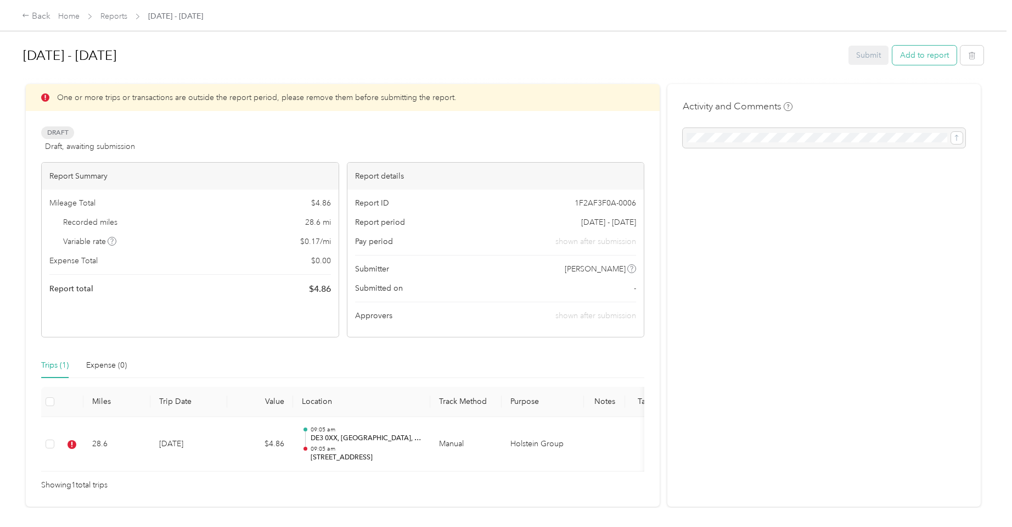
click at [914, 60] on button "Add to report" at bounding box center [925, 55] width 64 height 19
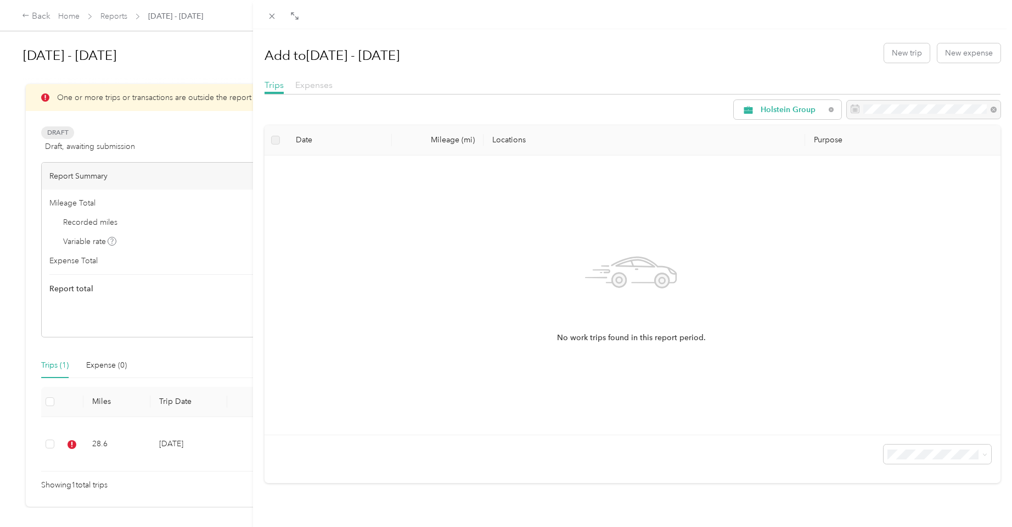
click at [323, 83] on span "Expenses" at bounding box center [313, 85] width 37 height 10
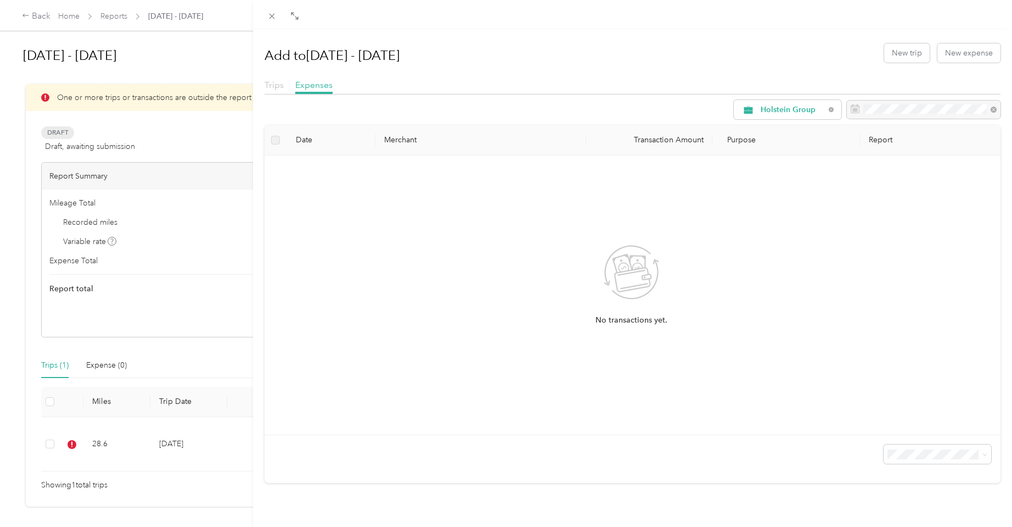
click at [276, 84] on span "Trips" at bounding box center [274, 85] width 19 height 10
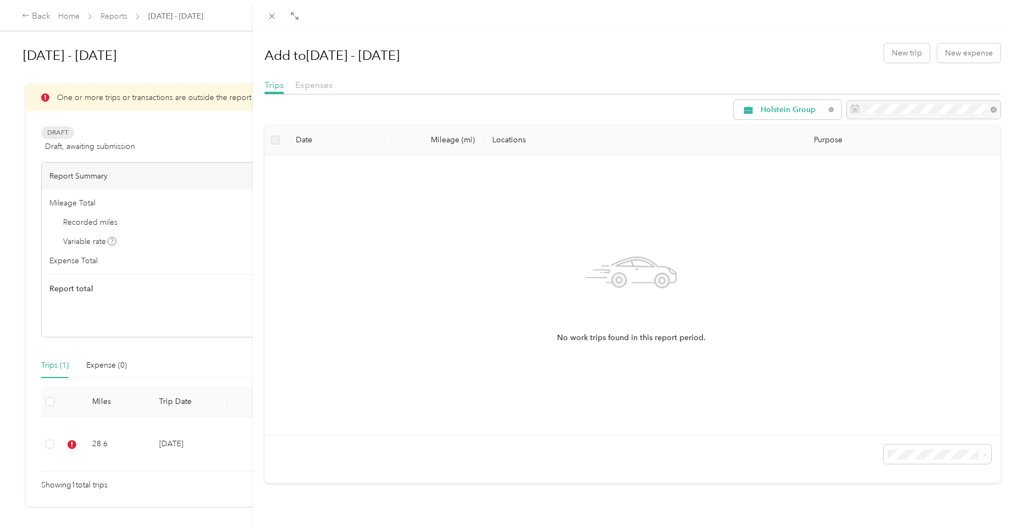
click at [36, 15] on div "Add to Sep 1 - 30, 2025 New trip New expense Trips Expenses Holstein Group Date…" at bounding box center [506, 263] width 1012 height 527
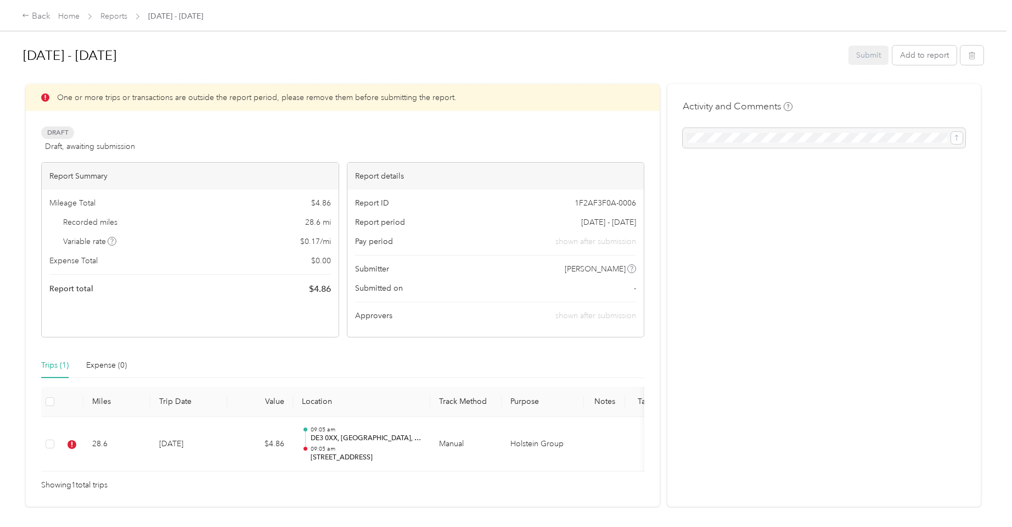
click at [36, 15] on div "Back" at bounding box center [36, 16] width 29 height 13
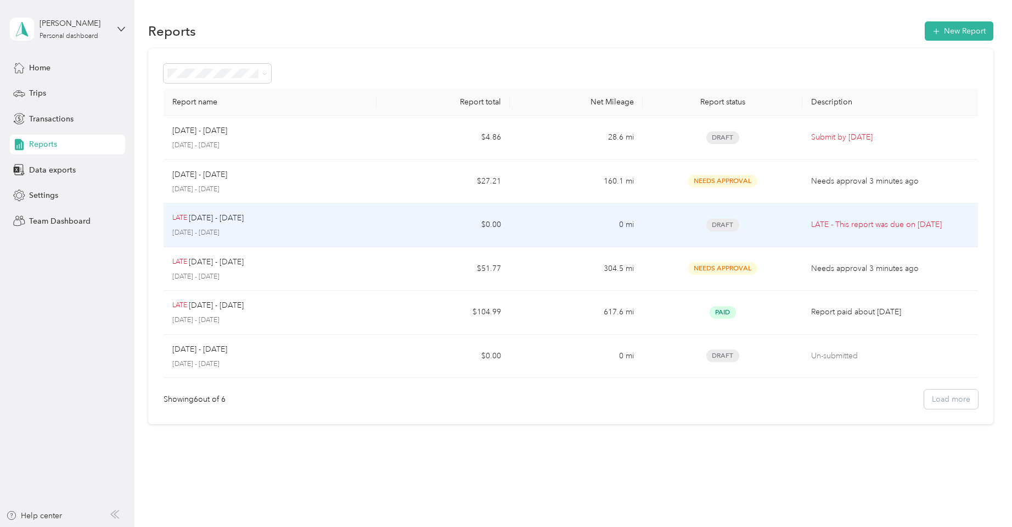
click at [422, 223] on td "$0.00" at bounding box center [443, 225] width 133 height 44
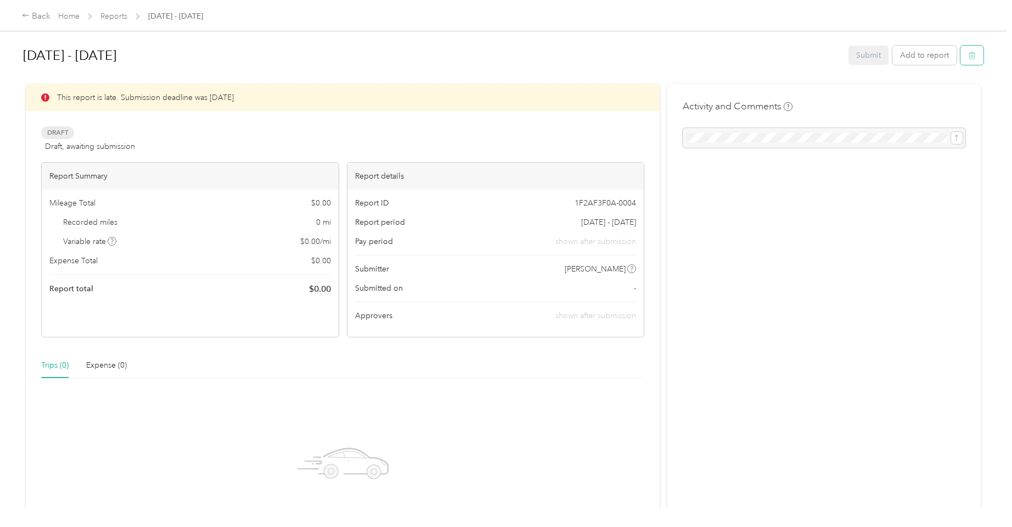
click at [970, 54] on button "button" at bounding box center [972, 55] width 23 height 19
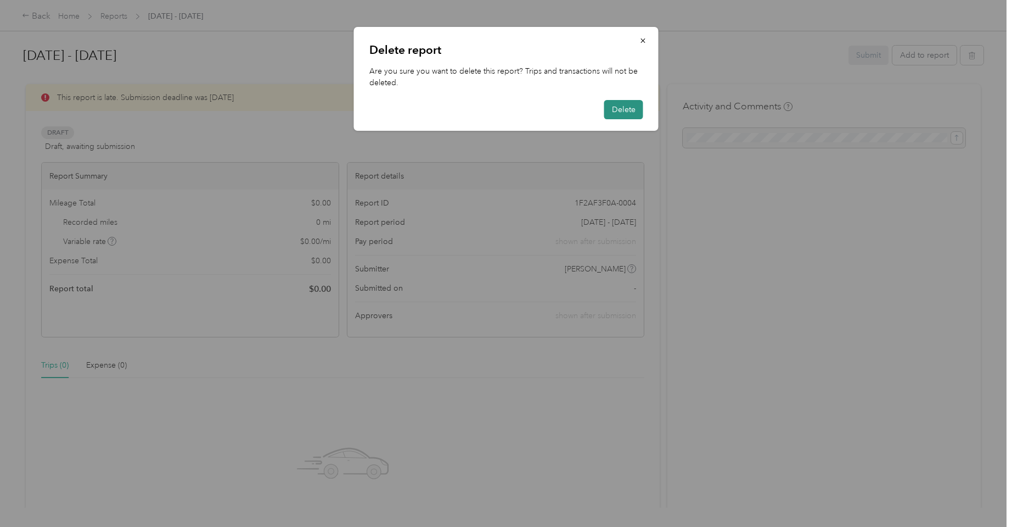
click at [625, 105] on button "Delete" at bounding box center [624, 109] width 39 height 19
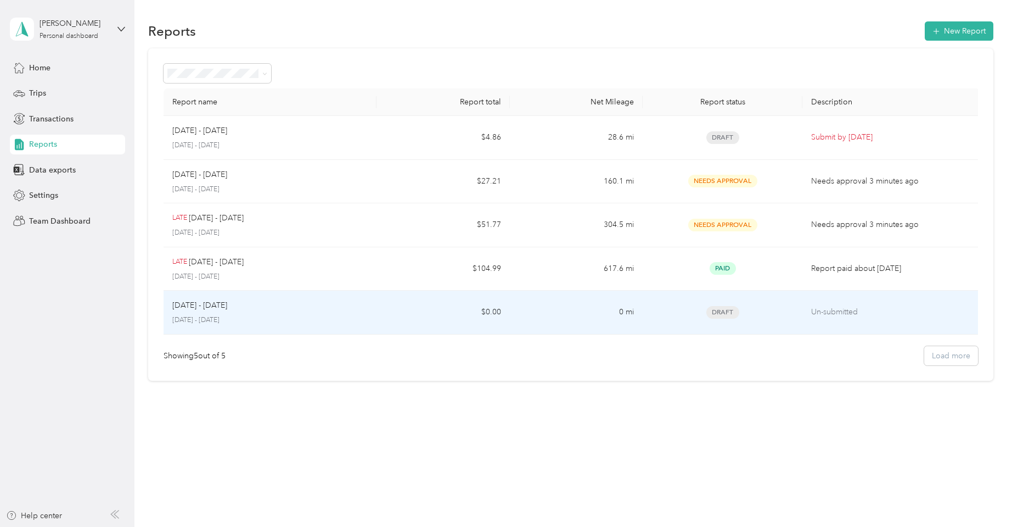
click at [349, 312] on div "May 1 - 31, 2025 May 1 - 31, 2025" at bounding box center [269, 312] width 195 height 26
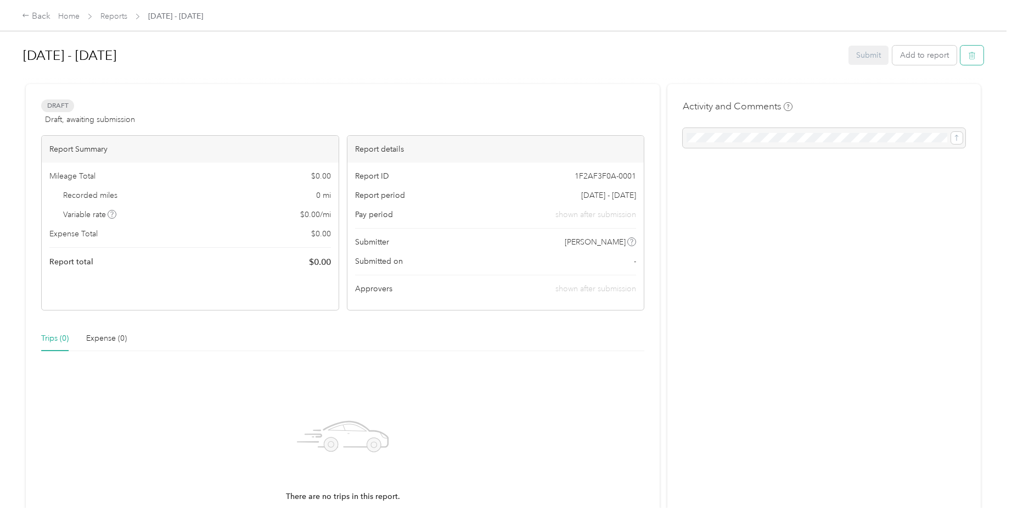
click at [975, 55] on icon "button" at bounding box center [973, 56] width 8 height 8
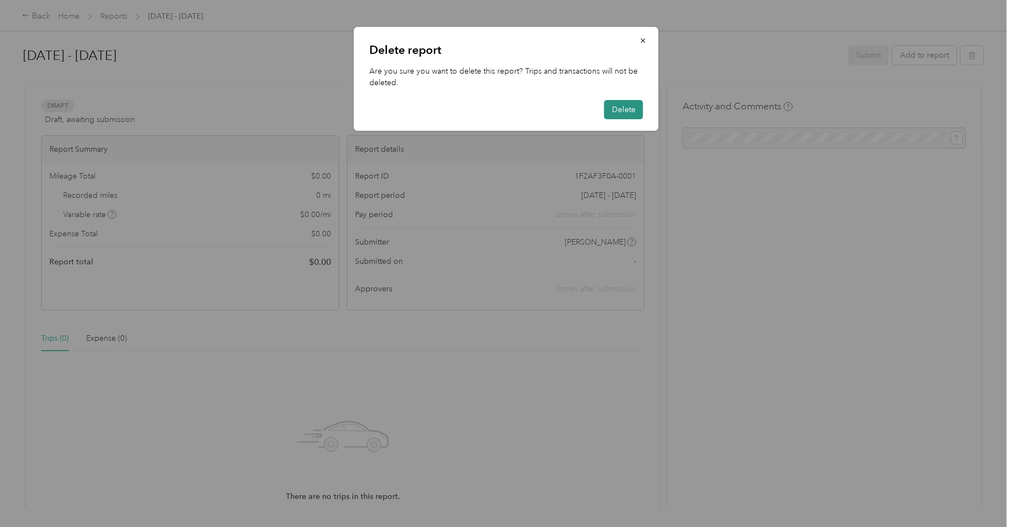
click at [619, 105] on button "Delete" at bounding box center [624, 109] width 39 height 19
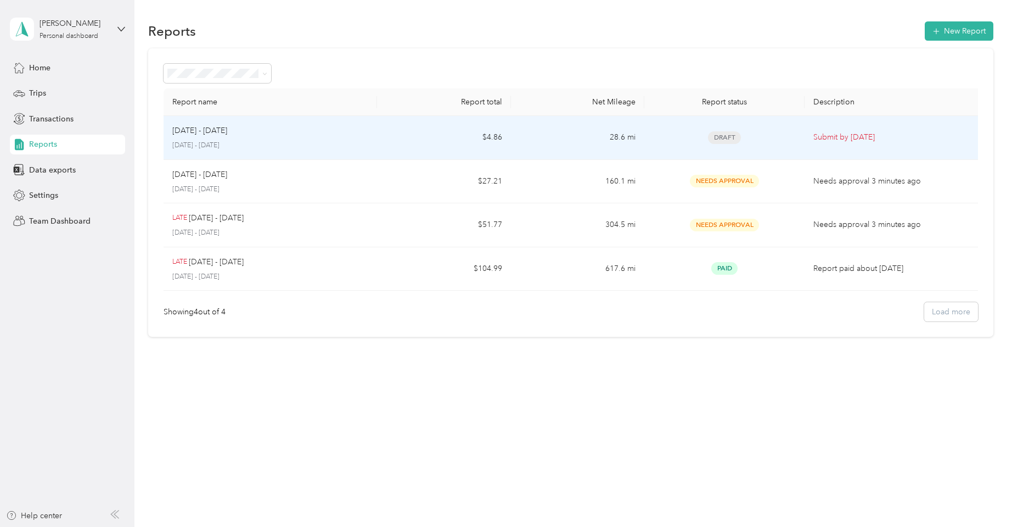
click at [312, 138] on div "Sep 1 - 30, 2025 September 1 - 30, 2025" at bounding box center [270, 138] width 196 height 26
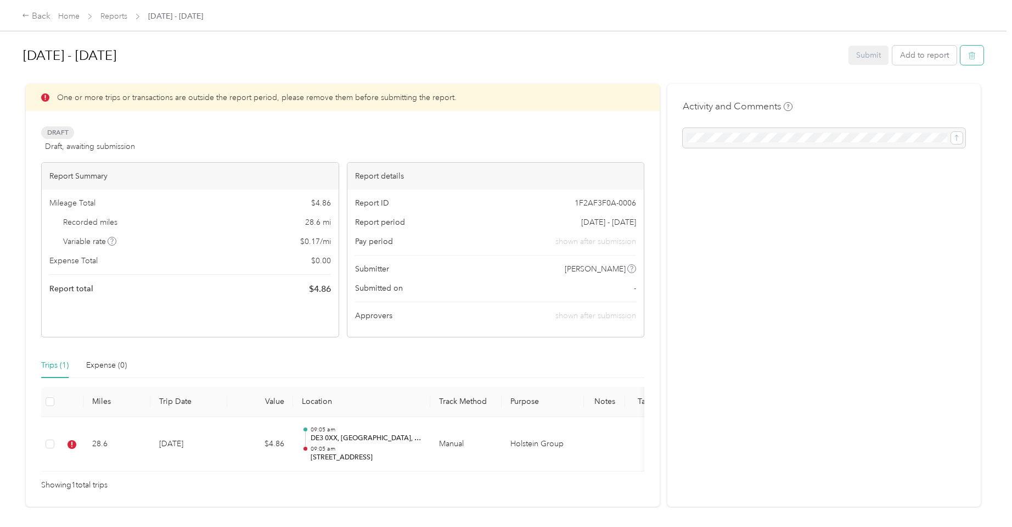
click at [976, 54] on icon "button" at bounding box center [973, 56] width 8 height 8
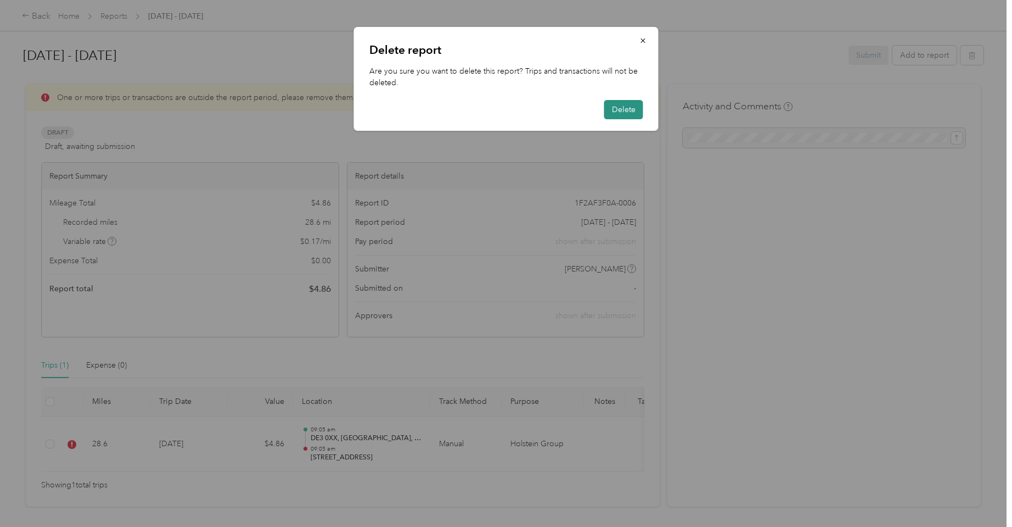
click at [634, 108] on button "Delete" at bounding box center [624, 109] width 39 height 19
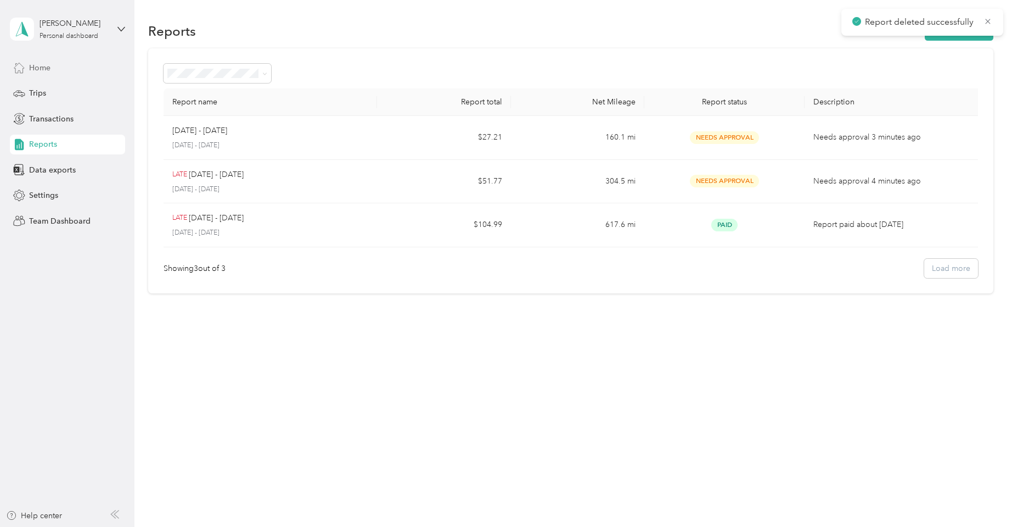
click at [43, 71] on span "Home" at bounding box center [39, 68] width 21 height 12
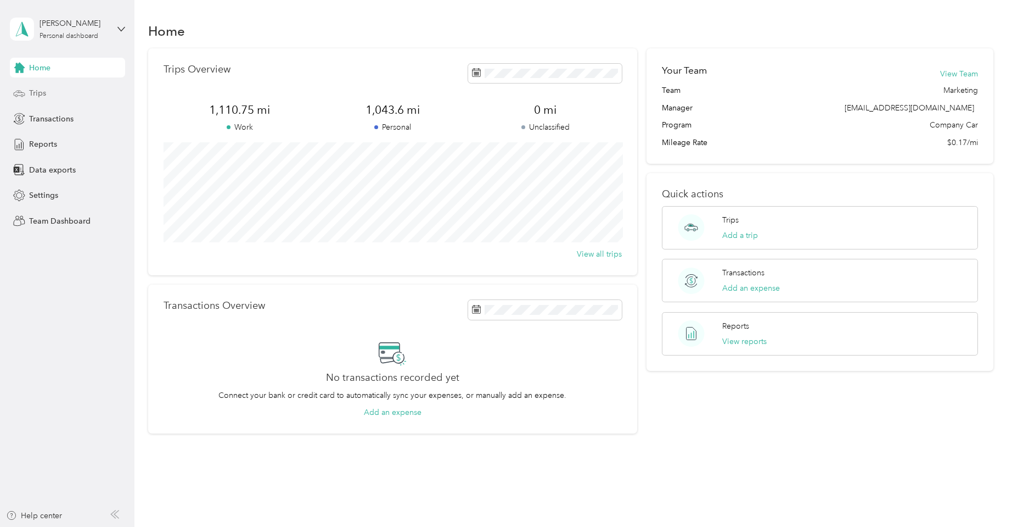
click at [36, 97] on span "Trips" at bounding box center [37, 93] width 17 height 12
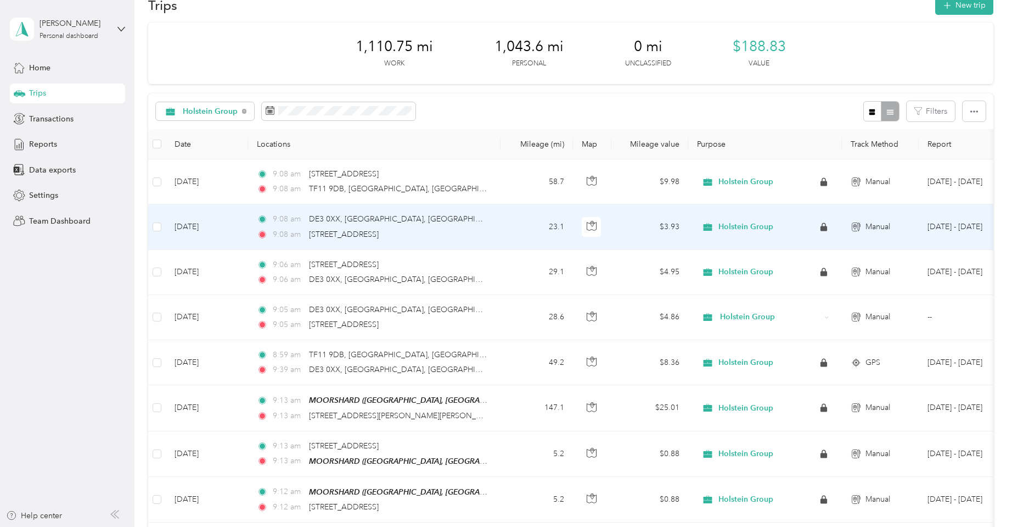
scroll to position [28, 0]
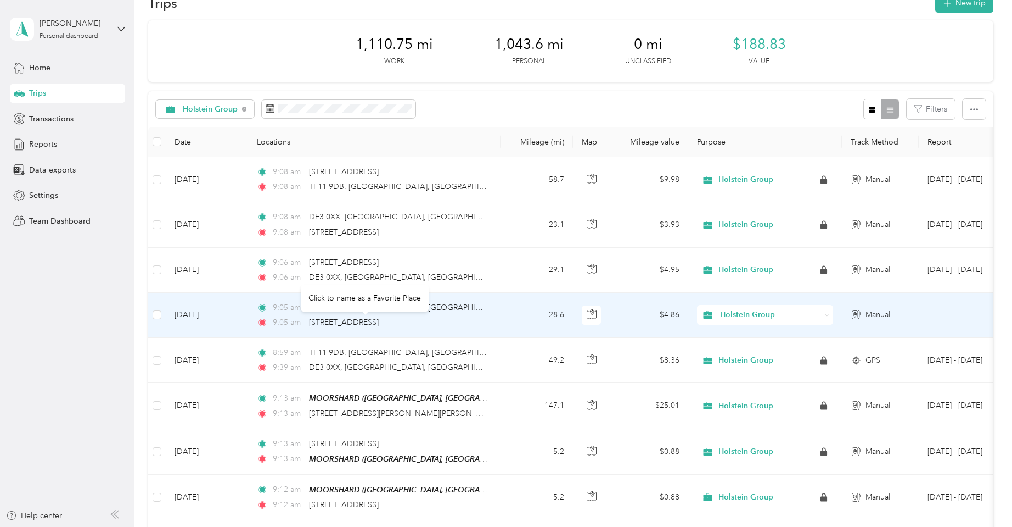
click at [379, 316] on div "DE45 1AH, Bakewell, Derbyshire" at bounding box center [344, 322] width 70 height 12
click at [490, 311] on td "9:05 am DE3 0XX, Derby, Derbyshire 9:05 am DE45 1AH, Bakewell, Derbyshire" at bounding box center [374, 315] width 253 height 45
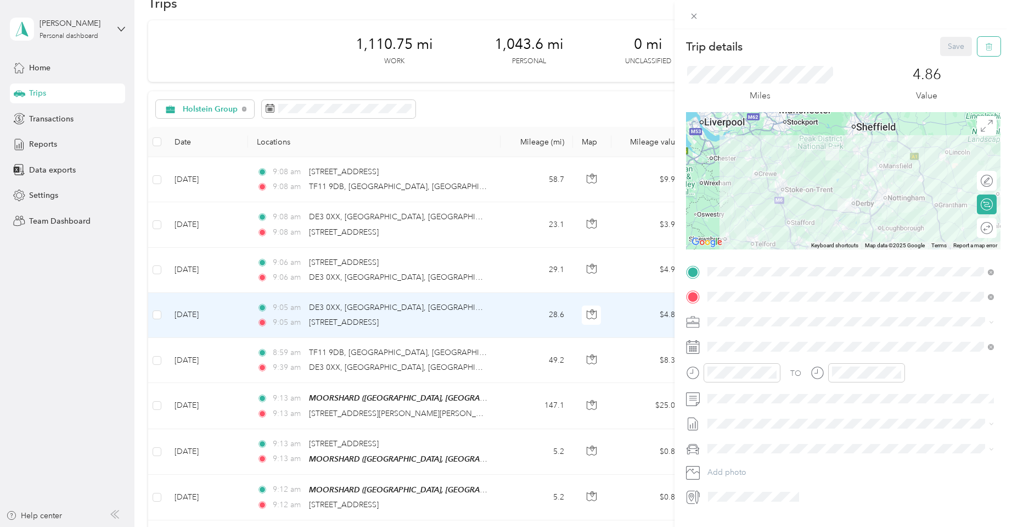
click at [988, 47] on icon "button" at bounding box center [990, 47] width 8 height 8
click at [953, 59] on button "Yes" at bounding box center [954, 61] width 21 height 18
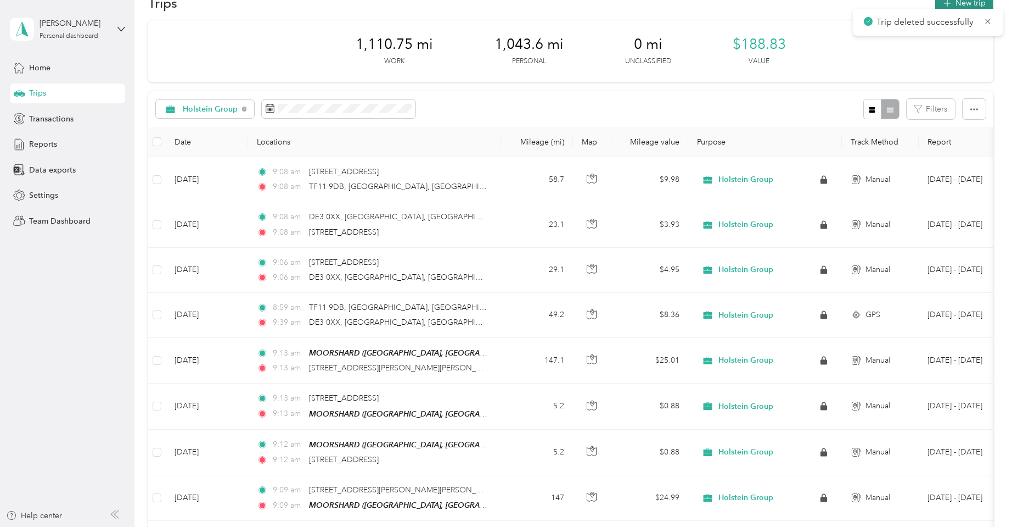
click at [965, 2] on button "New trip" at bounding box center [965, 2] width 58 height 19
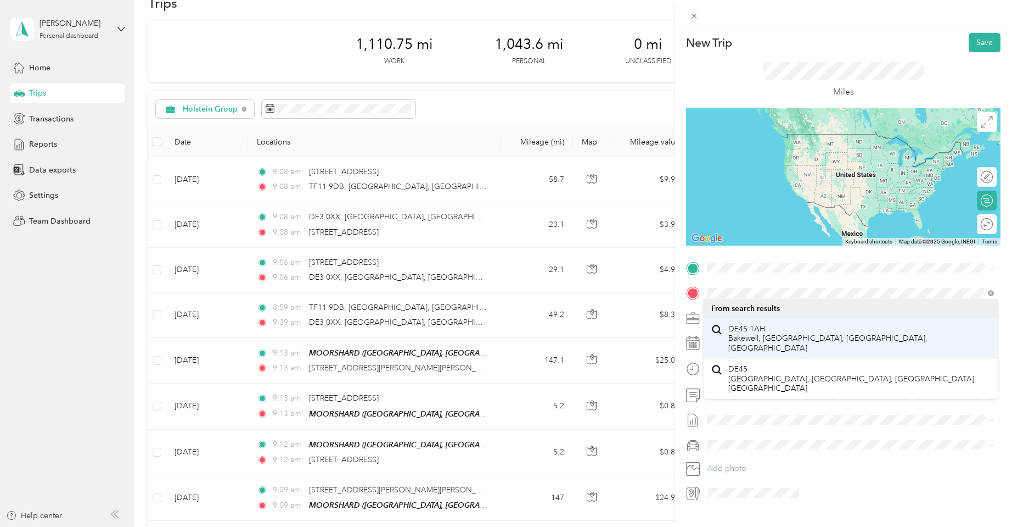
scroll to position [-3, 0]
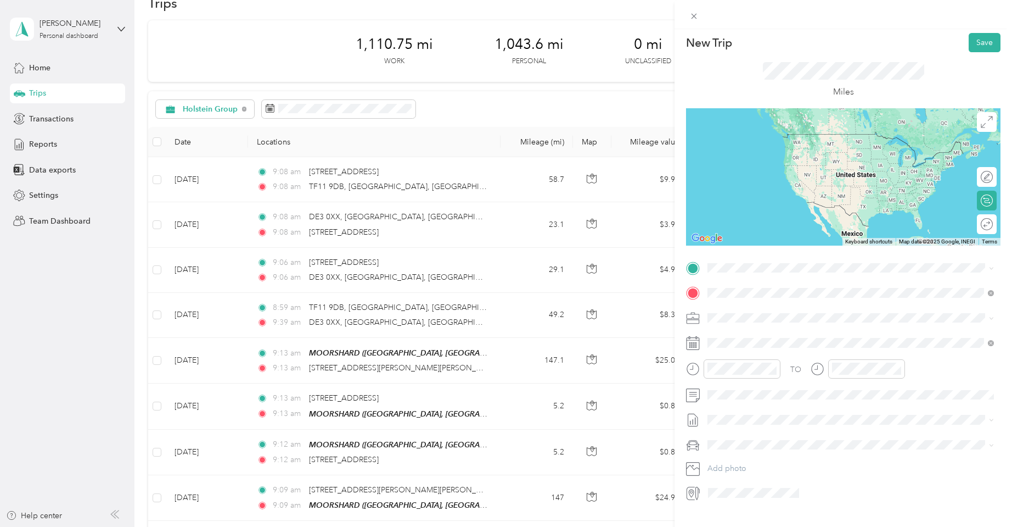
click at [758, 330] on span "DE45 1AH Bakewell, Derbyshire, England, United Kingdom" at bounding box center [860, 338] width 262 height 29
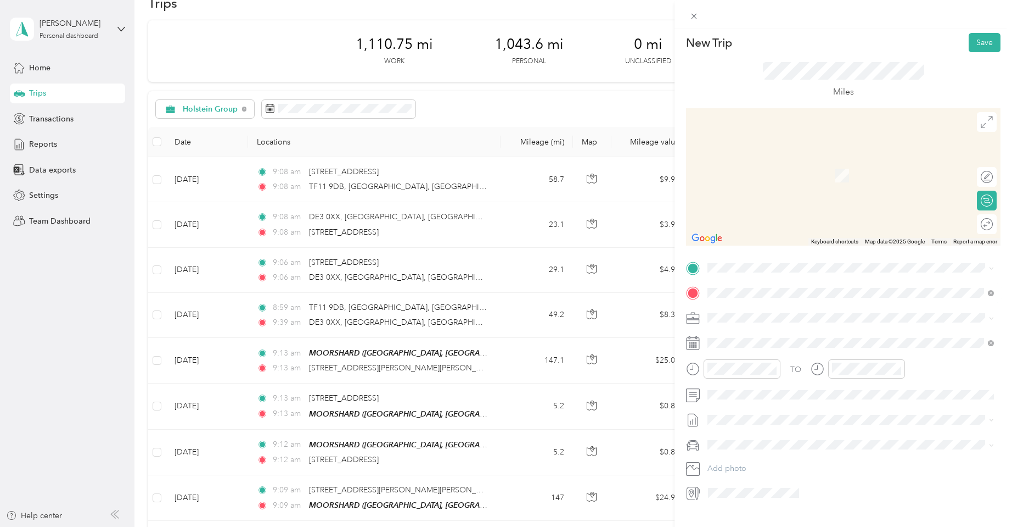
scroll to position [0, 0]
click at [732, 305] on span "DE3 0XX Derby, Derbyshire, England, United Kingdom" at bounding box center [860, 316] width 262 height 29
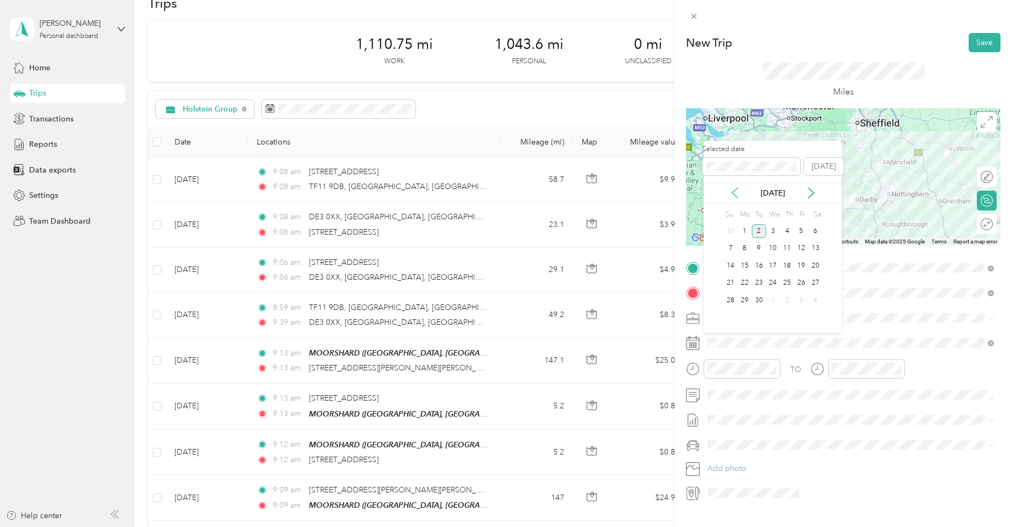
click at [734, 191] on icon at bounding box center [734, 193] width 5 height 10
click at [815, 247] on div "9" at bounding box center [816, 249] width 14 height 14
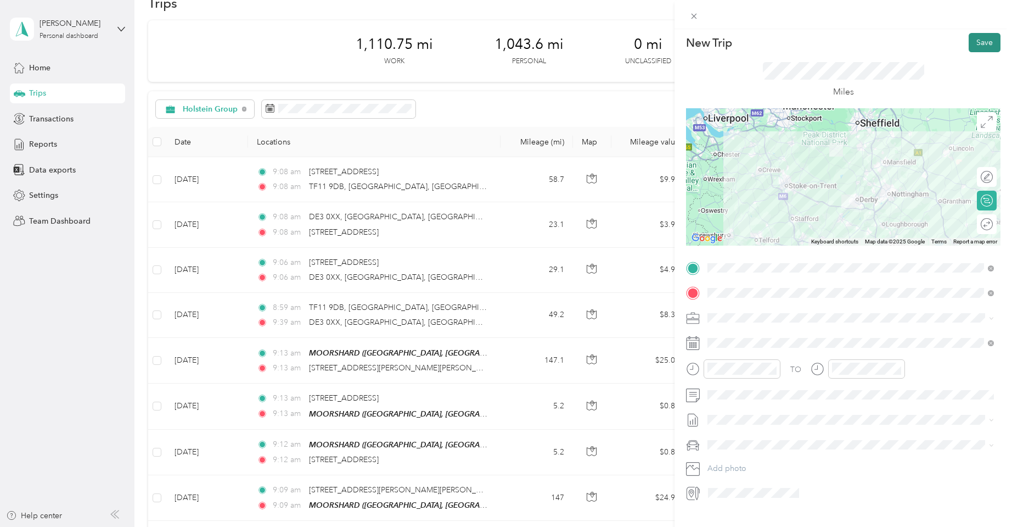
click at [977, 44] on button "Save" at bounding box center [985, 42] width 32 height 19
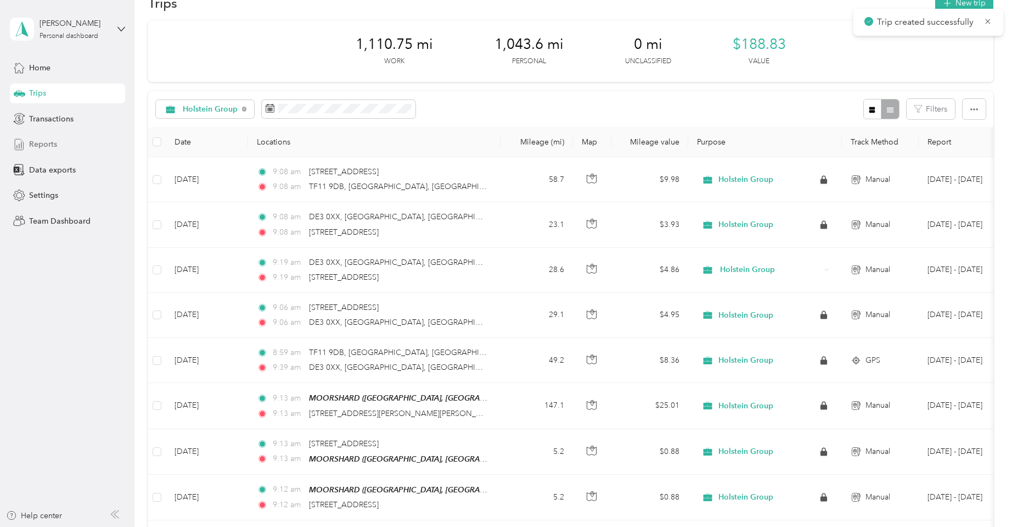
click at [38, 140] on span "Reports" at bounding box center [43, 144] width 28 height 12
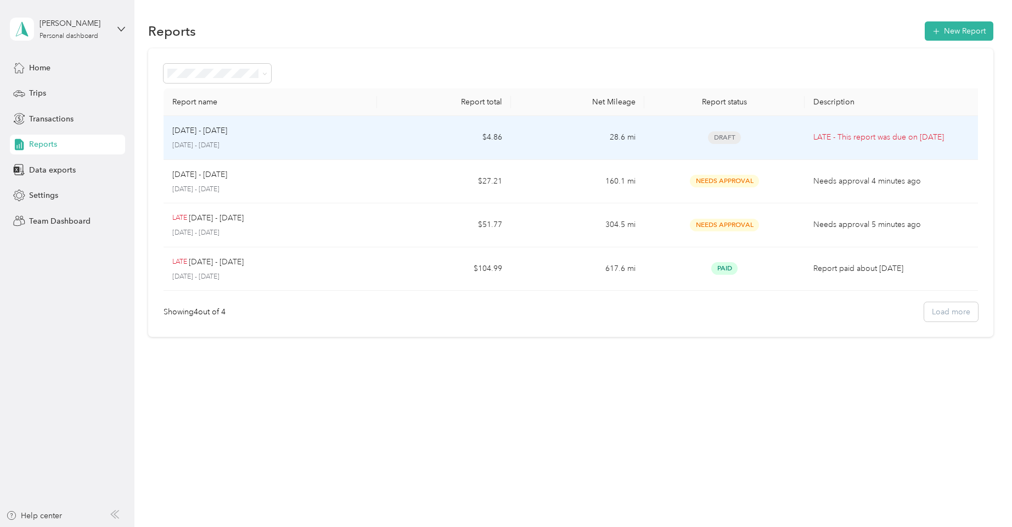
click at [511, 131] on td "$4.86" at bounding box center [443, 138] width 133 height 44
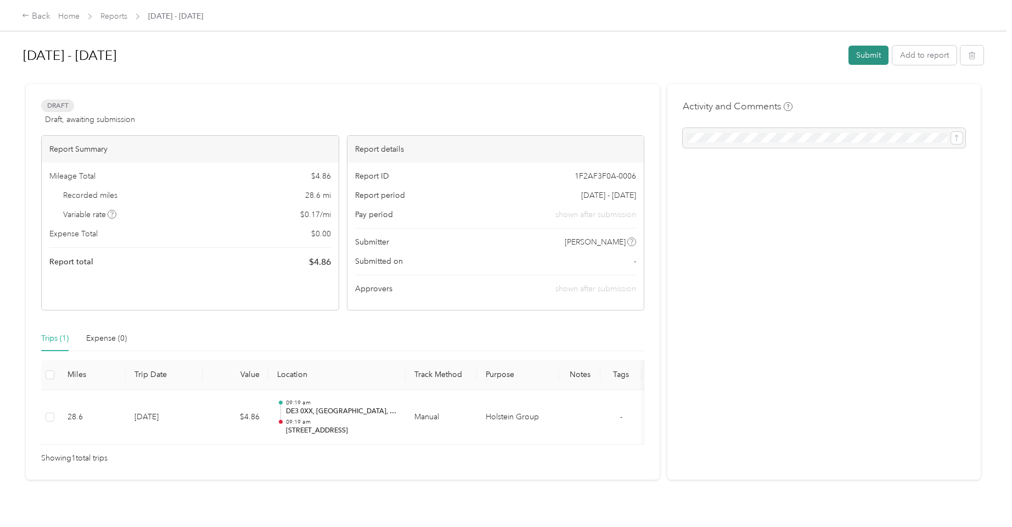
click at [879, 57] on button "Submit" at bounding box center [869, 55] width 40 height 19
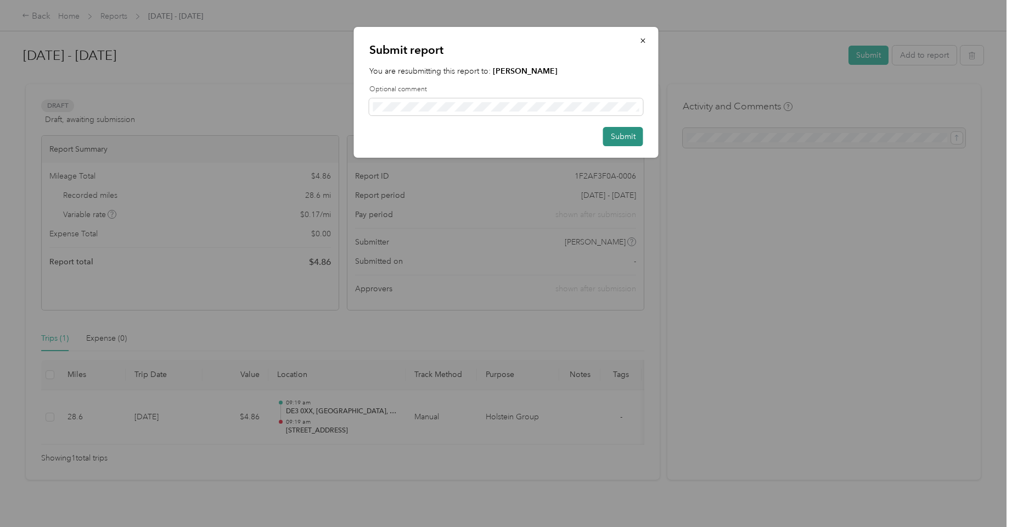
click at [609, 130] on button "Submit" at bounding box center [623, 136] width 40 height 19
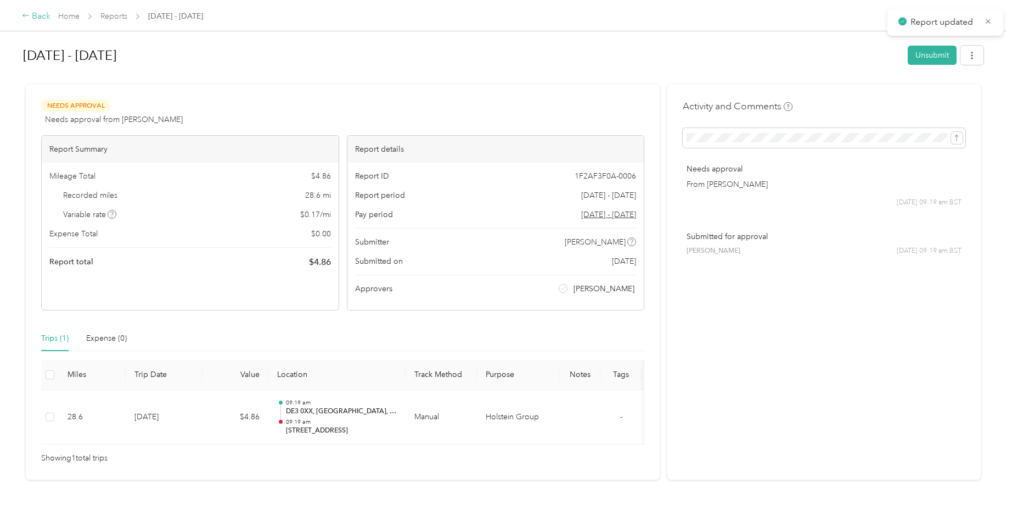
click at [29, 15] on icon at bounding box center [26, 16] width 8 height 8
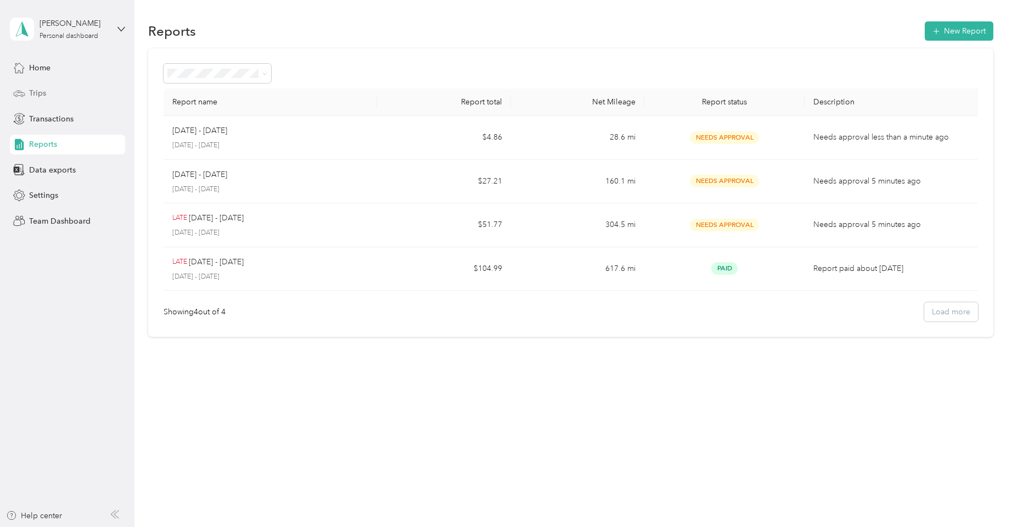
click at [37, 87] on span "Trips" at bounding box center [37, 93] width 17 height 12
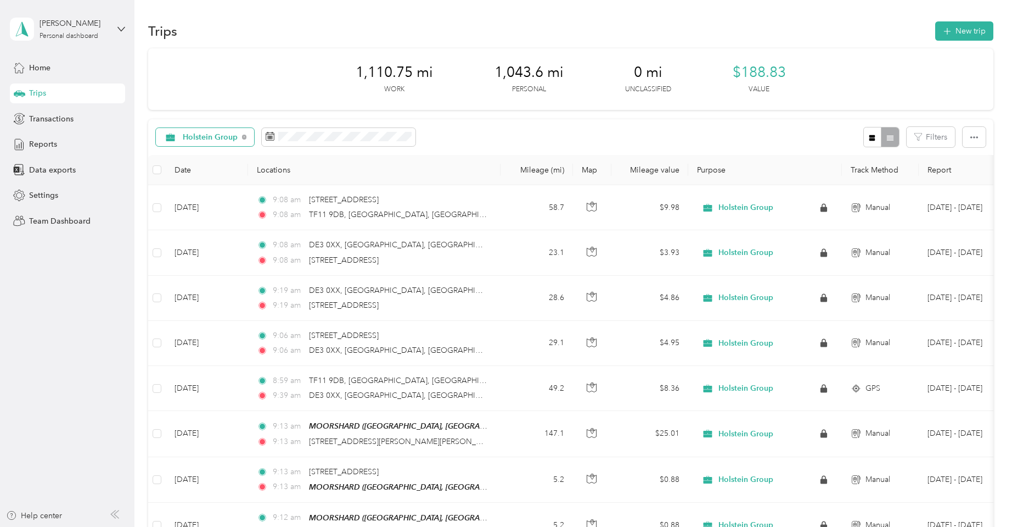
click at [219, 137] on span "Holstein Group" at bounding box center [210, 137] width 55 height 8
click at [200, 179] on li "Unclassified" at bounding box center [207, 175] width 103 height 19
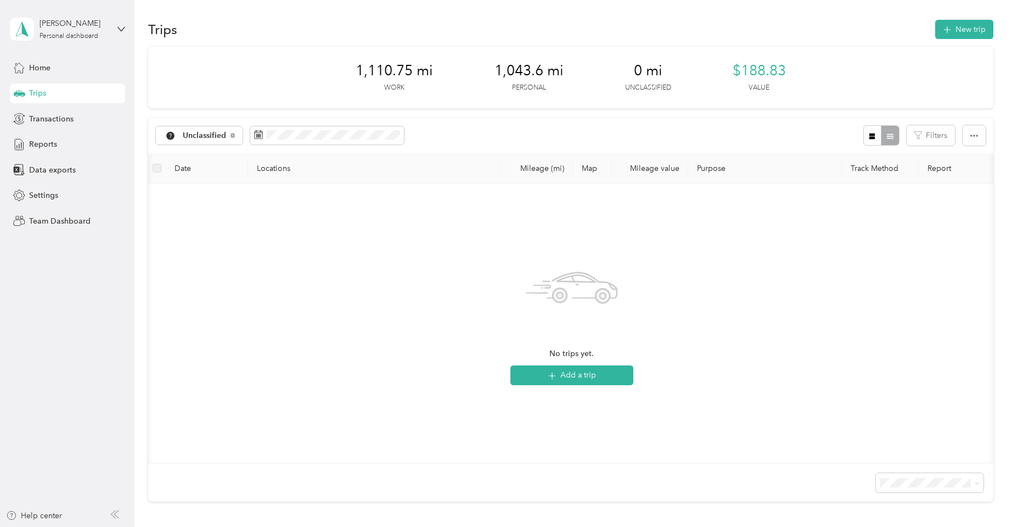
scroll to position [0, 1]
click at [189, 136] on span "Unclassified" at bounding box center [205, 136] width 44 height 8
click at [189, 160] on ol "All purposes Unclassified Holstein Group Personal" at bounding box center [202, 181] width 92 height 77
click at [190, 137] on span "Unclassified" at bounding box center [205, 136] width 44 height 8
click at [188, 152] on span "All purposes" at bounding box center [211, 154] width 57 height 12
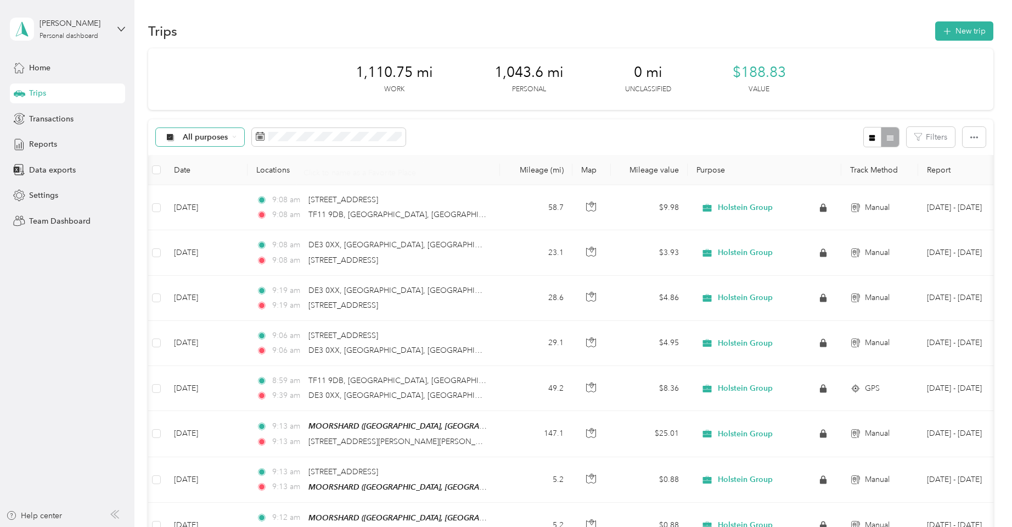
click at [209, 136] on span "All purposes" at bounding box center [206, 137] width 46 height 8
click at [210, 190] on span "Holstein Group" at bounding box center [210, 195] width 55 height 12
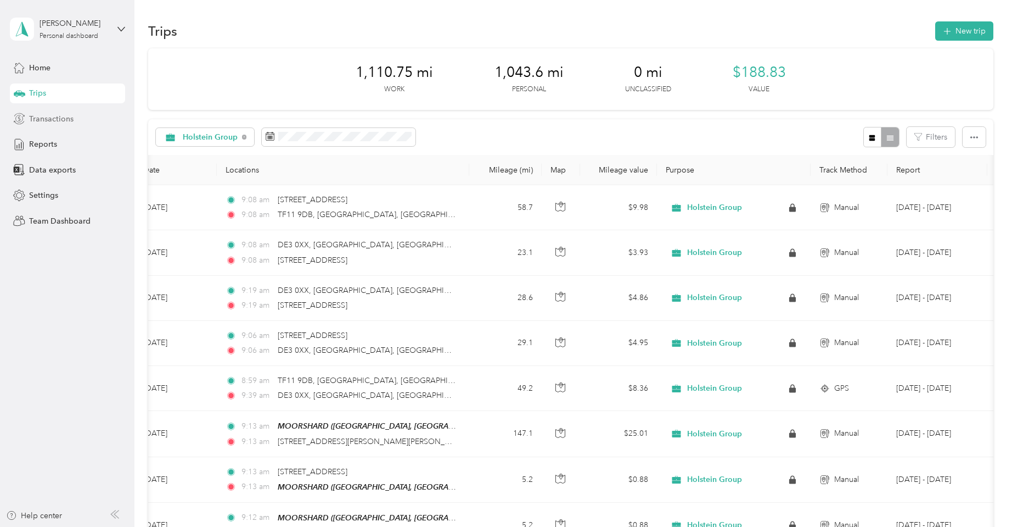
click at [48, 116] on span "Transactions" at bounding box center [51, 119] width 44 height 12
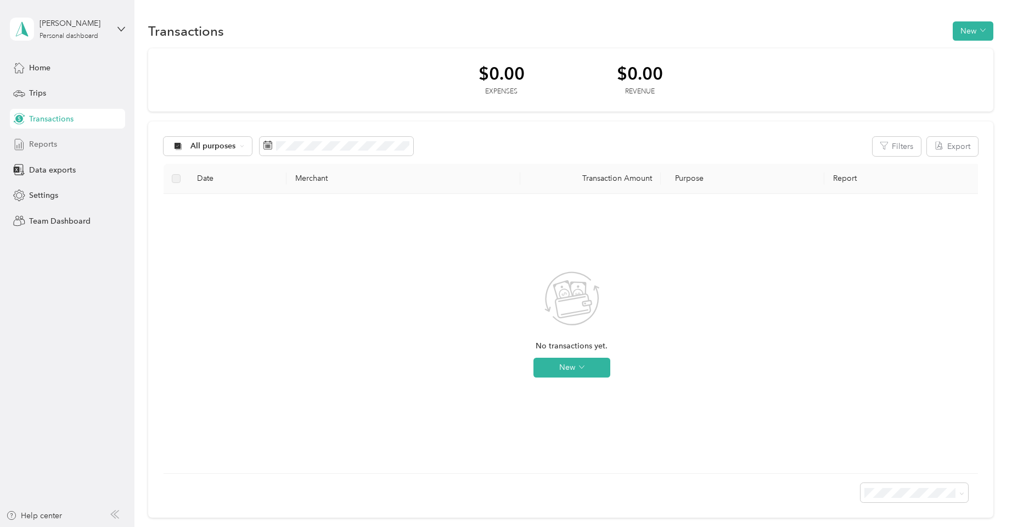
click at [46, 143] on span "Reports" at bounding box center [43, 144] width 28 height 12
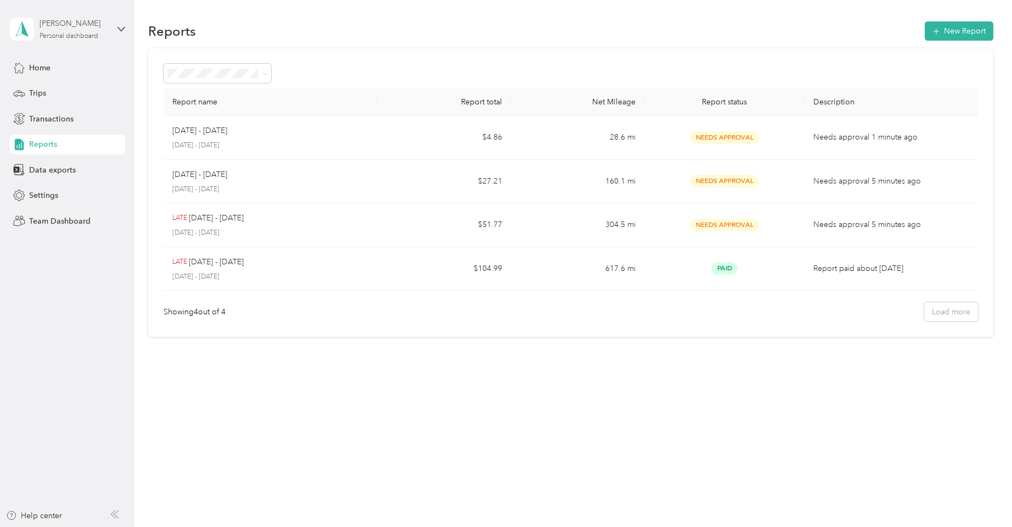
click at [60, 31] on div "Hannah Williams Personal dashboard" at bounding box center [74, 29] width 69 height 22
click at [59, 91] on div "Team dashboard" at bounding box center [48, 91] width 59 height 12
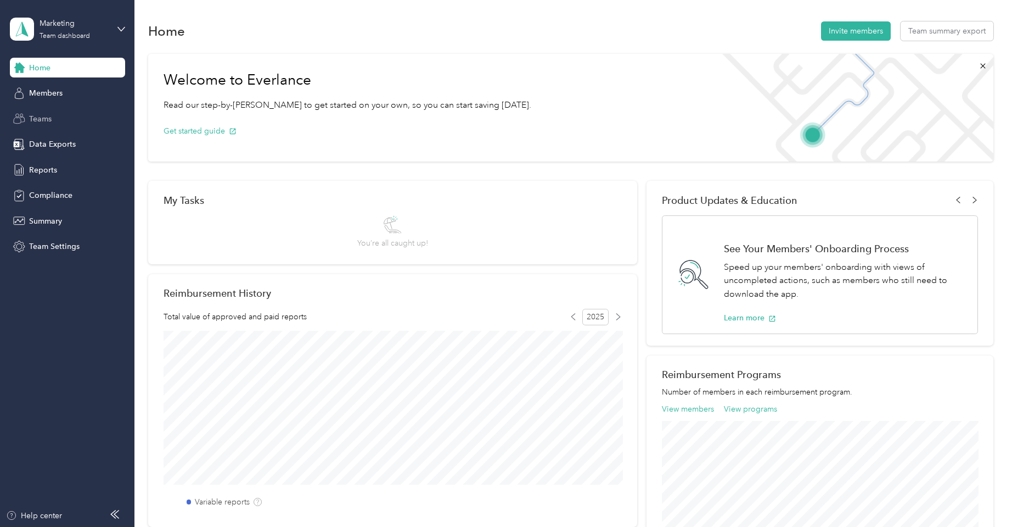
click at [49, 118] on span "Teams" at bounding box center [40, 119] width 23 height 12
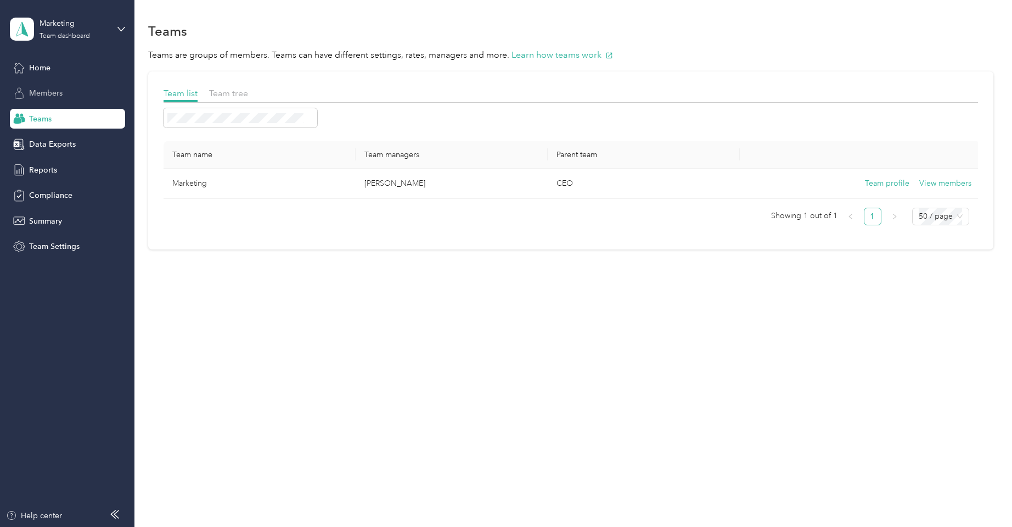
click at [58, 93] on span "Members" at bounding box center [45, 93] width 33 height 12
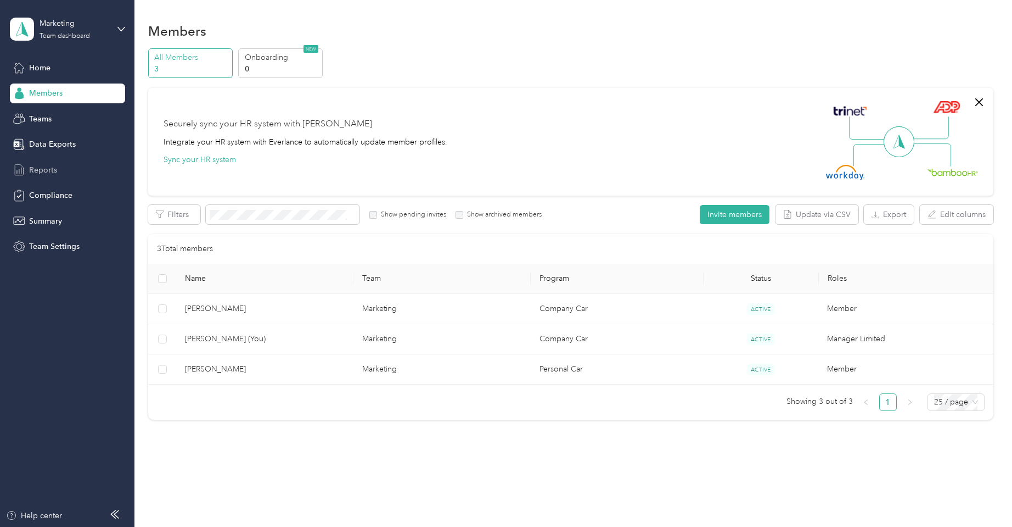
click at [42, 169] on span "Reports" at bounding box center [43, 170] width 28 height 12
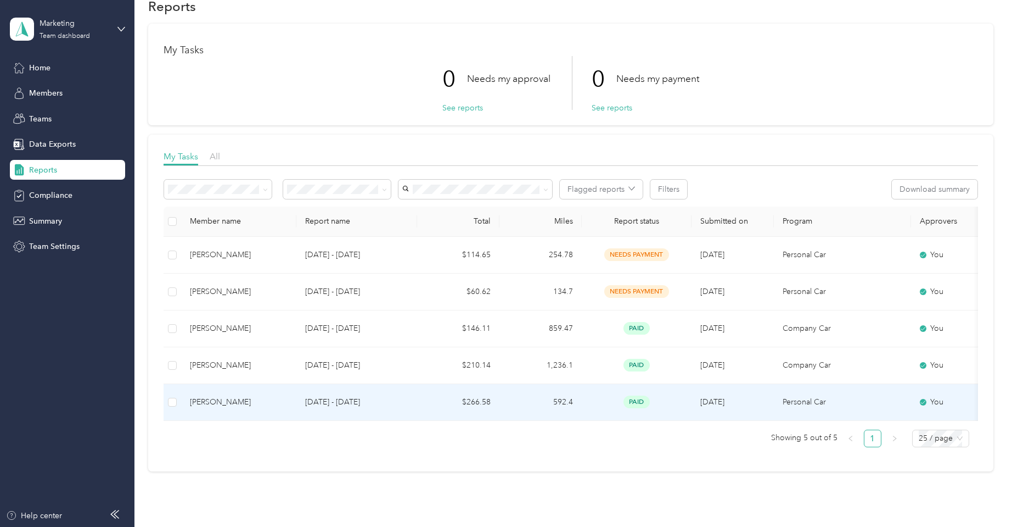
scroll to position [19, 0]
